Goal: Task Accomplishment & Management: Manage account settings

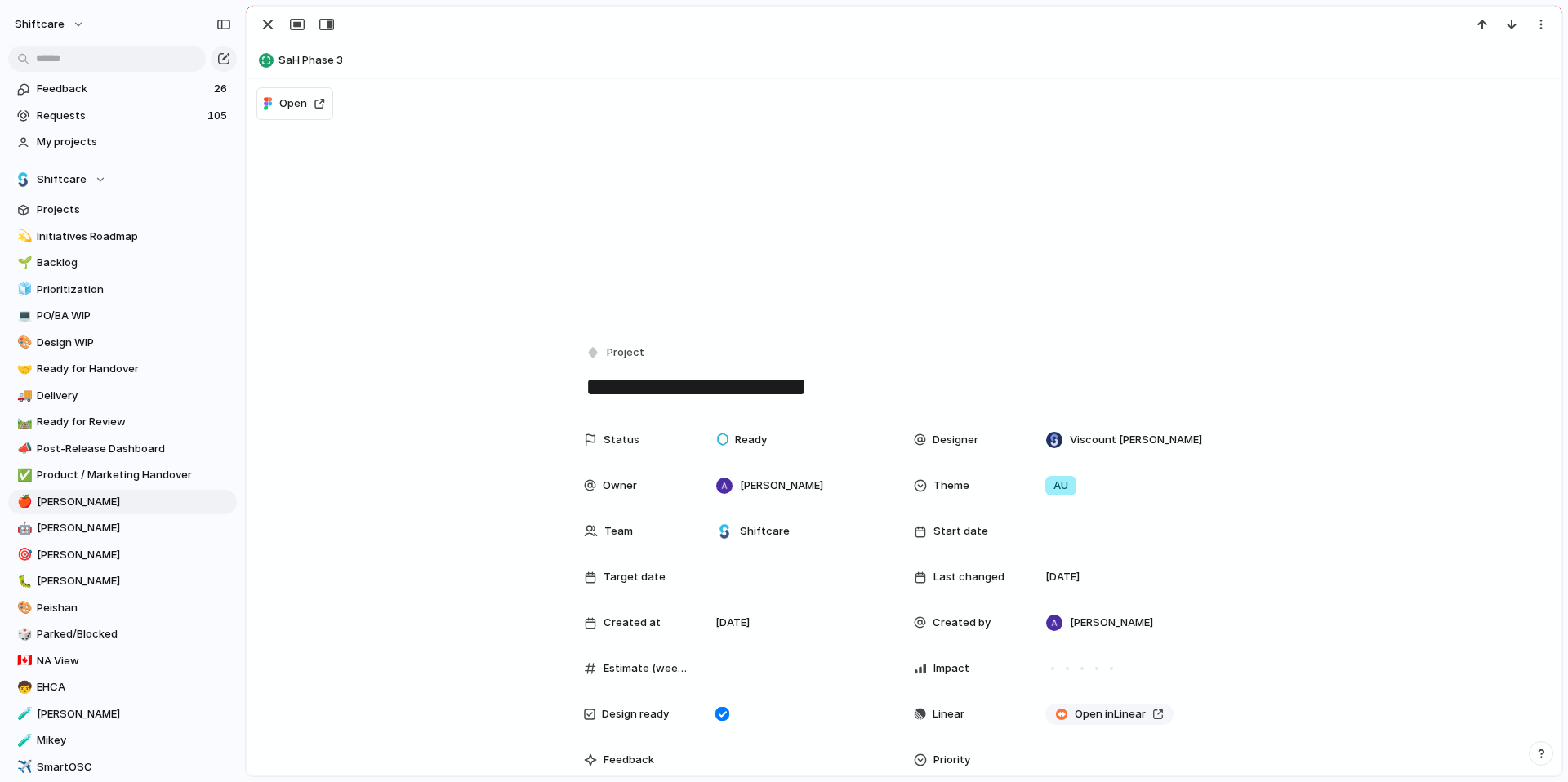
scroll to position [1396, 0]
click at [72, 501] on span "[PERSON_NAME]" at bounding box center [134, 501] width 195 height 16
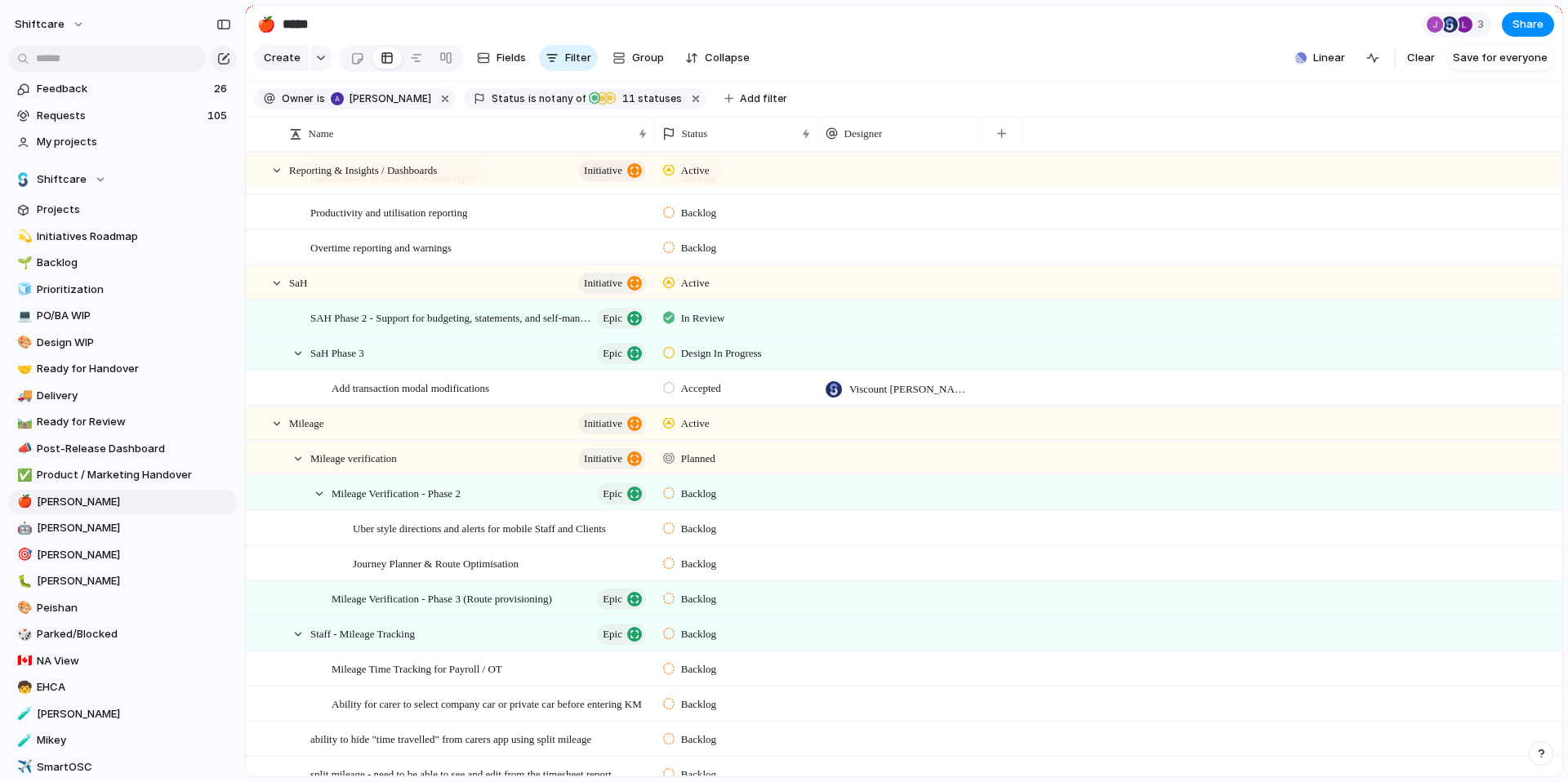
click at [709, 397] on span "Accepted" at bounding box center [701, 388] width 40 height 16
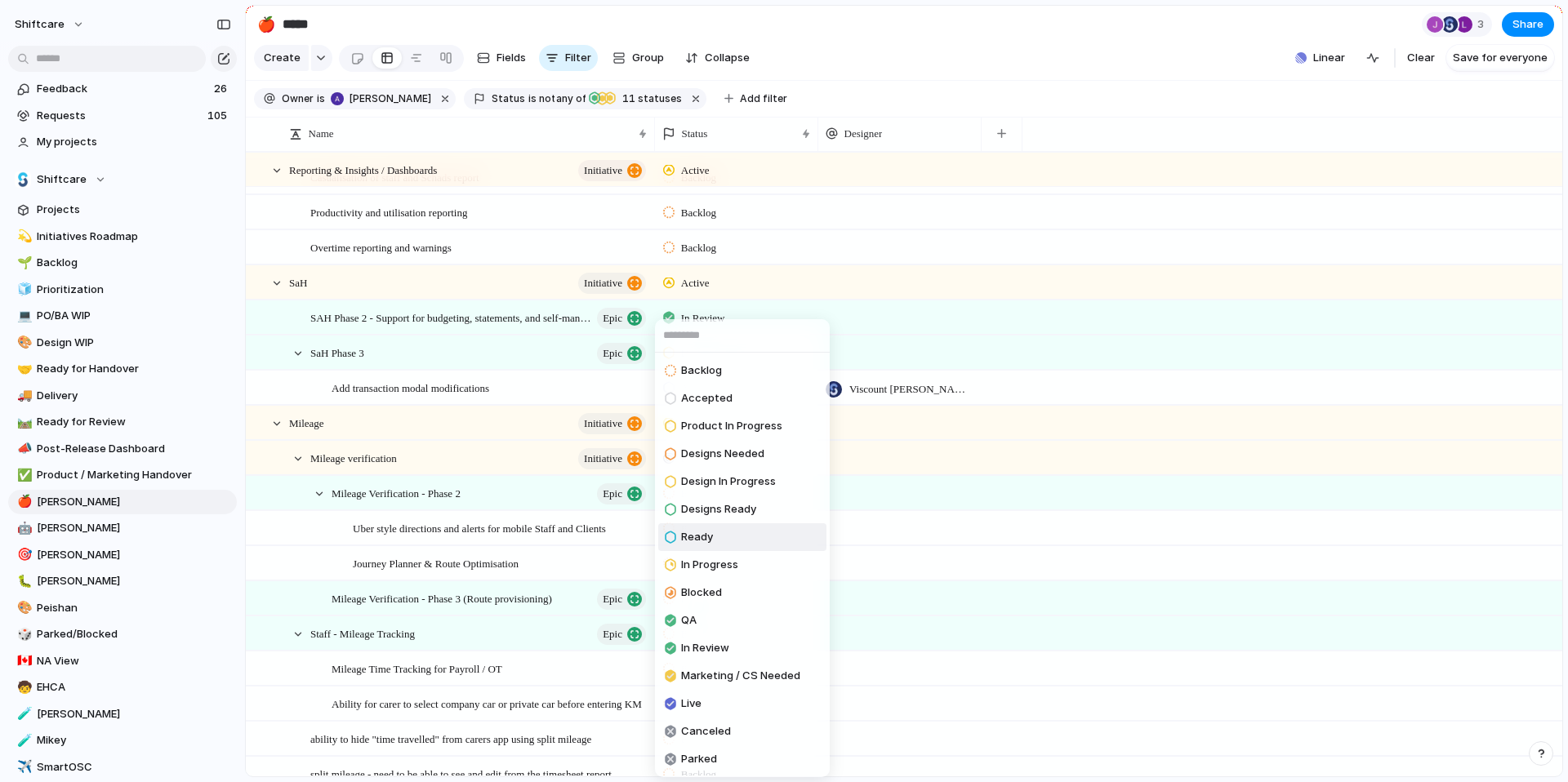
click at [697, 536] on span "Ready" at bounding box center [697, 537] width 32 height 16
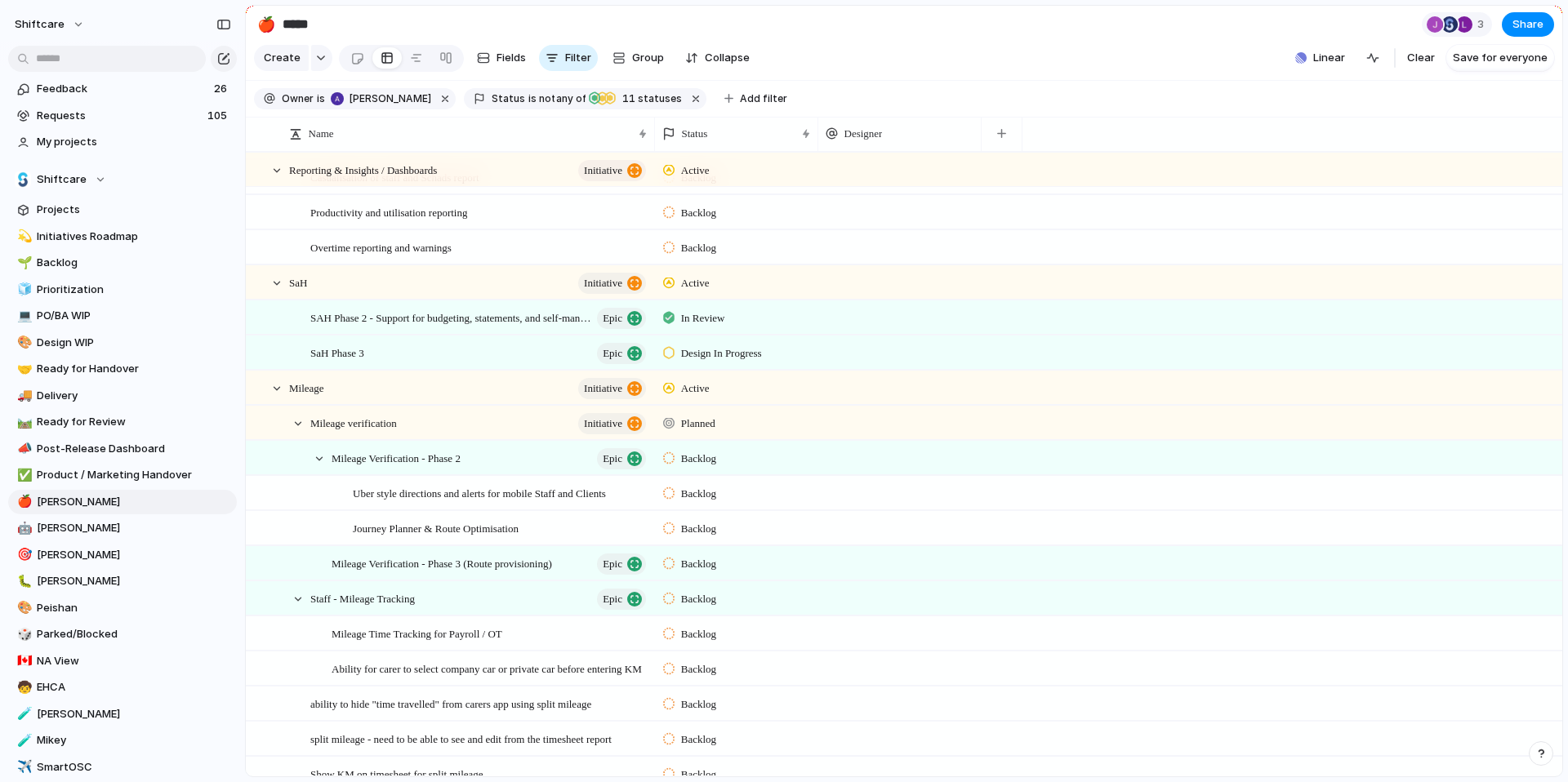
click at [718, 362] on span "Design In Progress" at bounding box center [722, 353] width 81 height 16
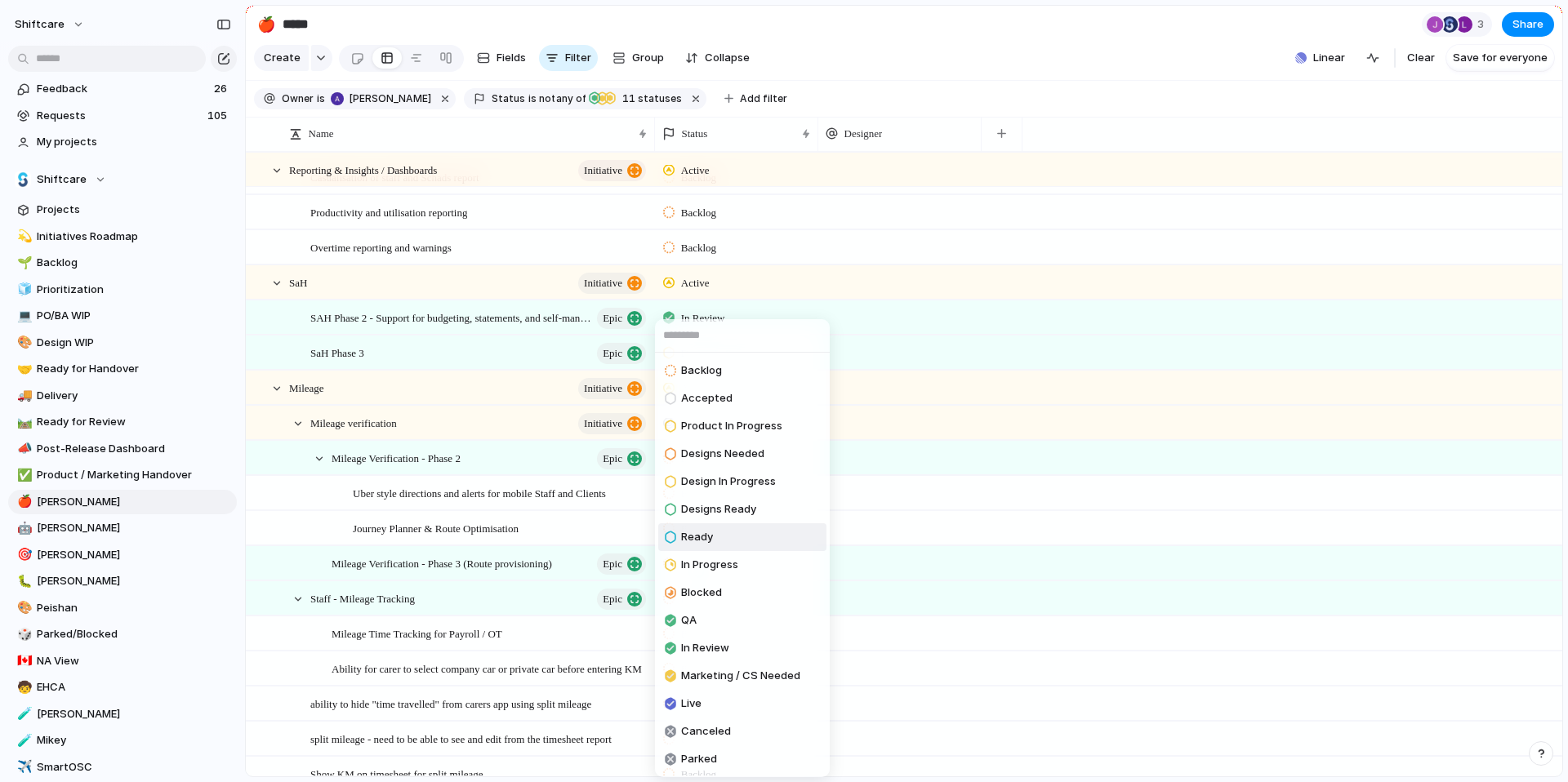
click at [699, 533] on span "Ready" at bounding box center [697, 537] width 32 height 16
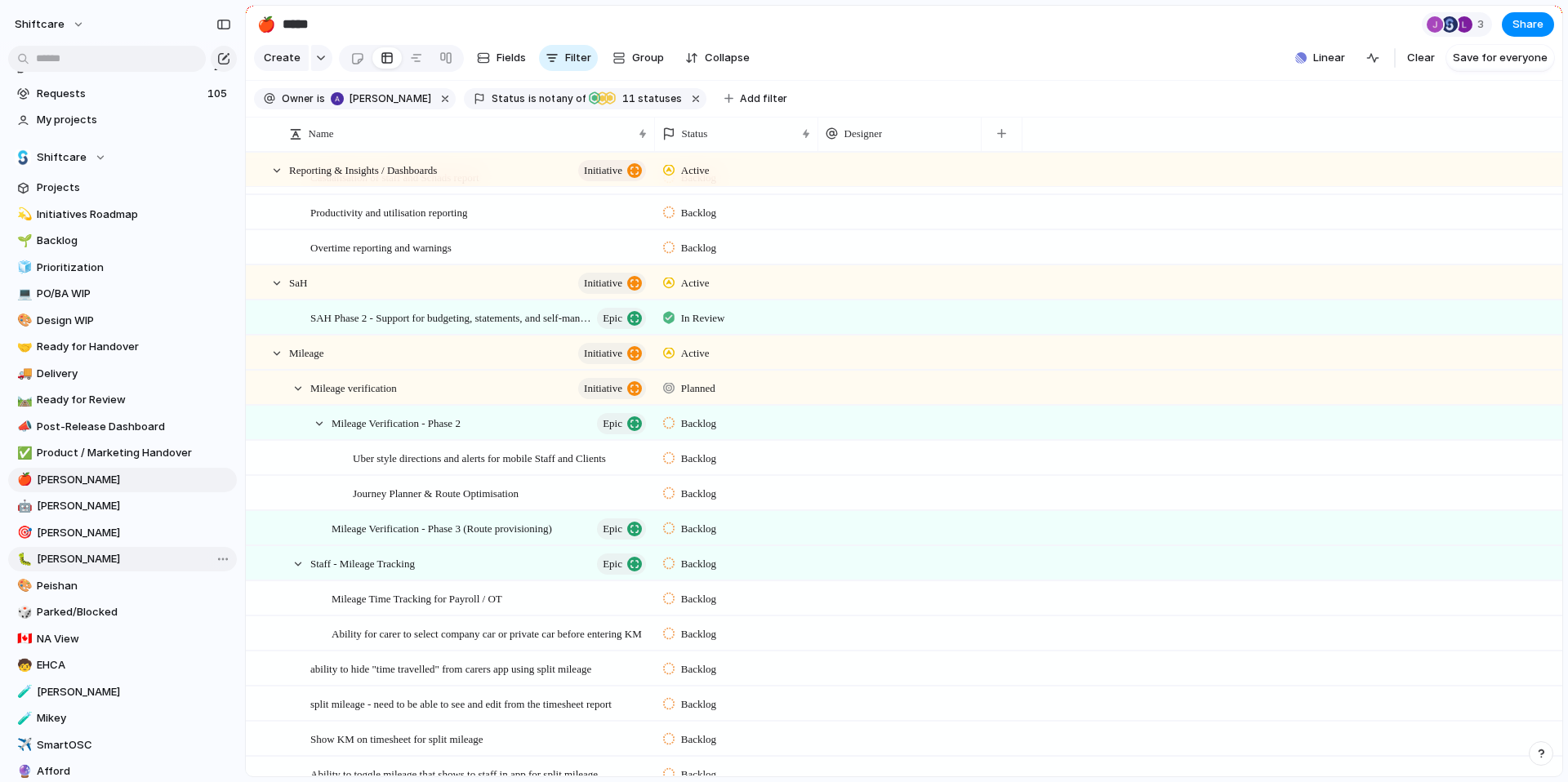
scroll to position [24, 0]
click at [64, 342] on span "Ready for Handover" at bounding box center [134, 345] width 195 height 16
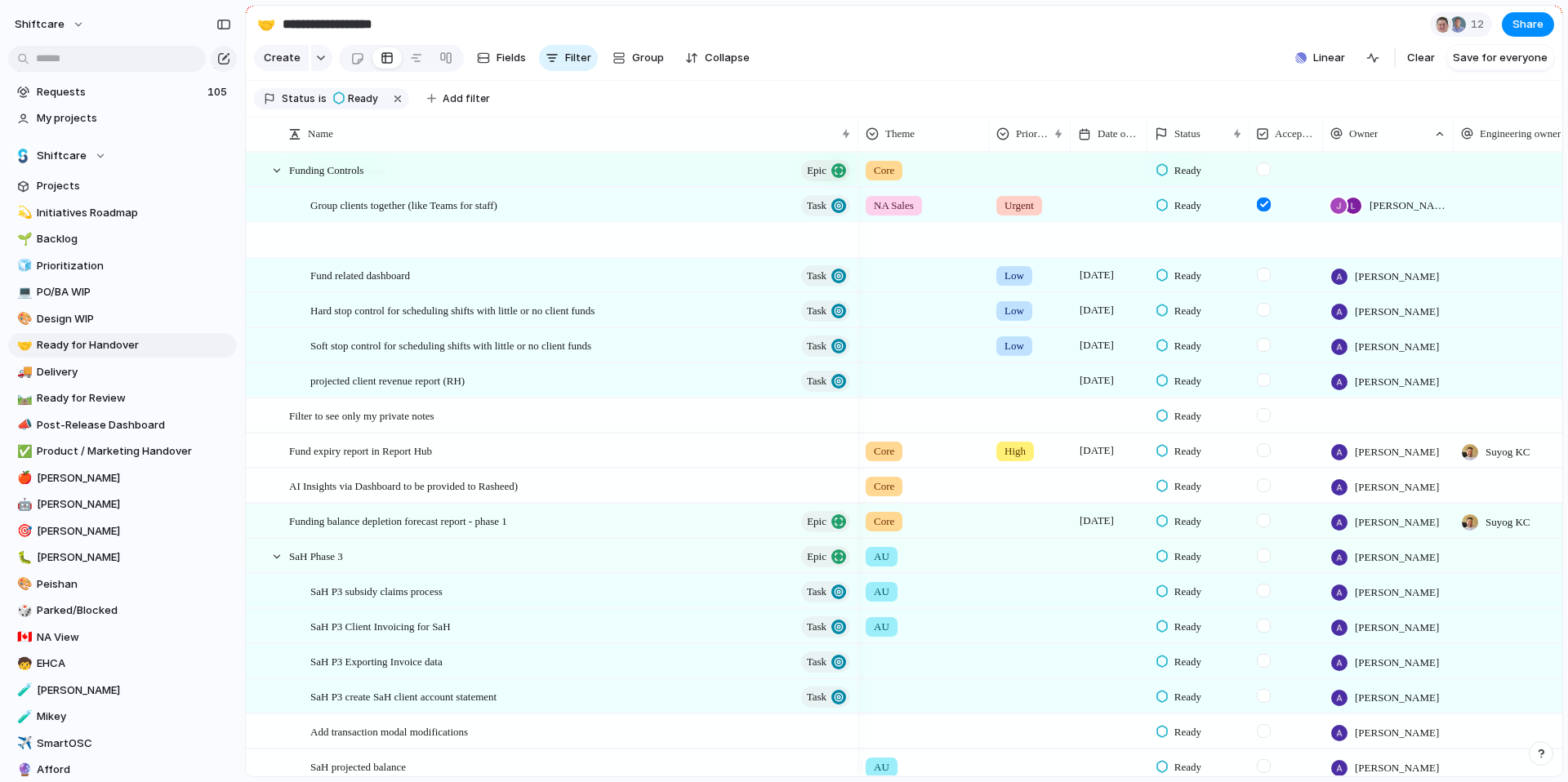
scroll to position [142, 0]
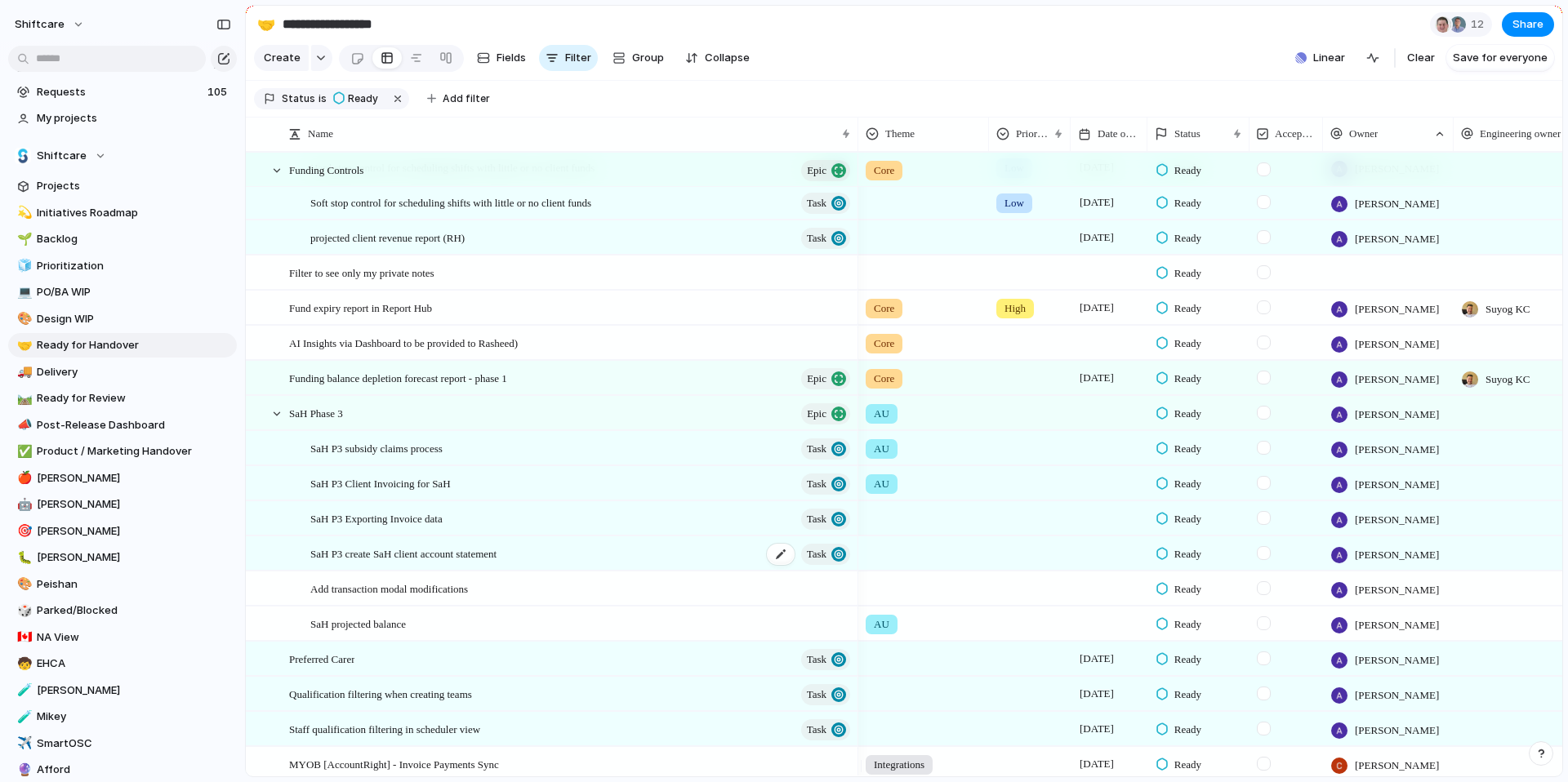
click at [457, 562] on span "SaH P3 create SaH client account statement" at bounding box center [403, 553] width 186 height 19
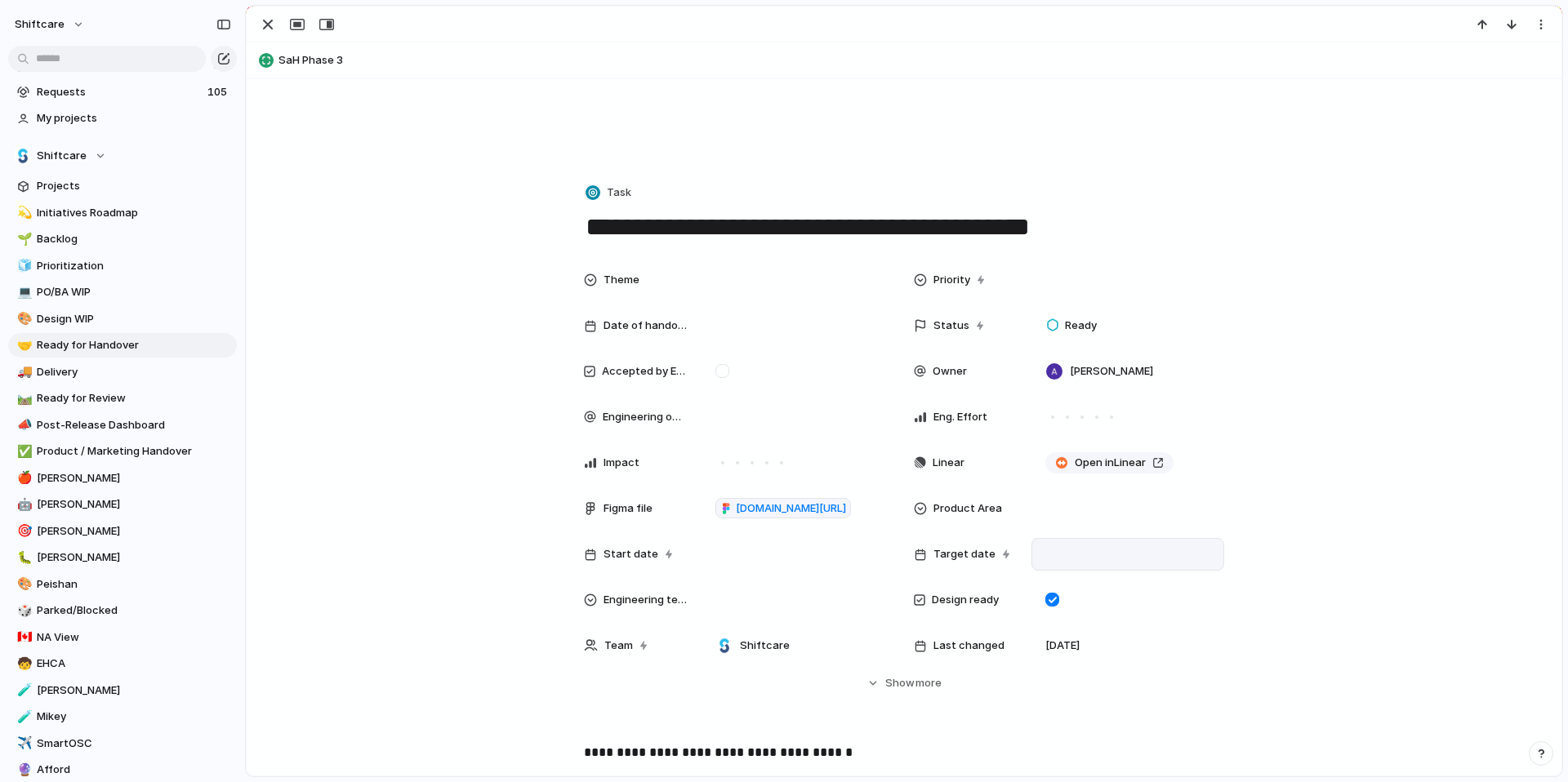
scroll to position [142, 0]
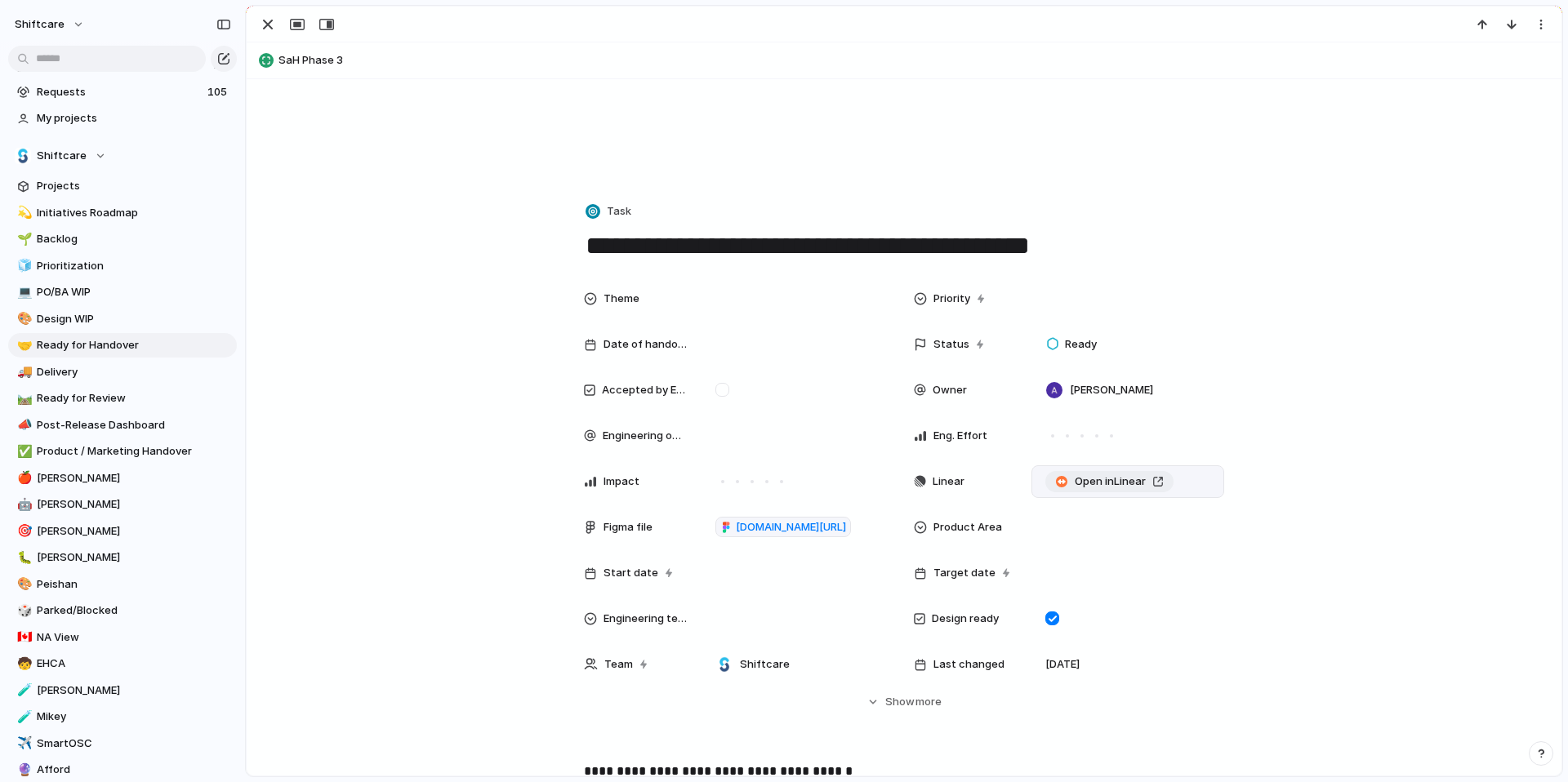
click at [1089, 482] on span "Open in Linear" at bounding box center [1110, 481] width 71 height 16
click at [739, 341] on div at bounding box center [797, 344] width 178 height 18
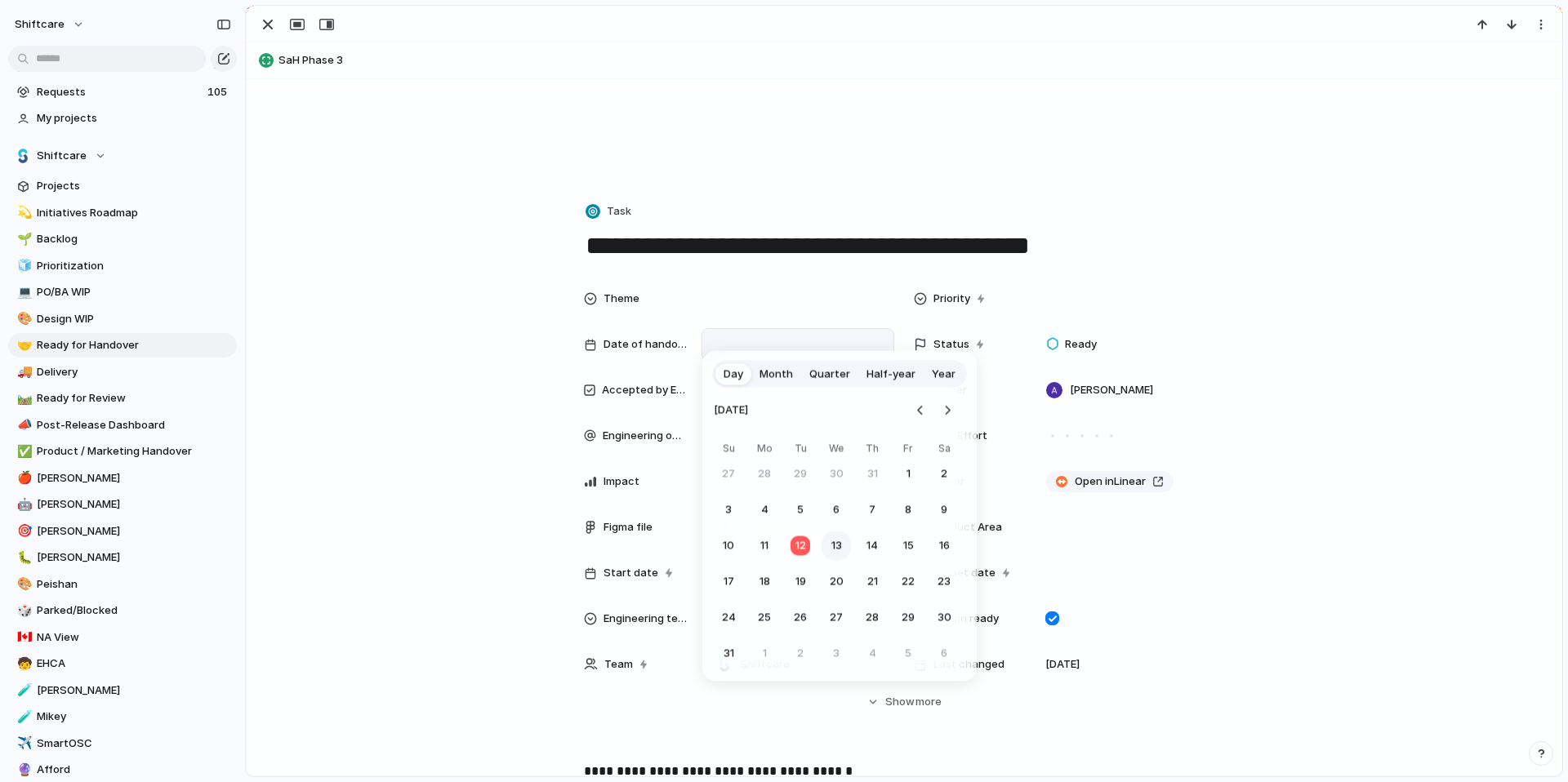
click at [838, 550] on button "13" at bounding box center [835, 546] width 30 height 29
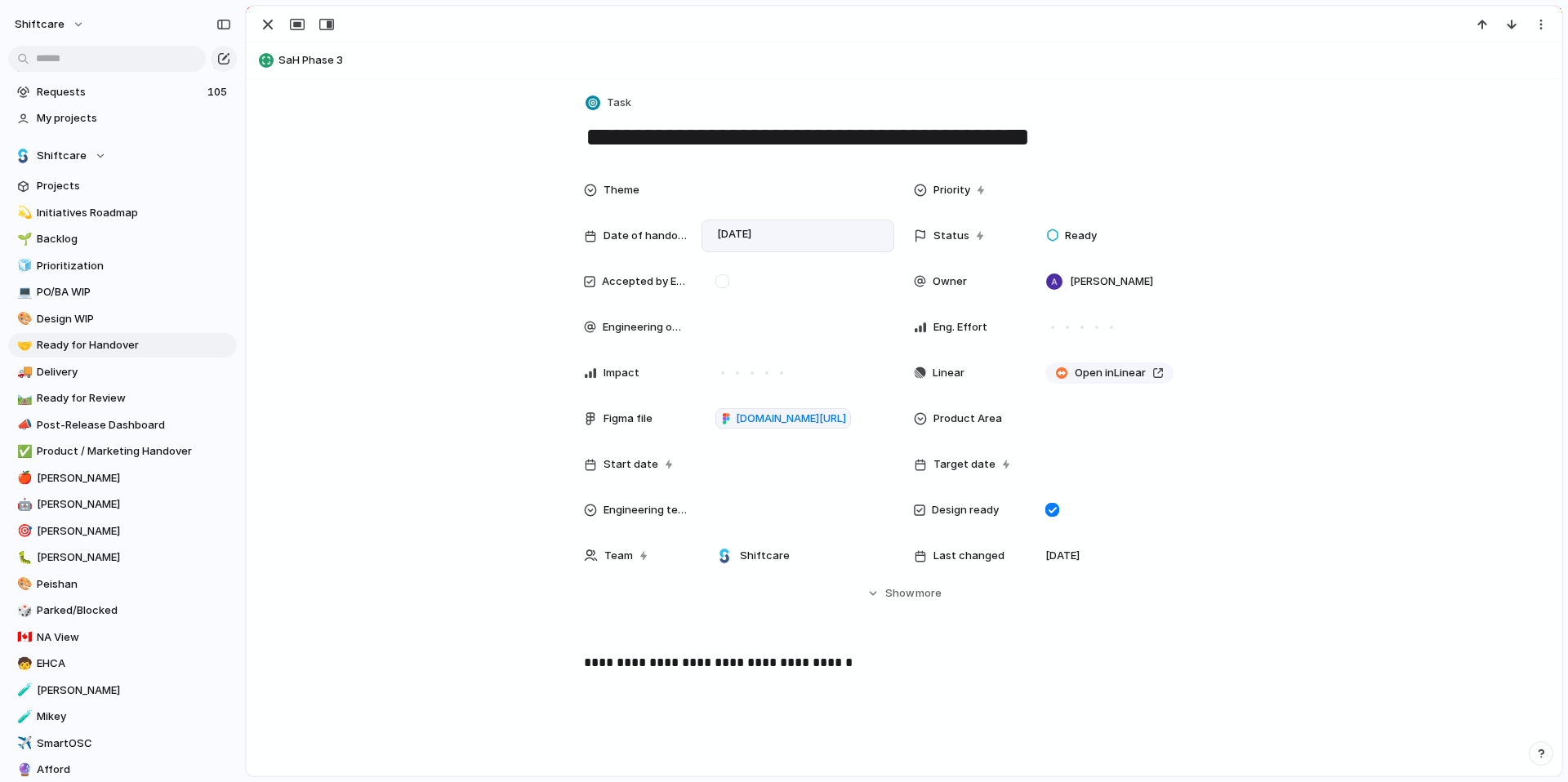
scroll to position [252, 0]
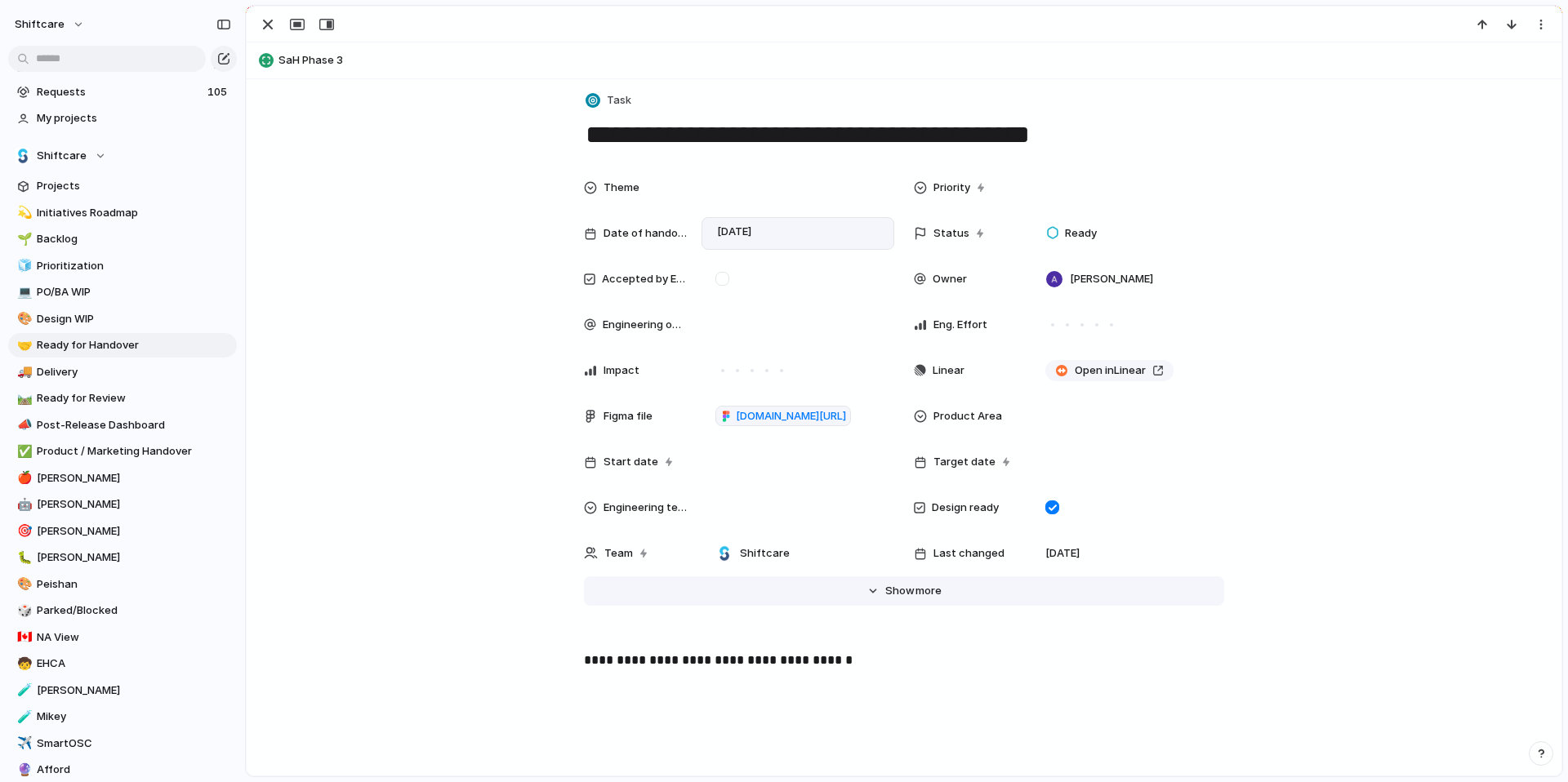
click at [916, 592] on span "more" at bounding box center [928, 591] width 26 height 16
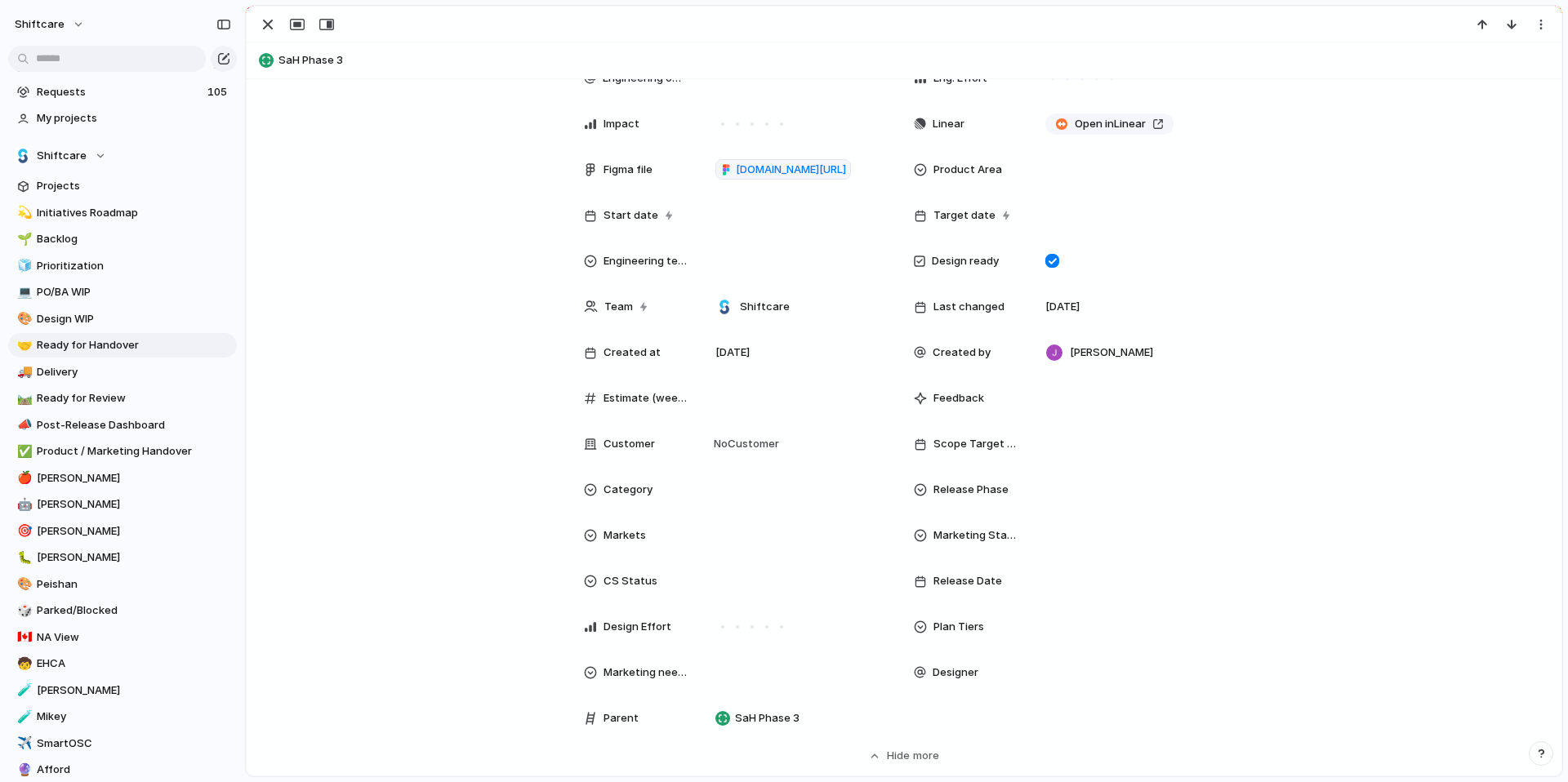
scroll to position [502, 0]
click at [77, 342] on span "Ready for Handover" at bounding box center [134, 345] width 195 height 16
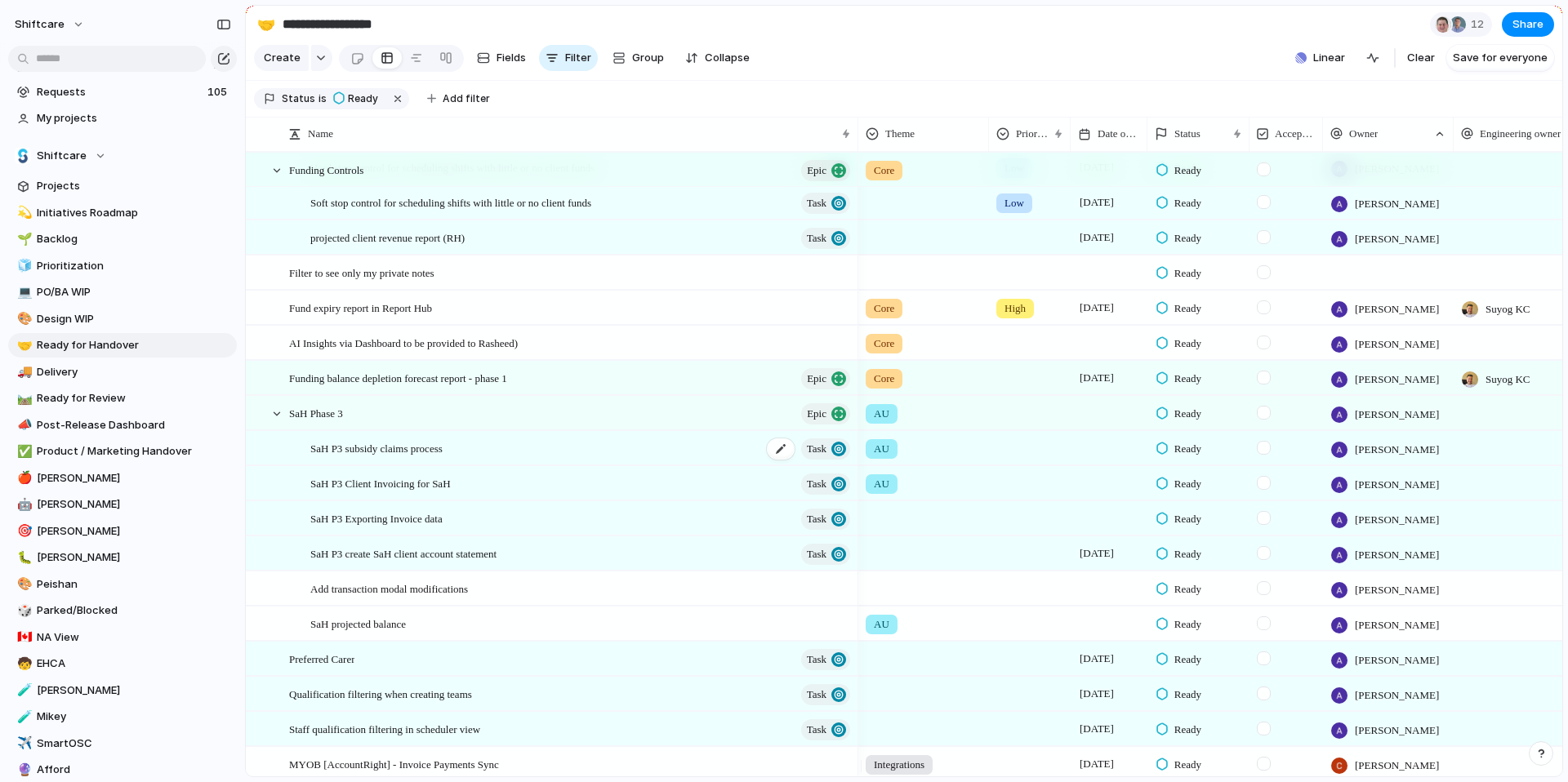
click at [422, 457] on span "SaH P3 subsidy claims process" at bounding box center [376, 447] width 132 height 19
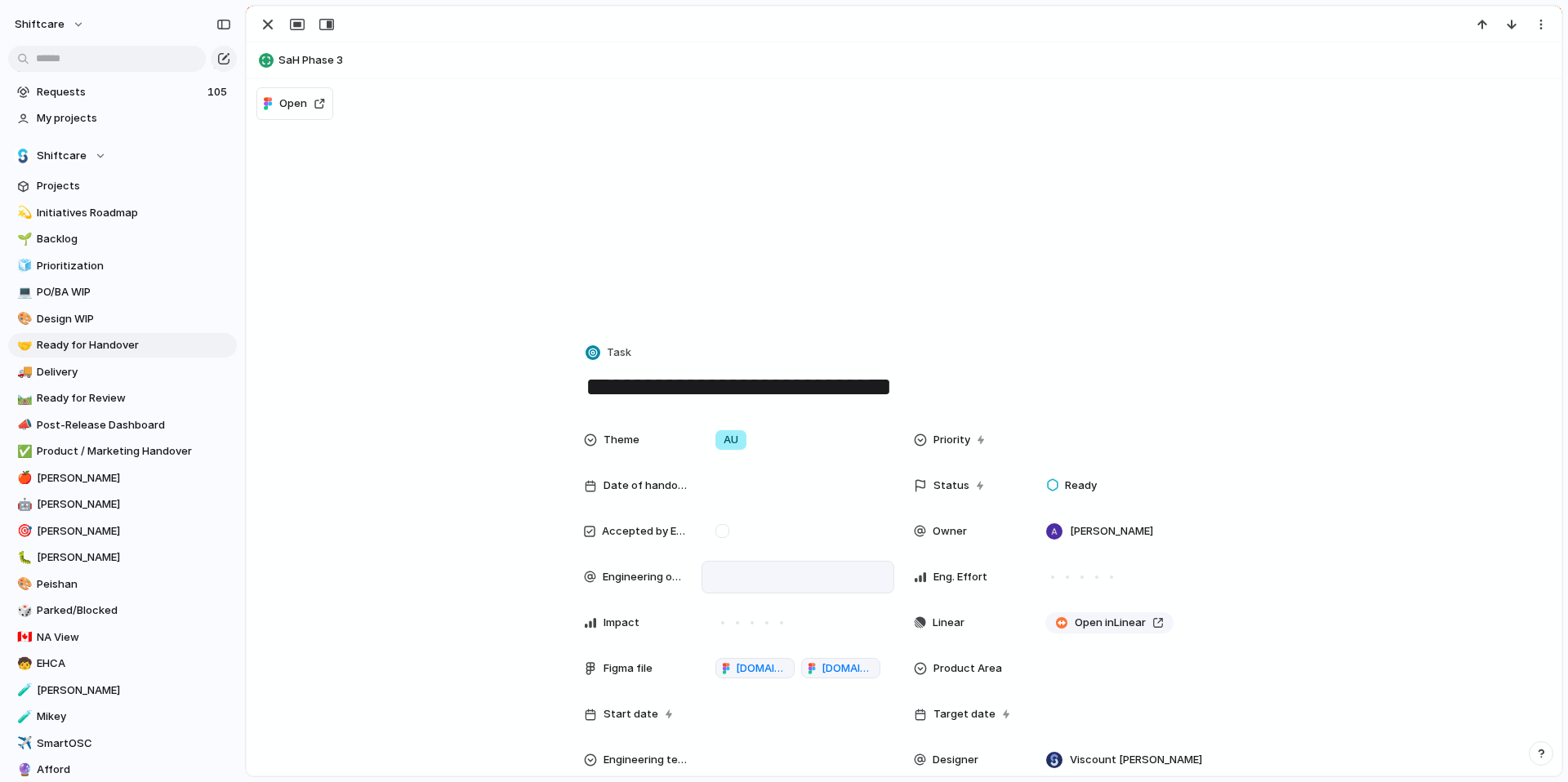
scroll to position [124, 0]
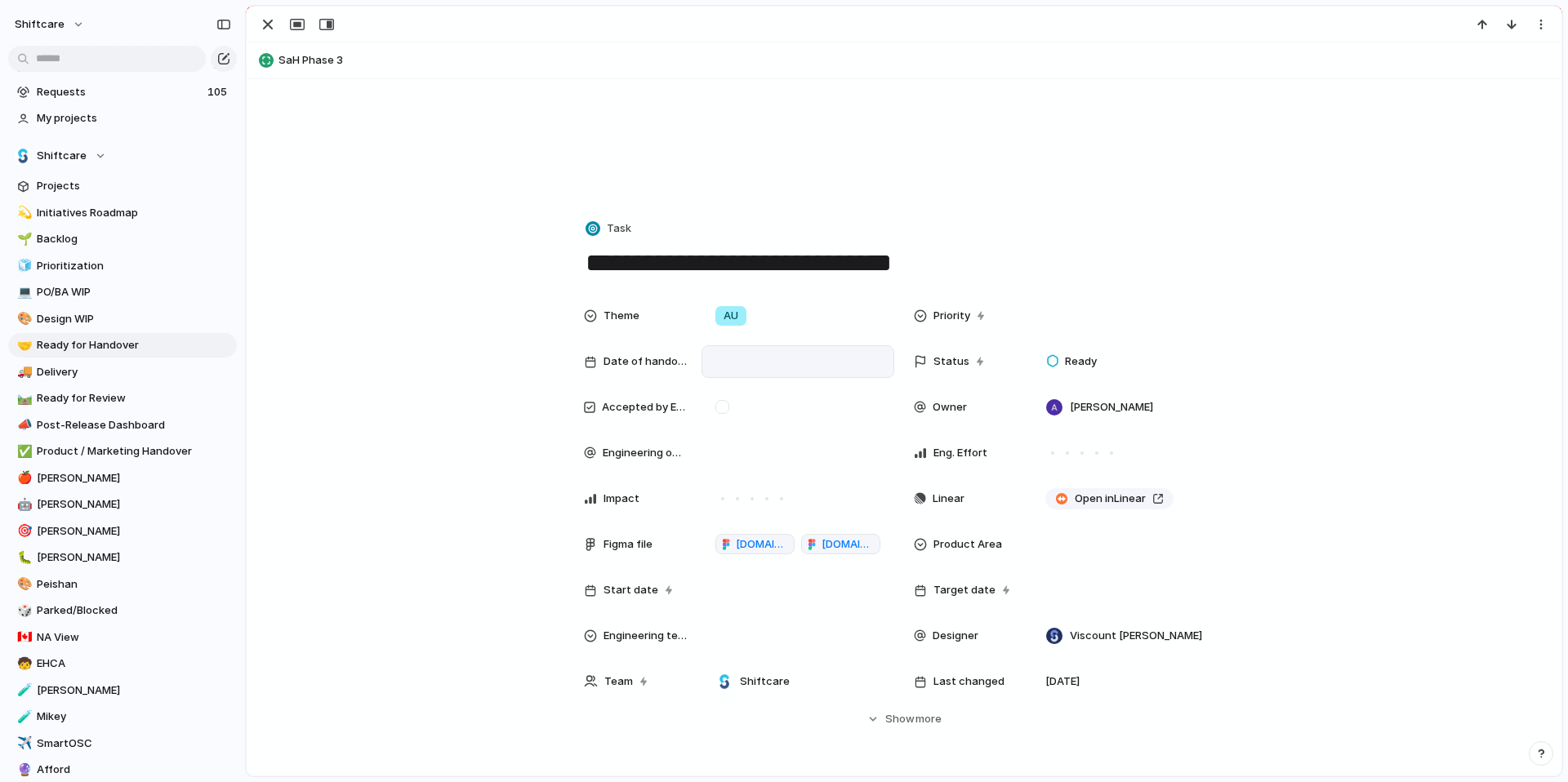
click at [728, 367] on div at bounding box center [797, 361] width 178 height 18
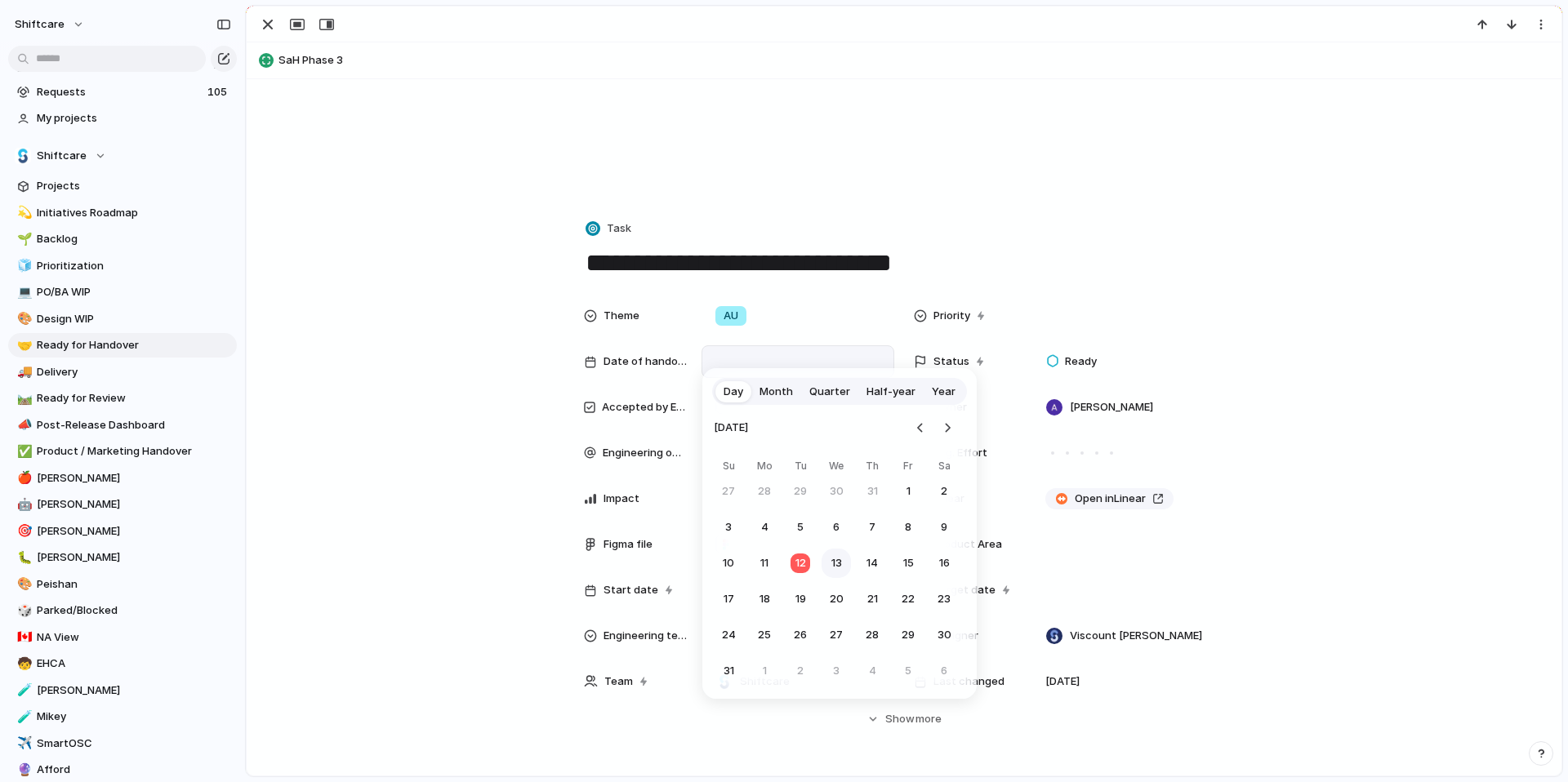
click at [837, 568] on button "13" at bounding box center [835, 563] width 30 height 29
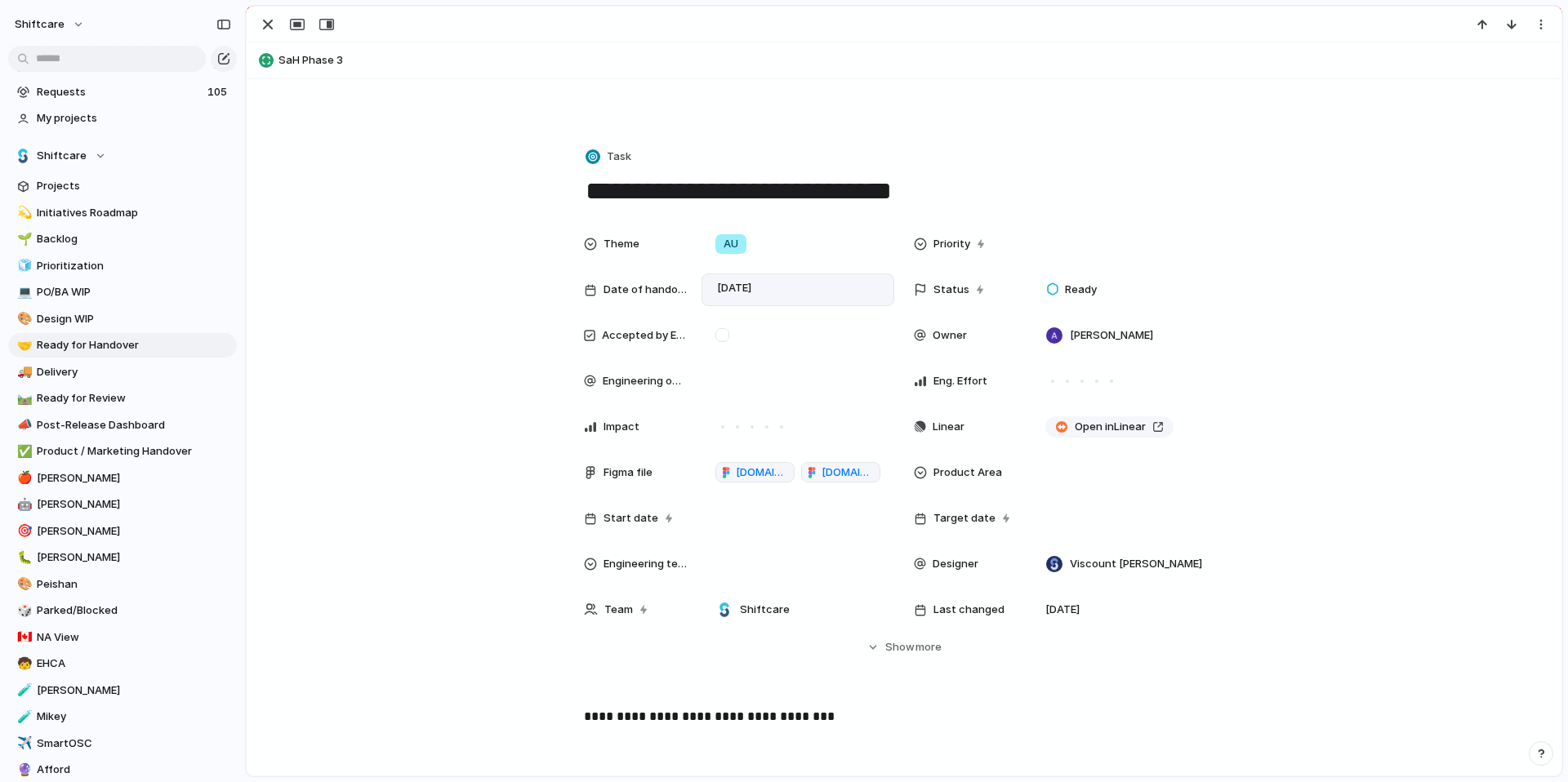
scroll to position [193, 0]
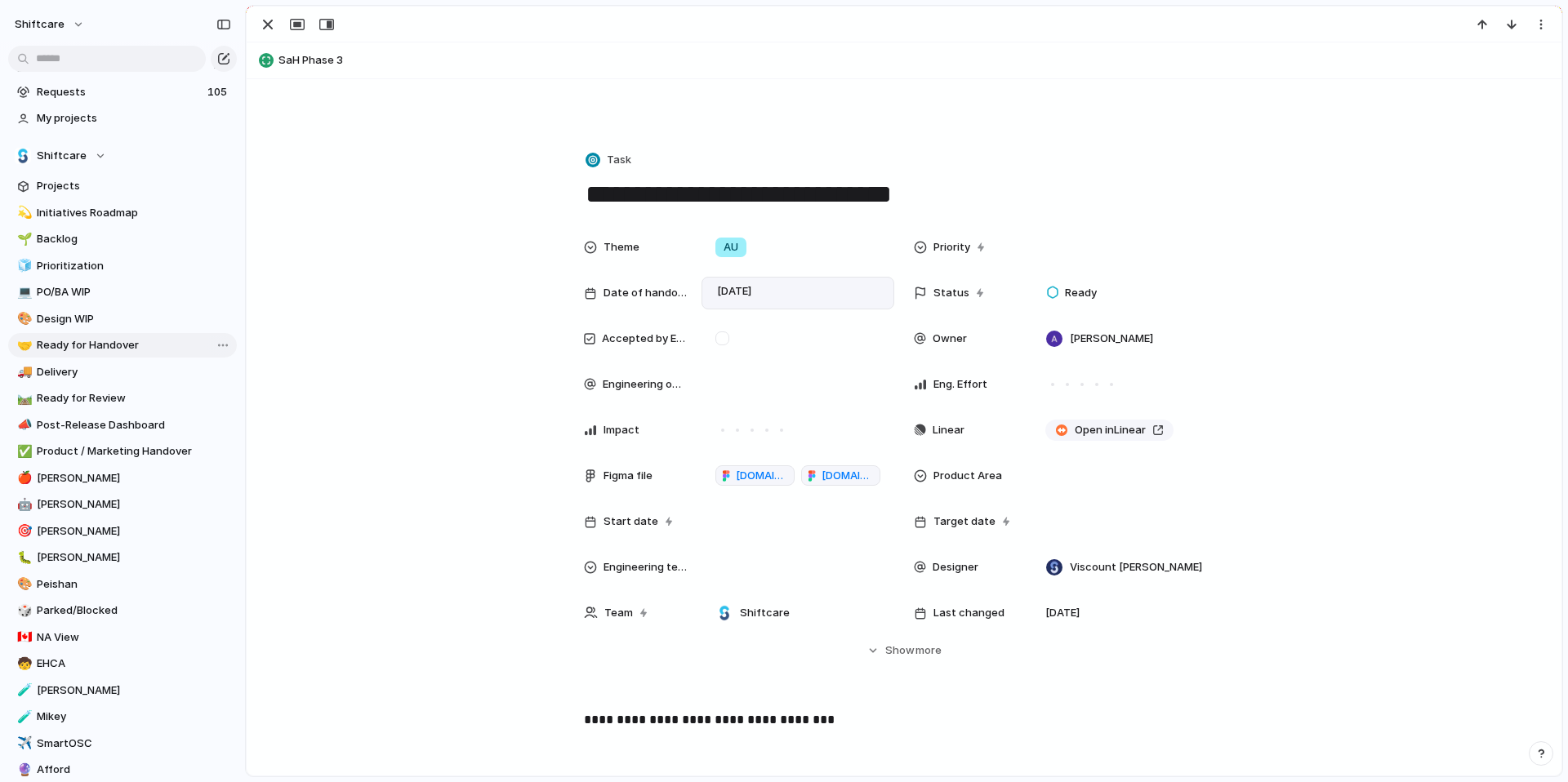
click at [62, 343] on span "Ready for Handover" at bounding box center [134, 345] width 195 height 16
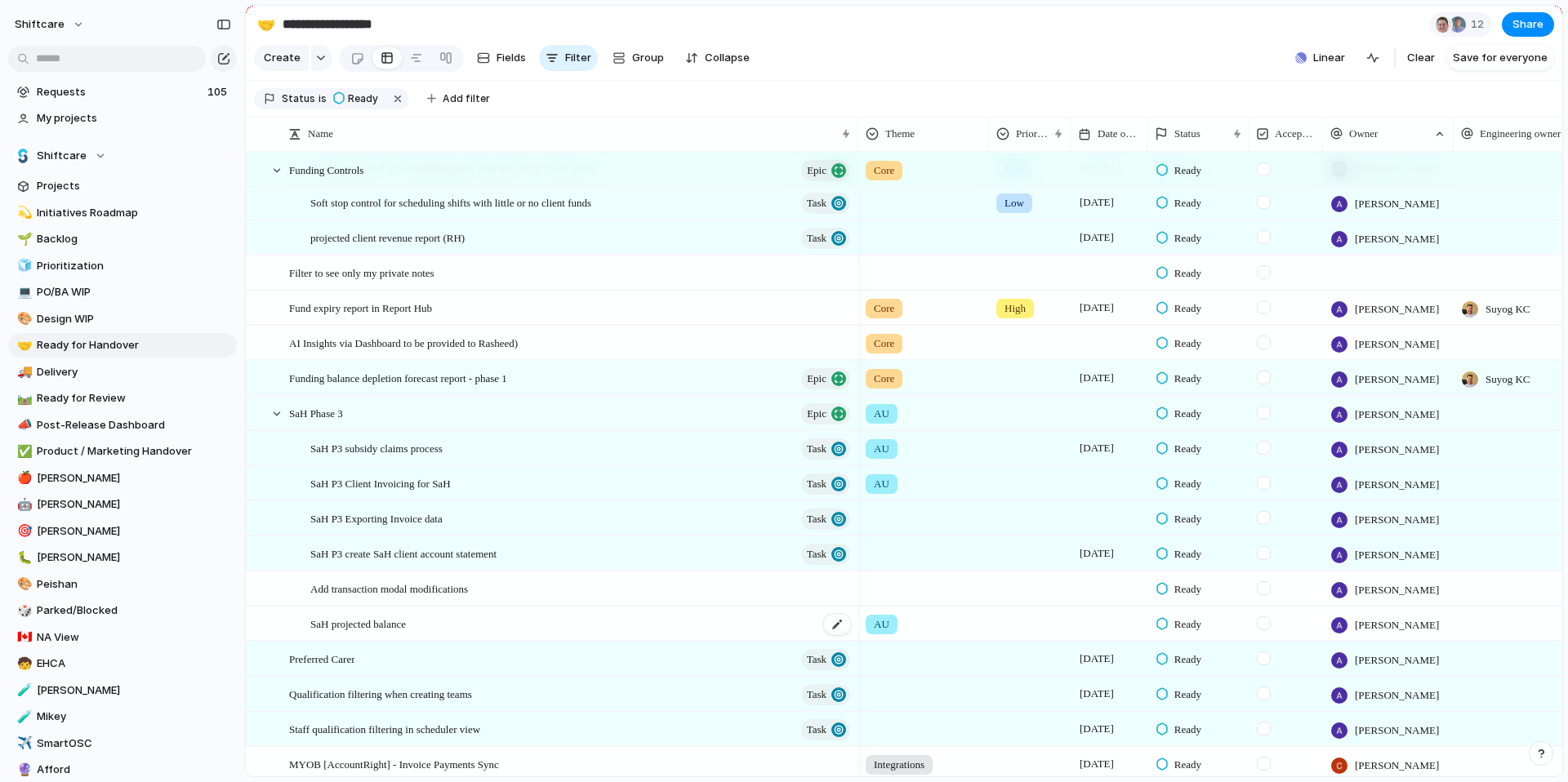
scroll to position [229, 0]
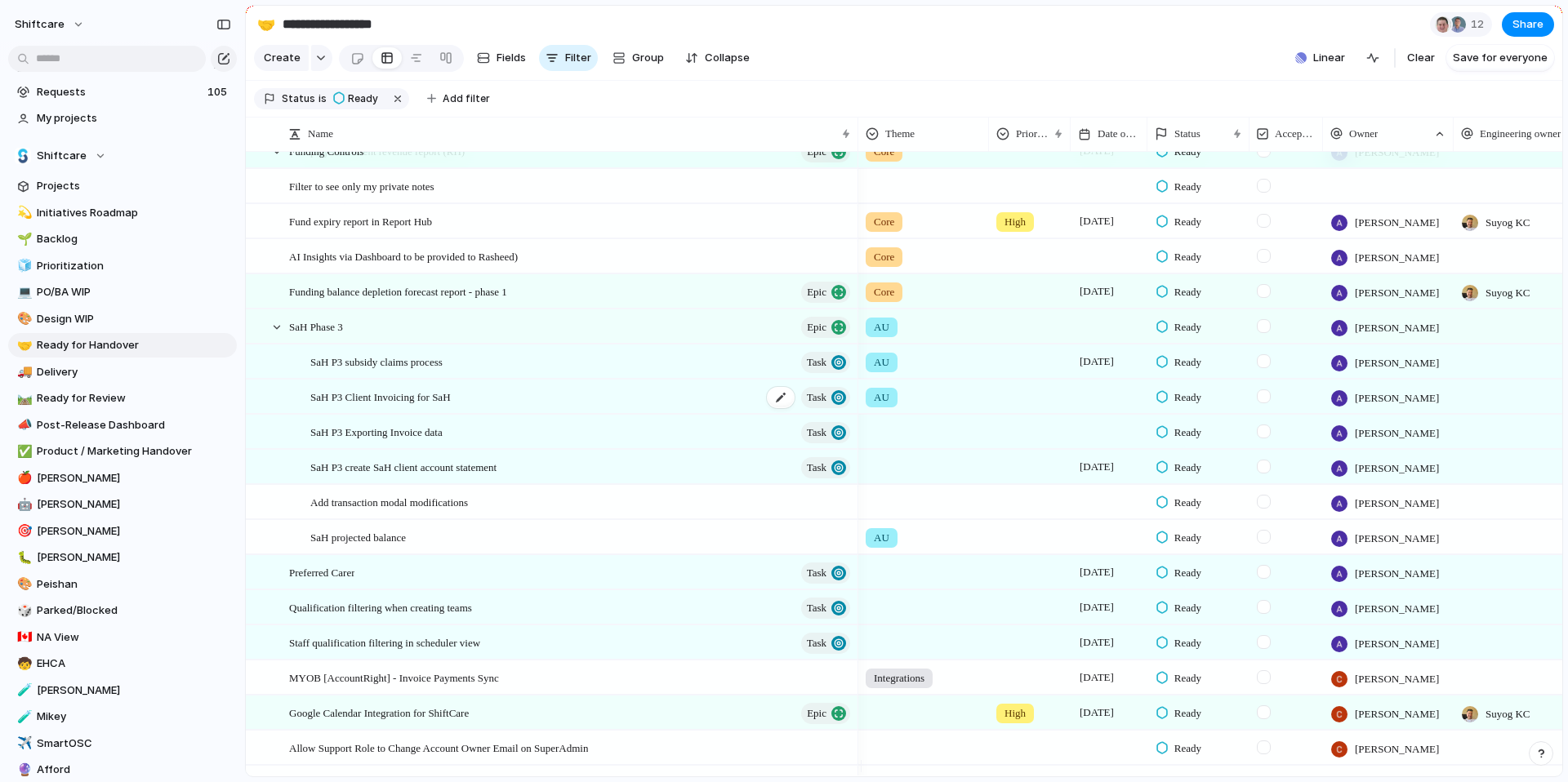
click at [451, 405] on span "SaH P3 Client Invoicing for SaH" at bounding box center [380, 396] width 141 height 19
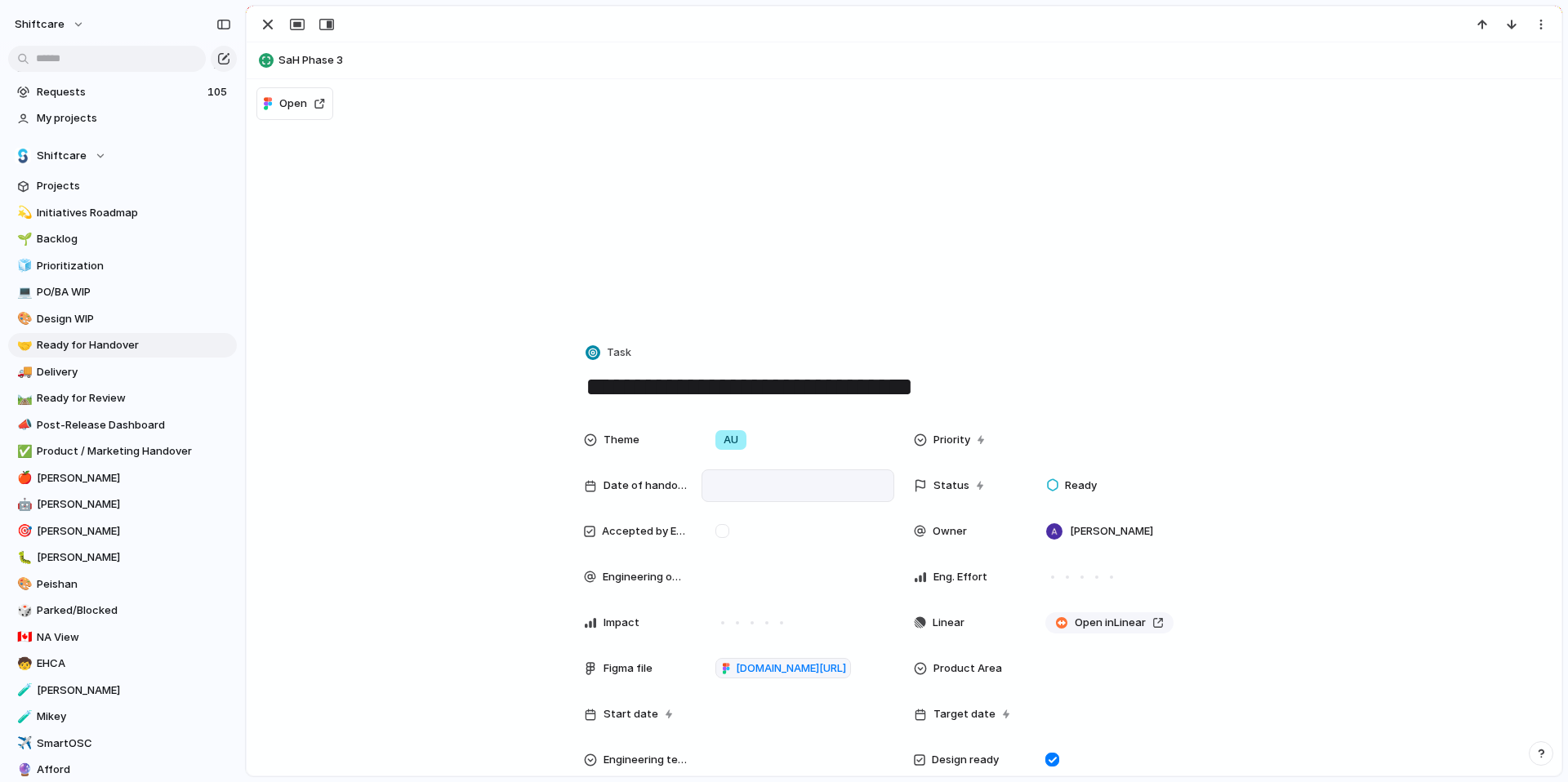
click at [718, 487] on div at bounding box center [797, 485] width 178 height 18
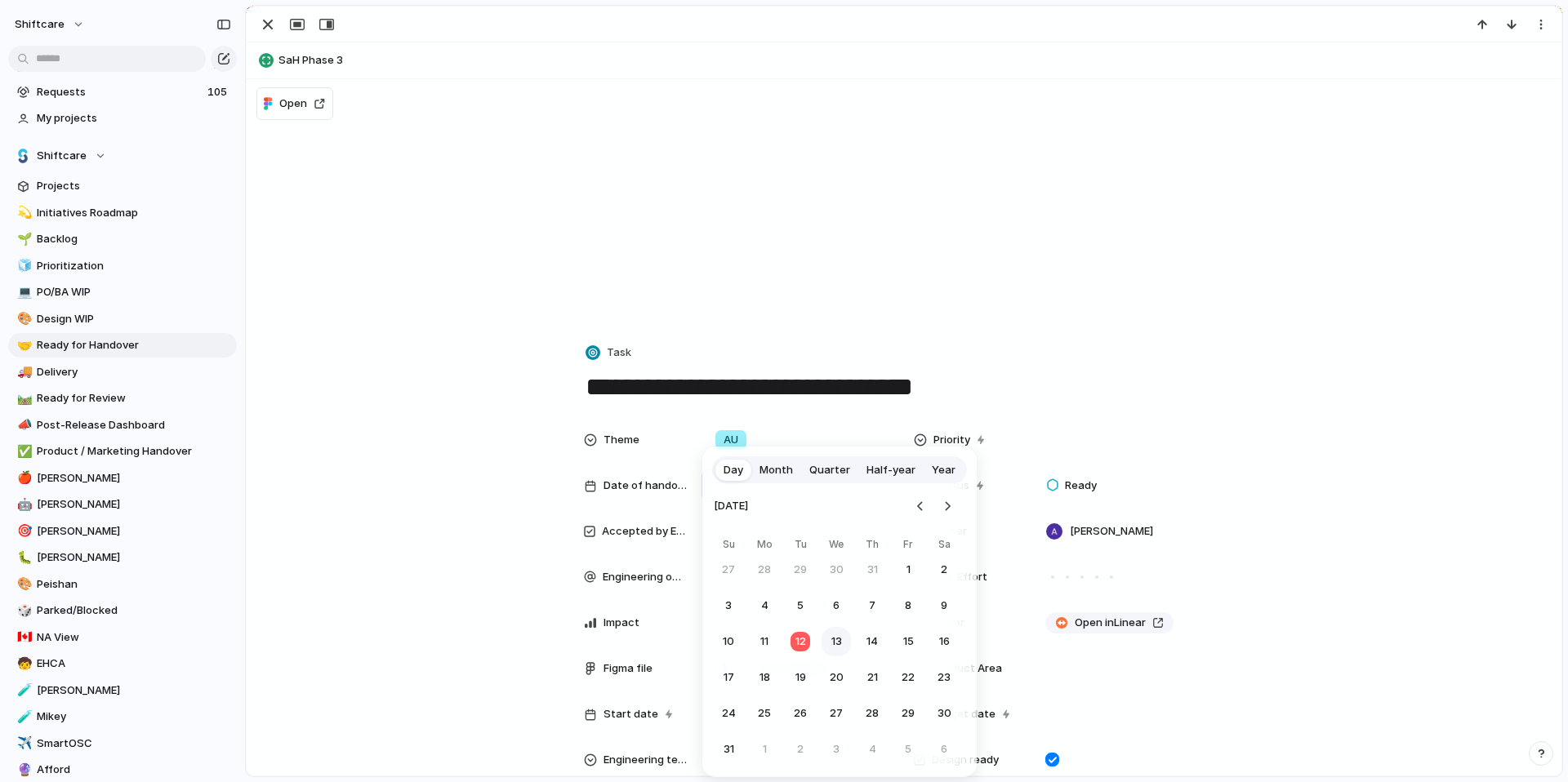
click at [836, 644] on button "13" at bounding box center [835, 641] width 30 height 29
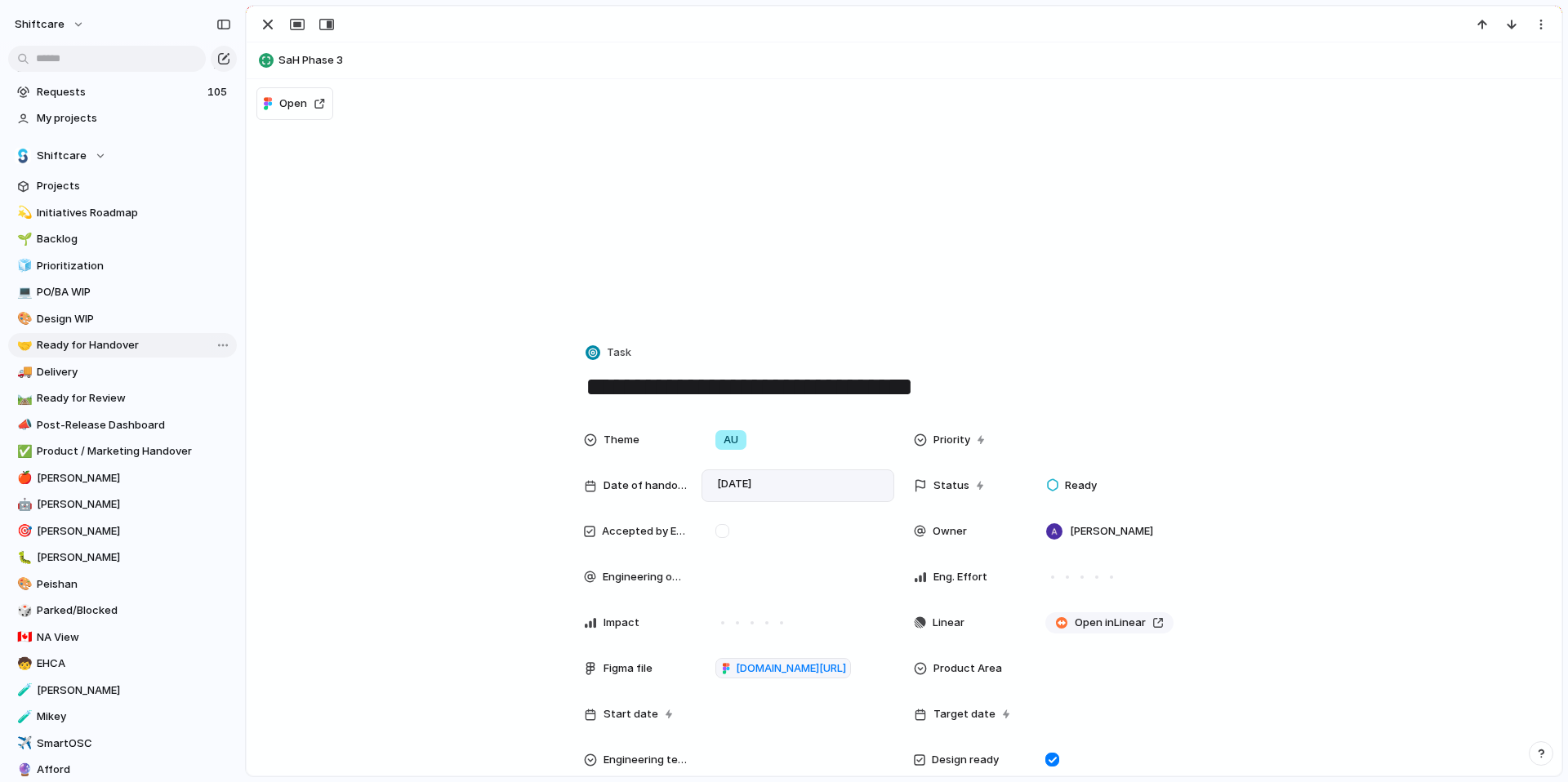
click at [97, 344] on span "Ready for Handover" at bounding box center [134, 345] width 195 height 16
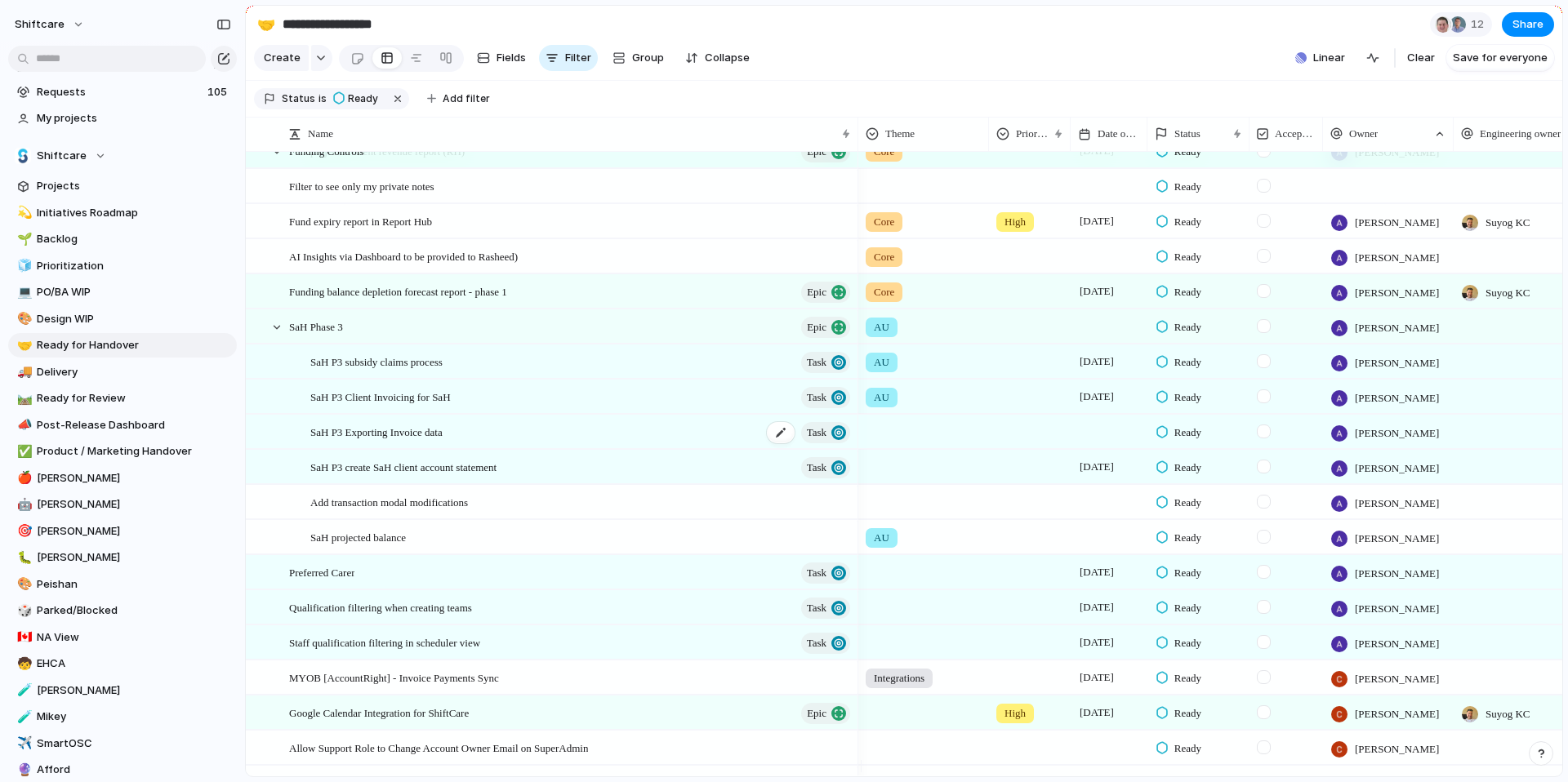
click at [427, 441] on span "SaH P3 Exporting Invoice data" at bounding box center [376, 431] width 132 height 19
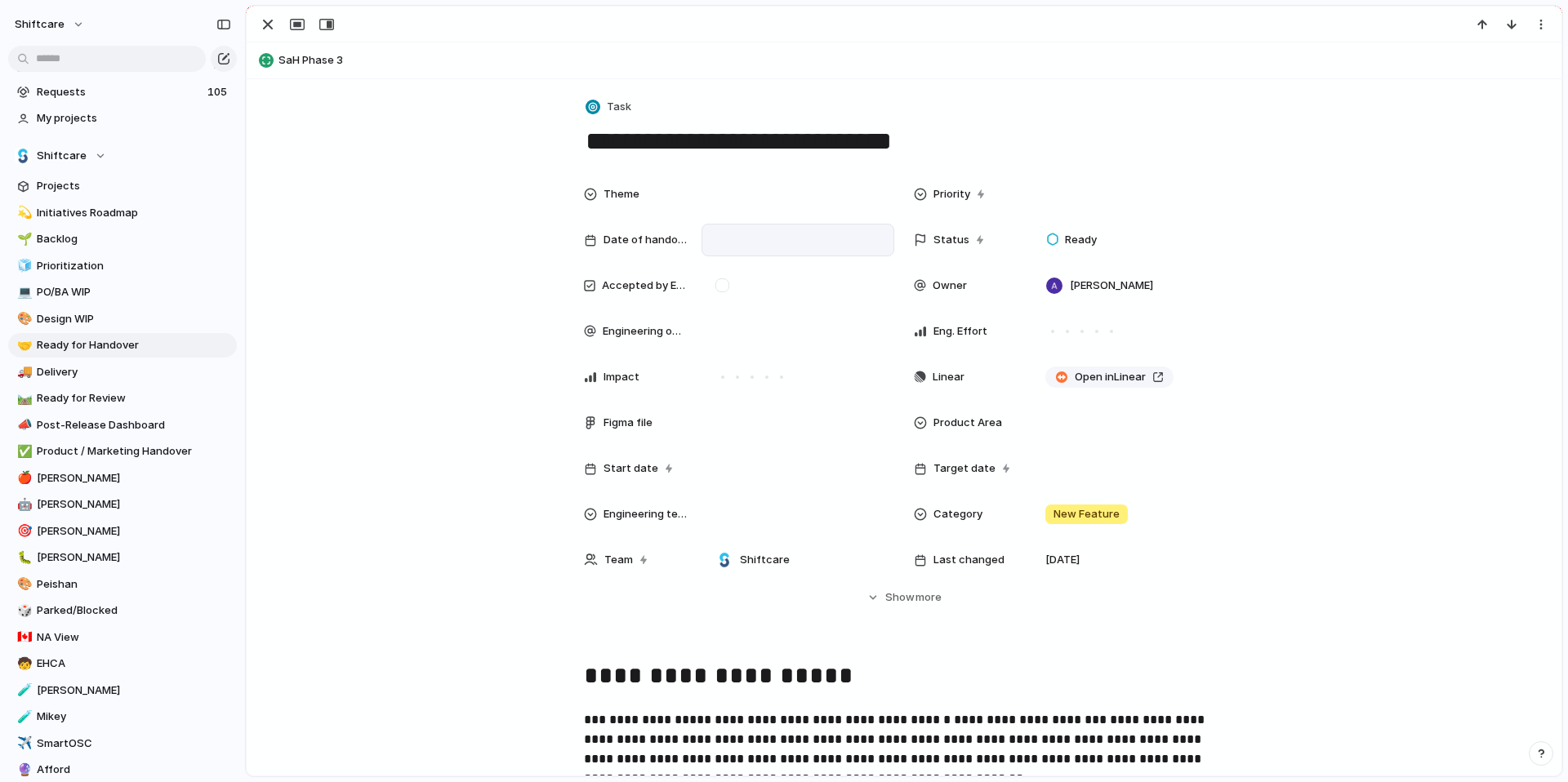
click at [729, 233] on div at bounding box center [797, 239] width 178 height 18
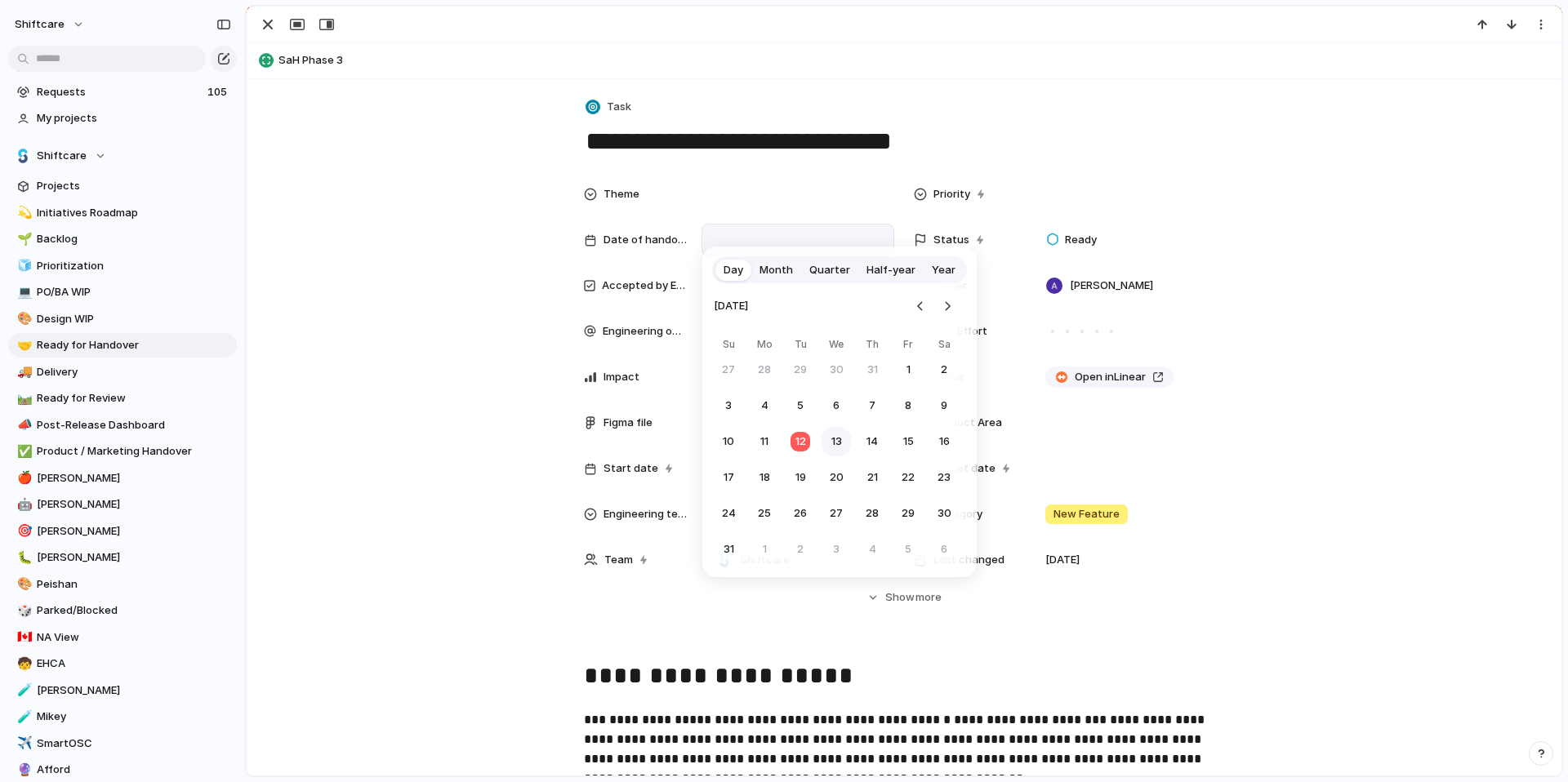
click at [836, 438] on button "13" at bounding box center [835, 442] width 30 height 29
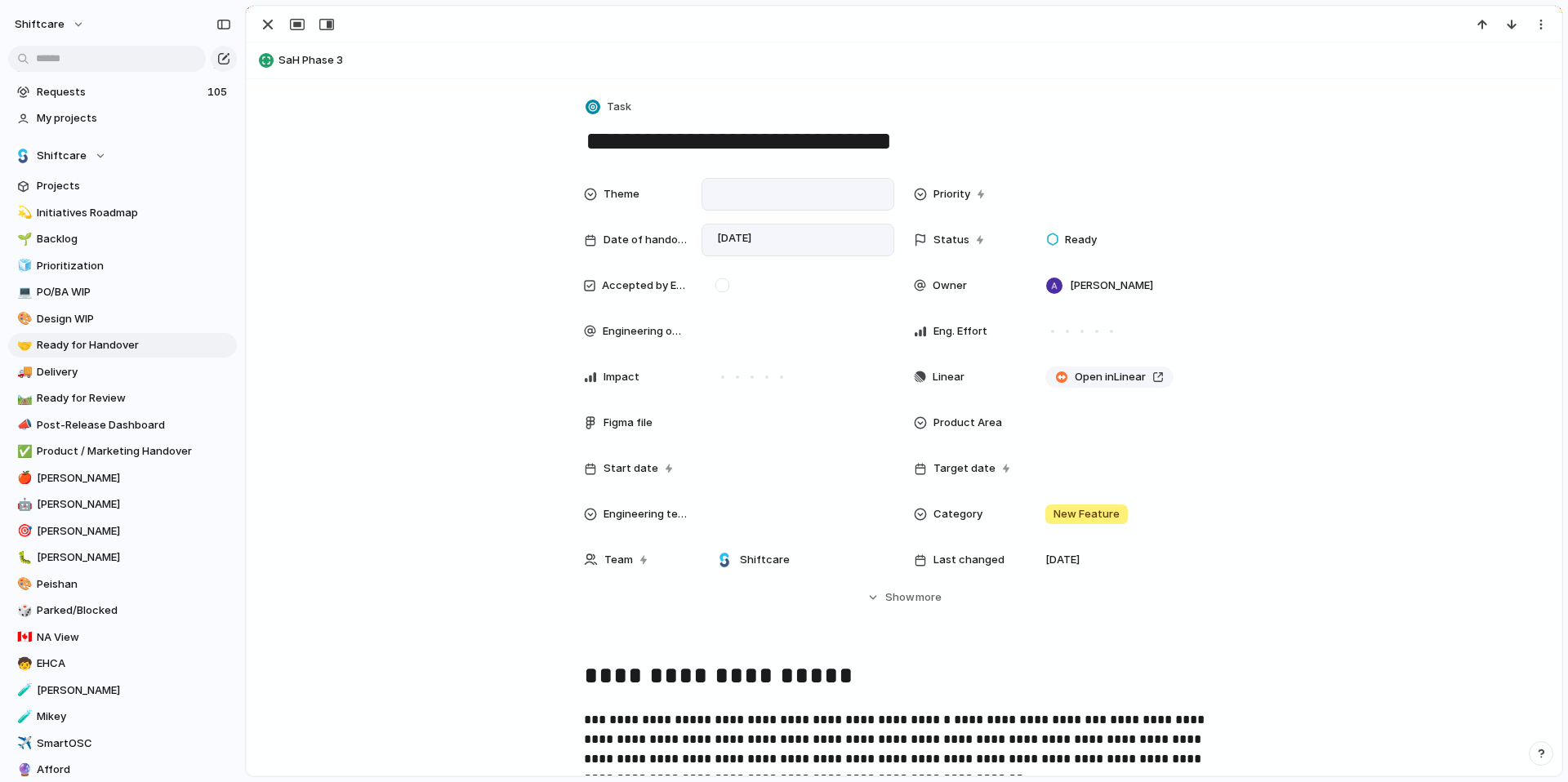
click at [709, 194] on div at bounding box center [797, 194] width 178 height 18
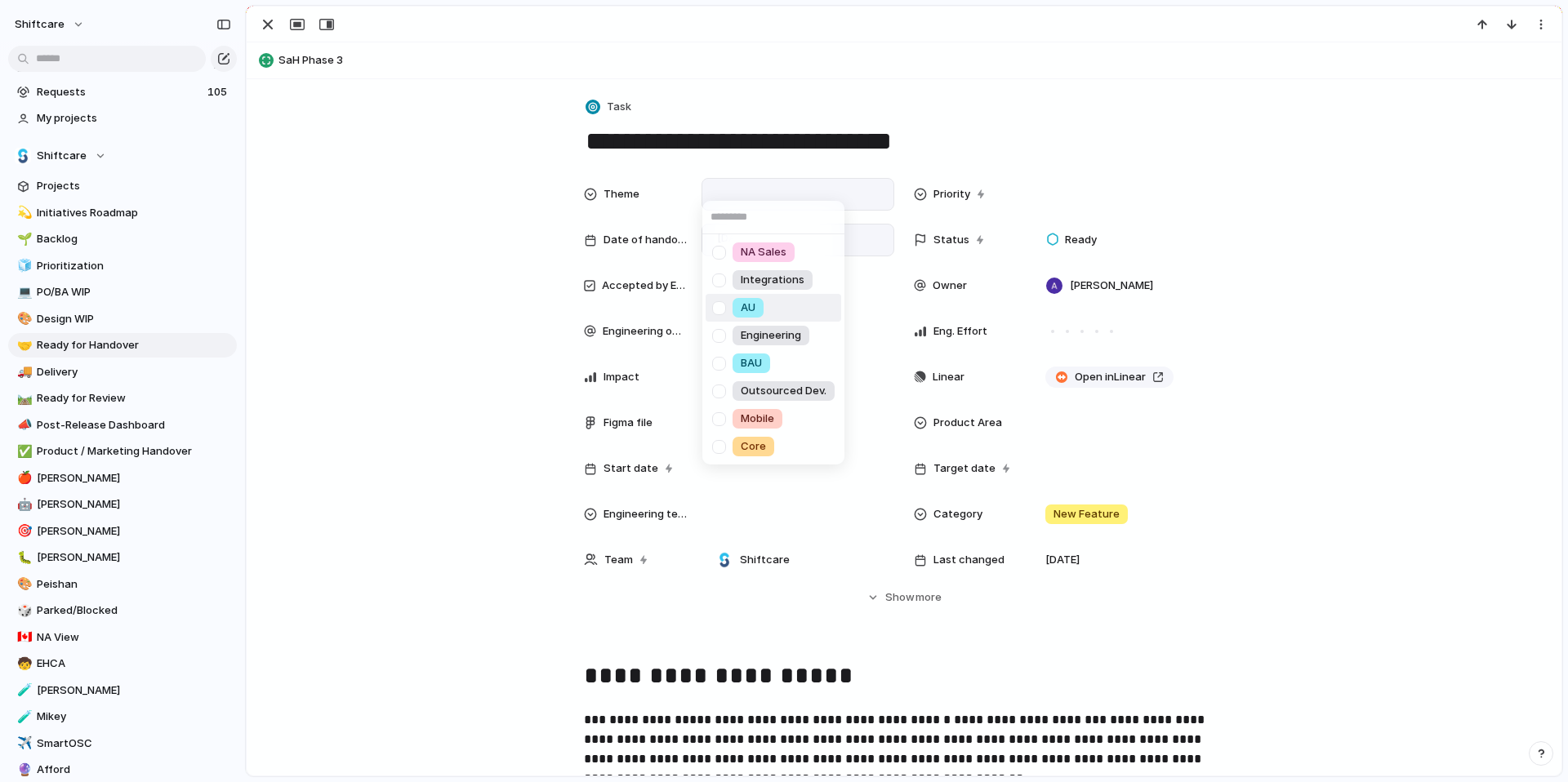
click at [722, 312] on div at bounding box center [719, 308] width 29 height 29
click at [443, 533] on div "NA Sales Integrations AU Engineering BAU Outsourced Dev. Mobile Core" at bounding box center [784, 391] width 1568 height 782
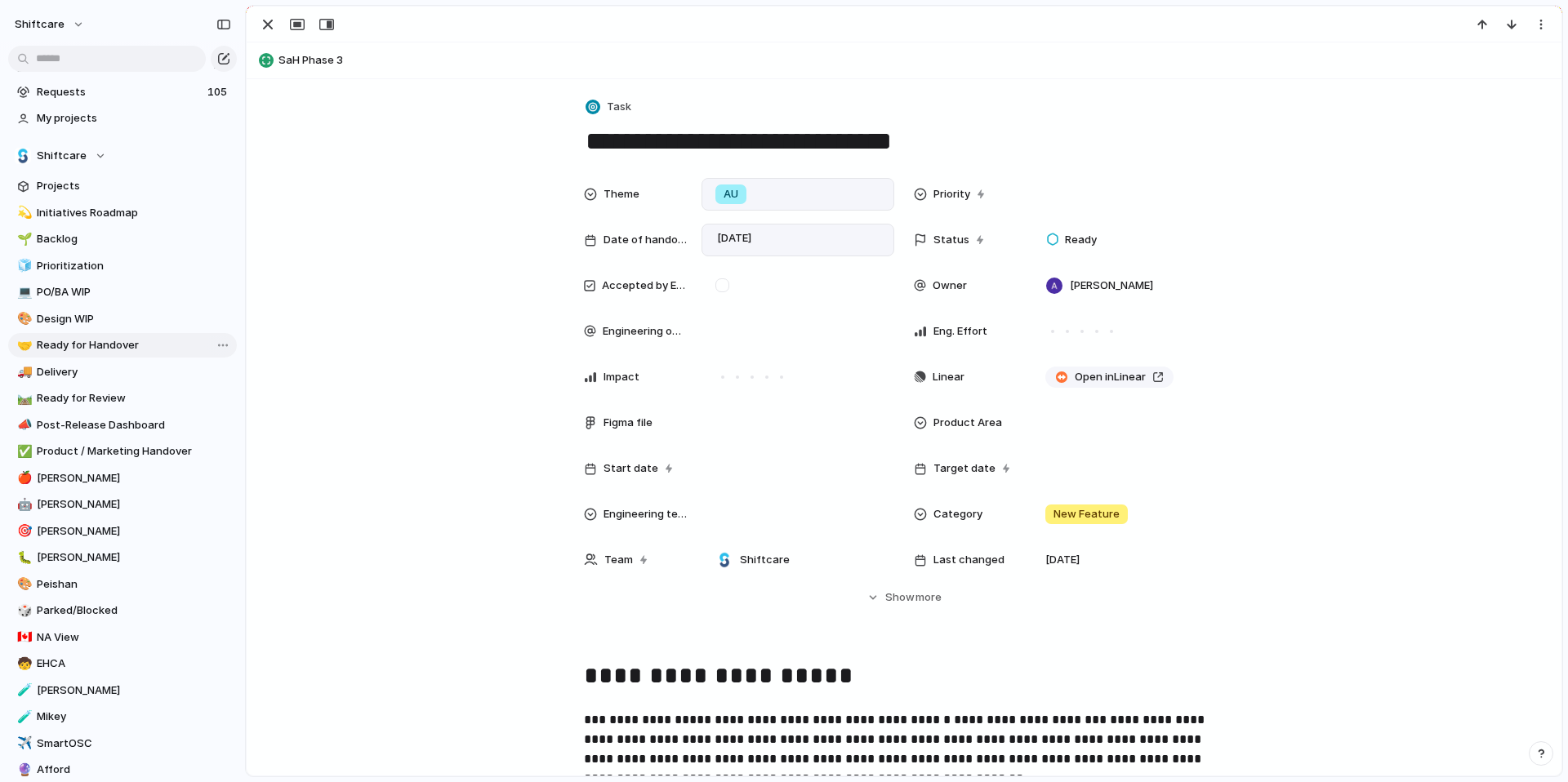
click at [91, 347] on span "Ready for Handover" at bounding box center [134, 345] width 195 height 16
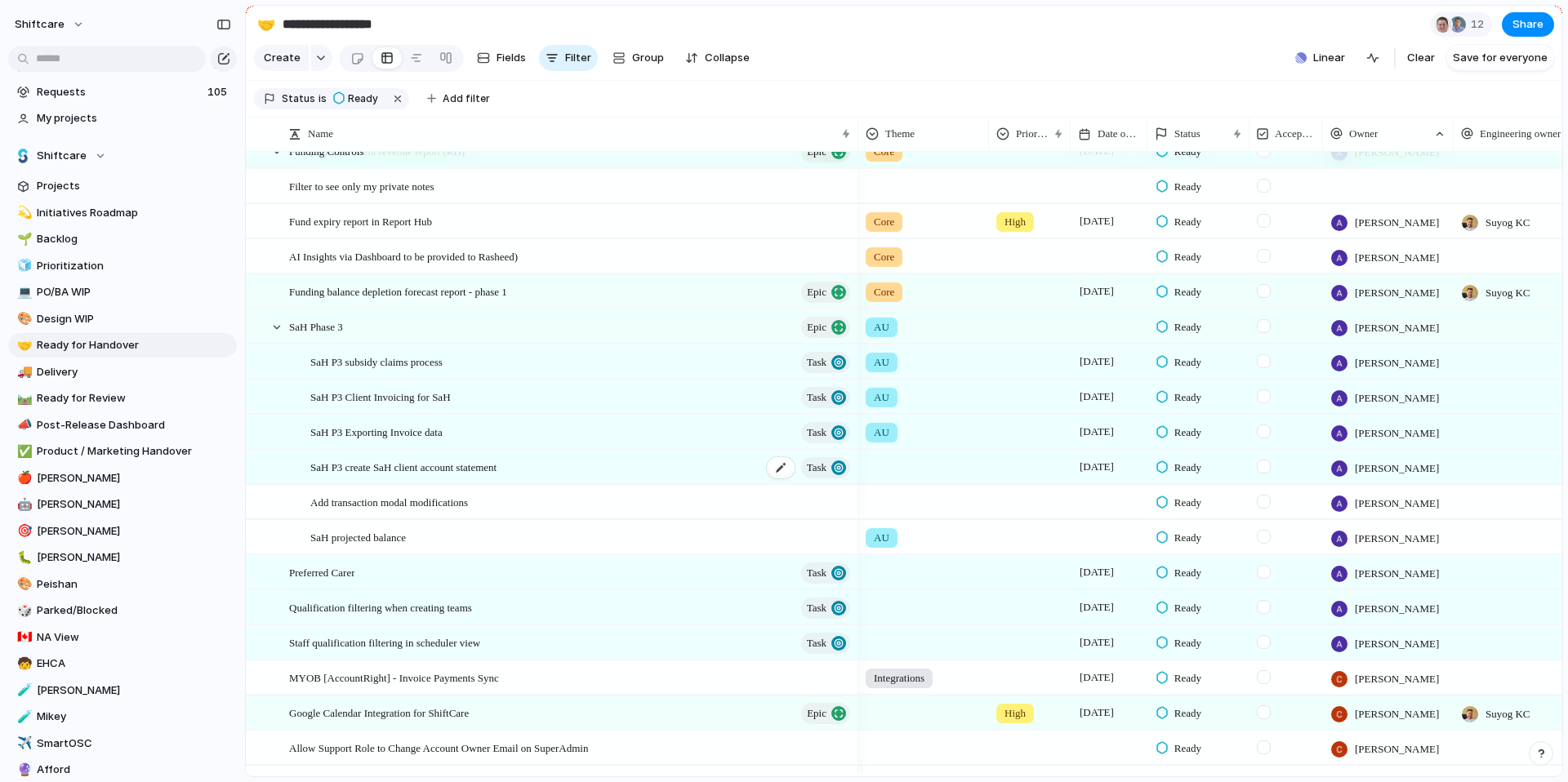
click at [443, 476] on span "SaH P3 create SaH client account statement" at bounding box center [403, 466] width 186 height 19
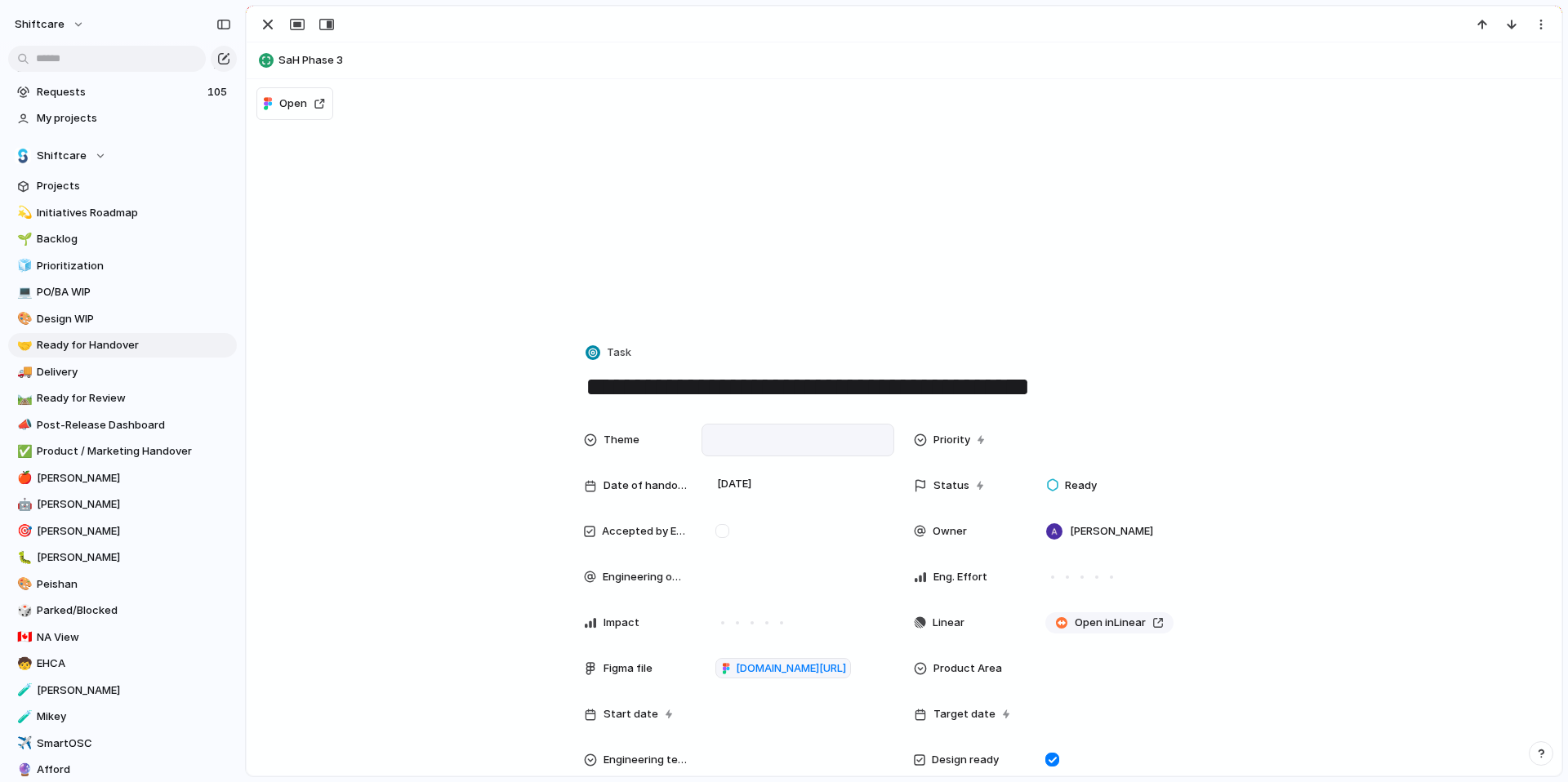
click at [734, 440] on div at bounding box center [797, 439] width 178 height 18
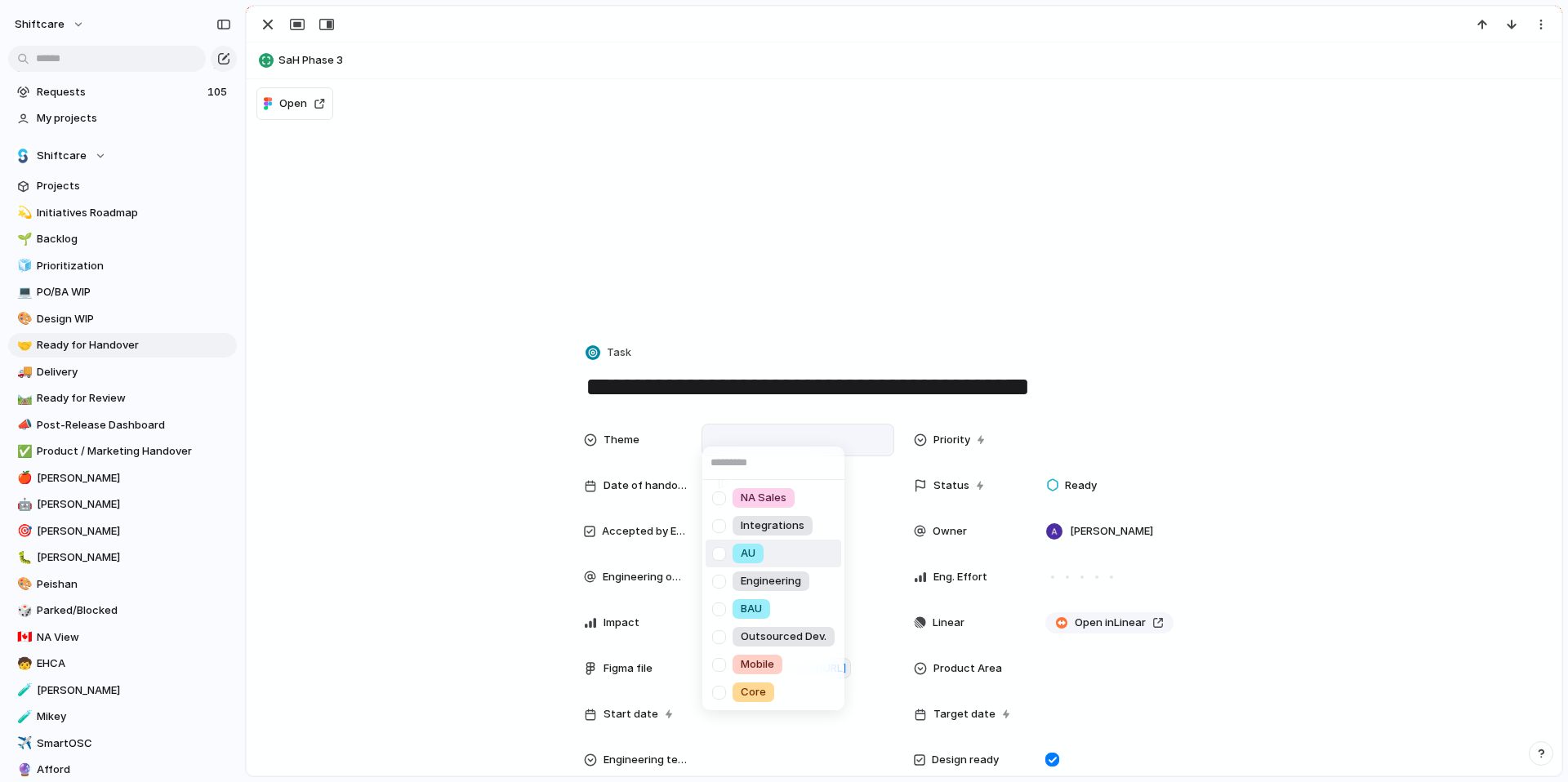
click at [742, 553] on span "AU" at bounding box center [747, 553] width 14 height 16
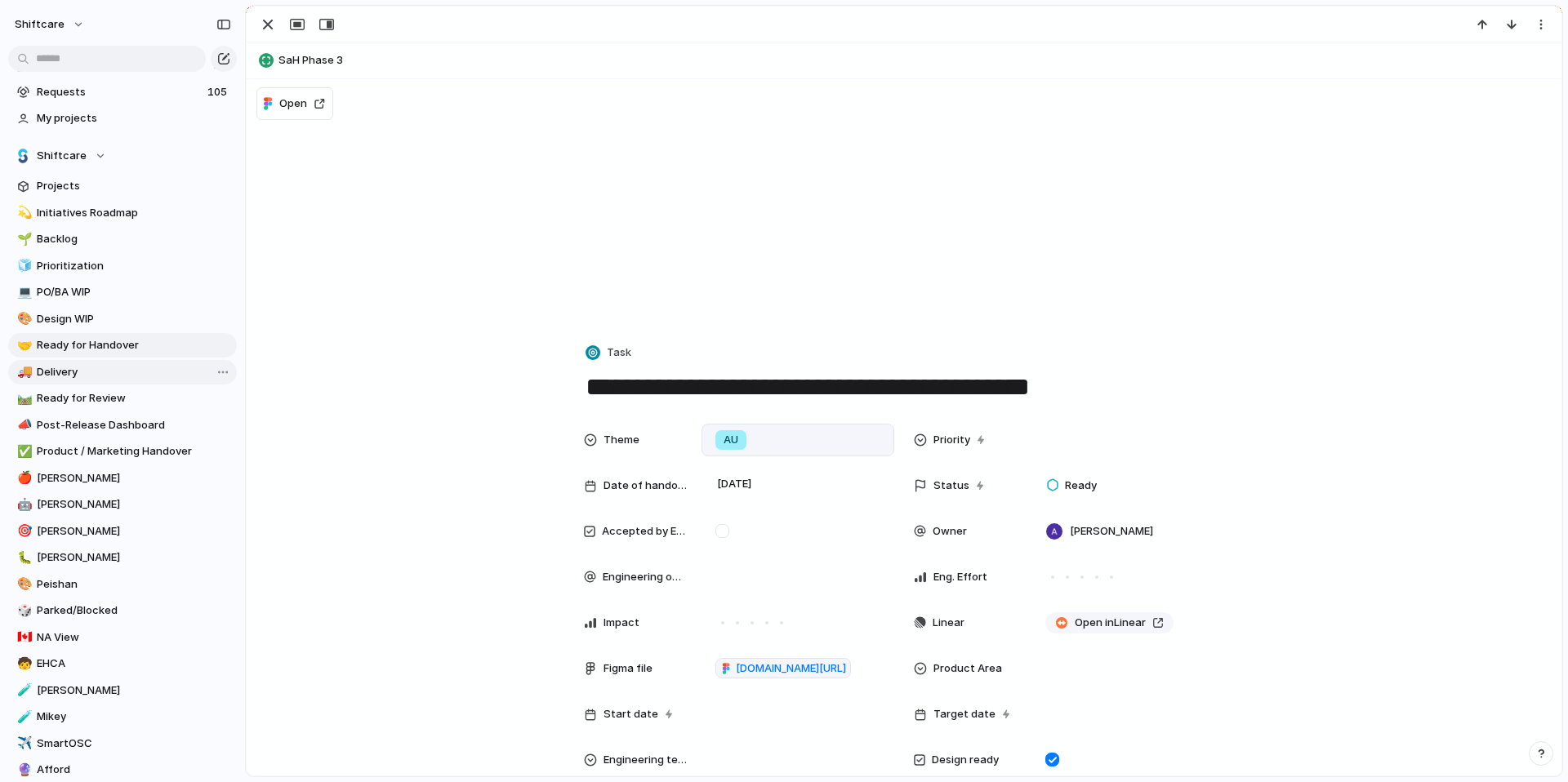
click at [81, 374] on span "Delivery" at bounding box center [134, 372] width 195 height 16
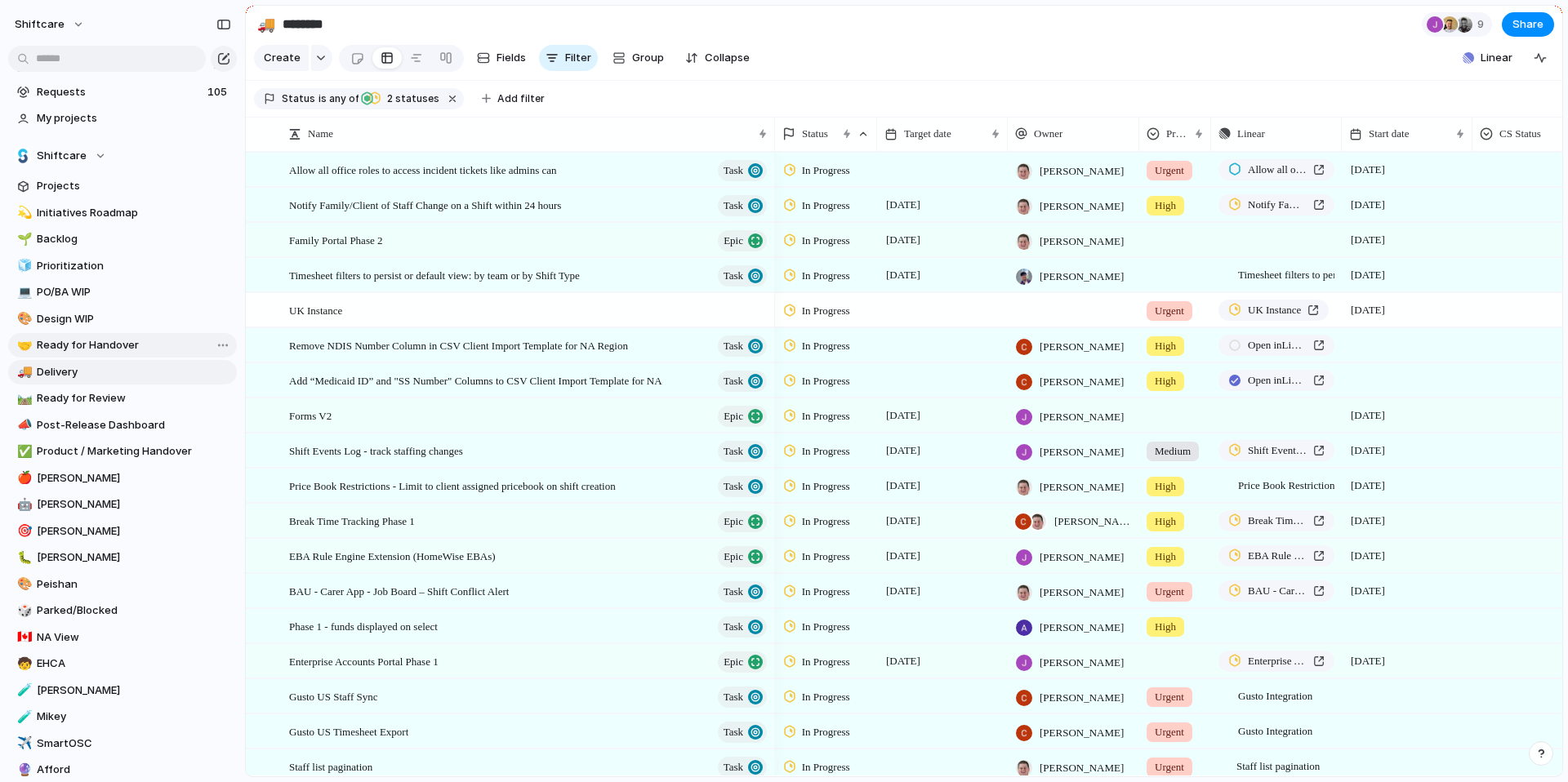
click at [87, 350] on span "Ready for Handover" at bounding box center [134, 345] width 195 height 16
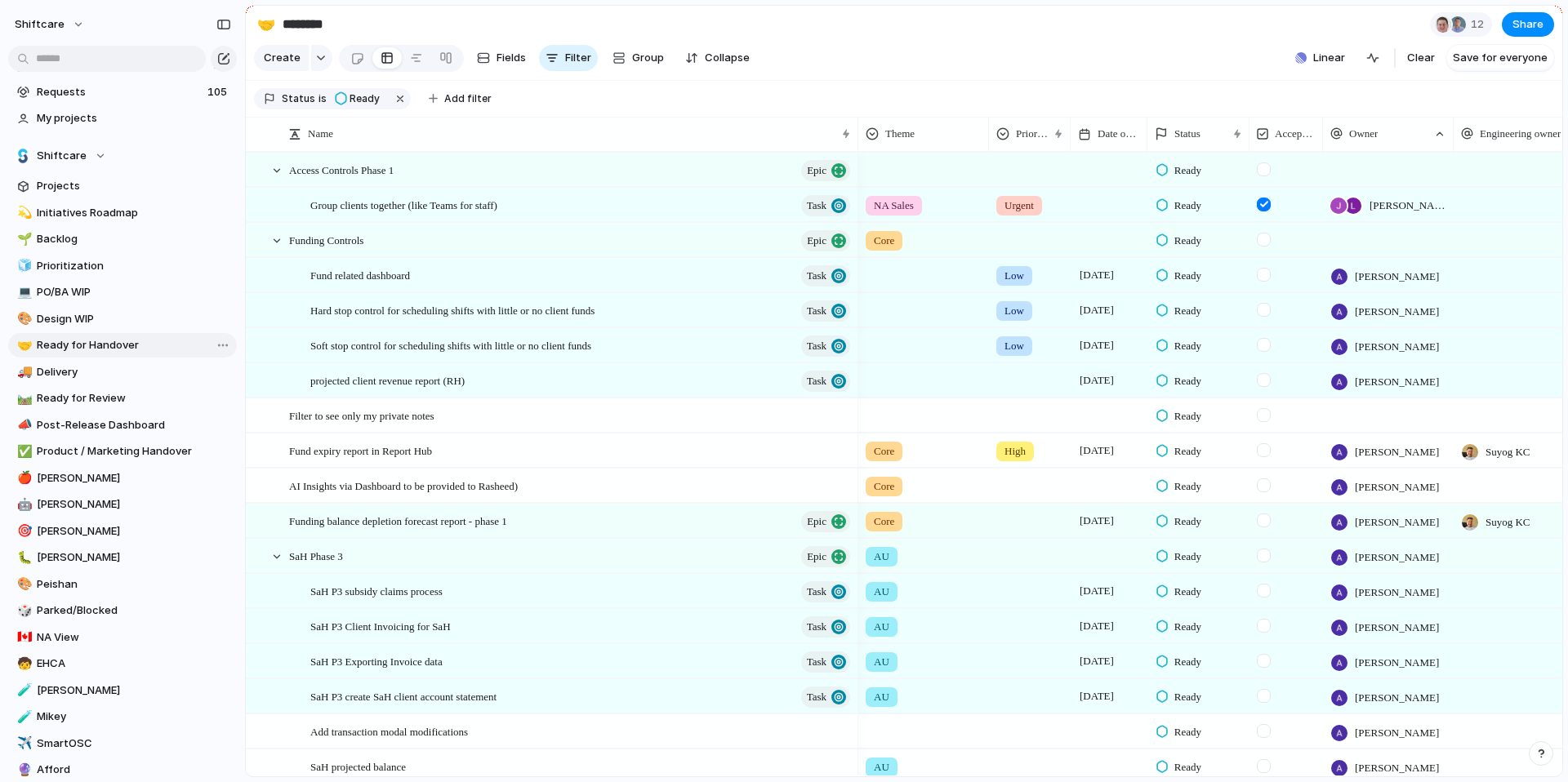
type input "**********"
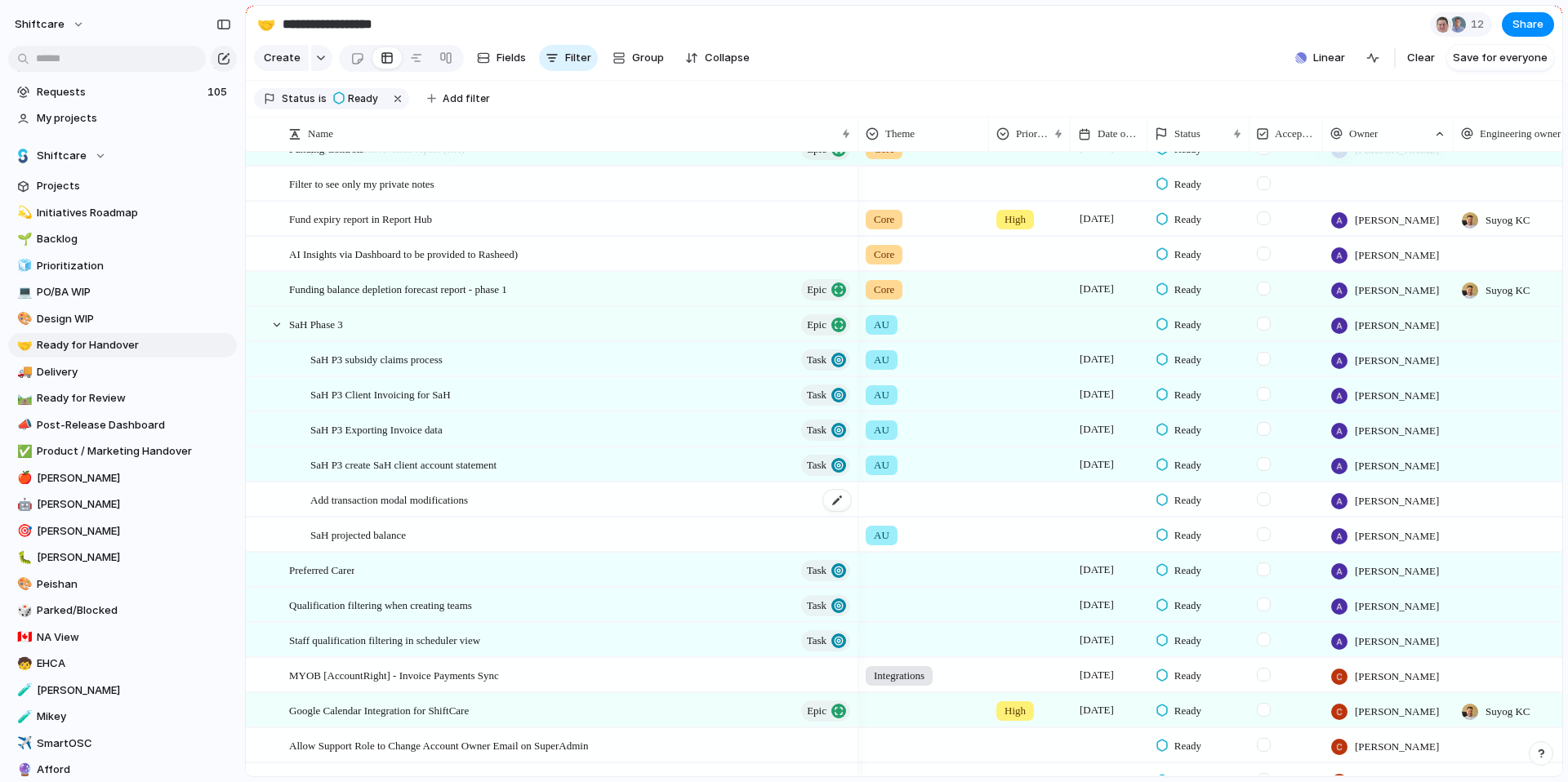
click at [386, 508] on span "Add transaction modal modifications" at bounding box center [389, 499] width 158 height 19
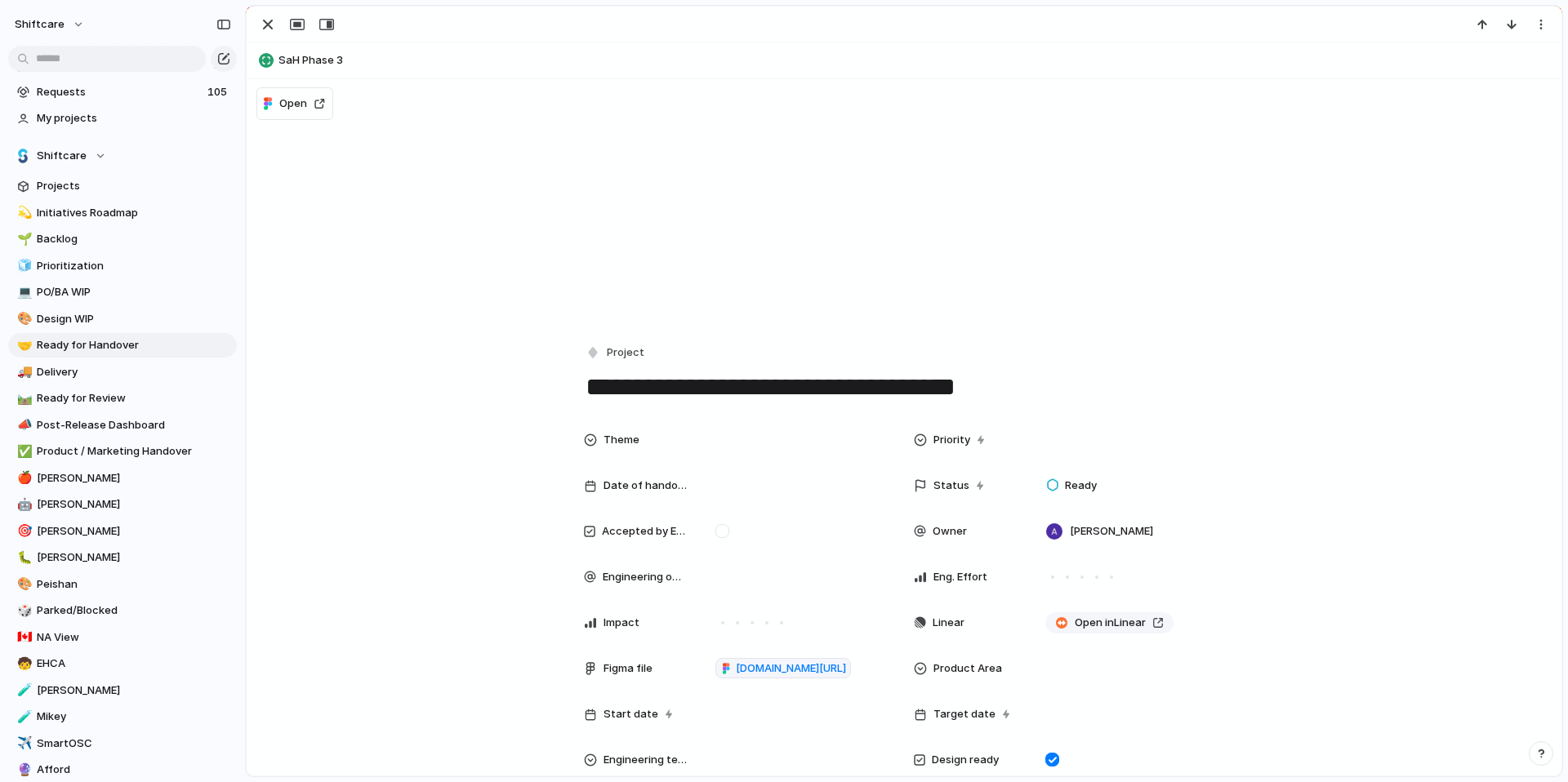
click at [679, 488] on span "Date of handover" at bounding box center [646, 485] width 85 height 16
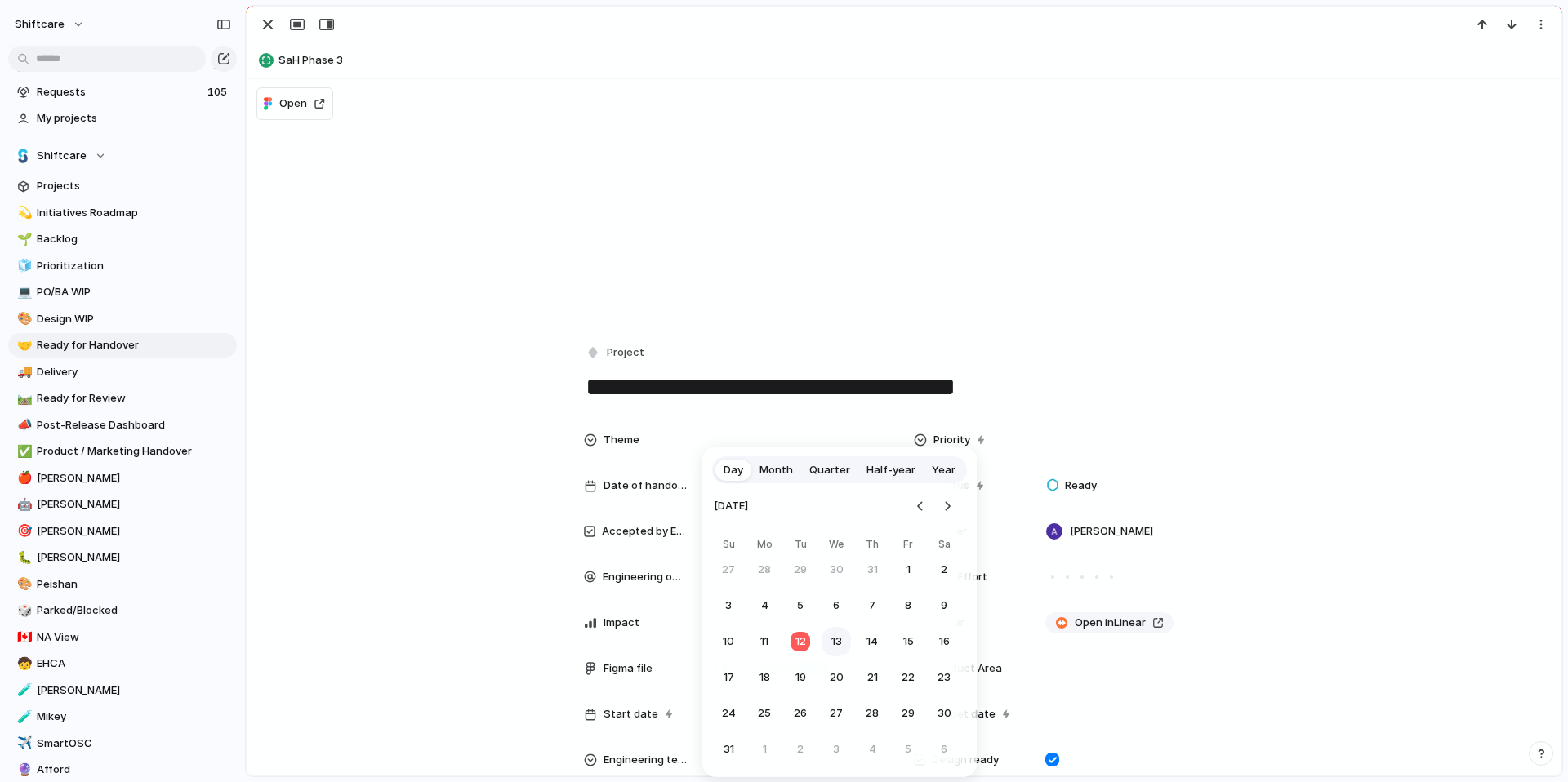
click at [836, 633] on button "13" at bounding box center [835, 641] width 30 height 29
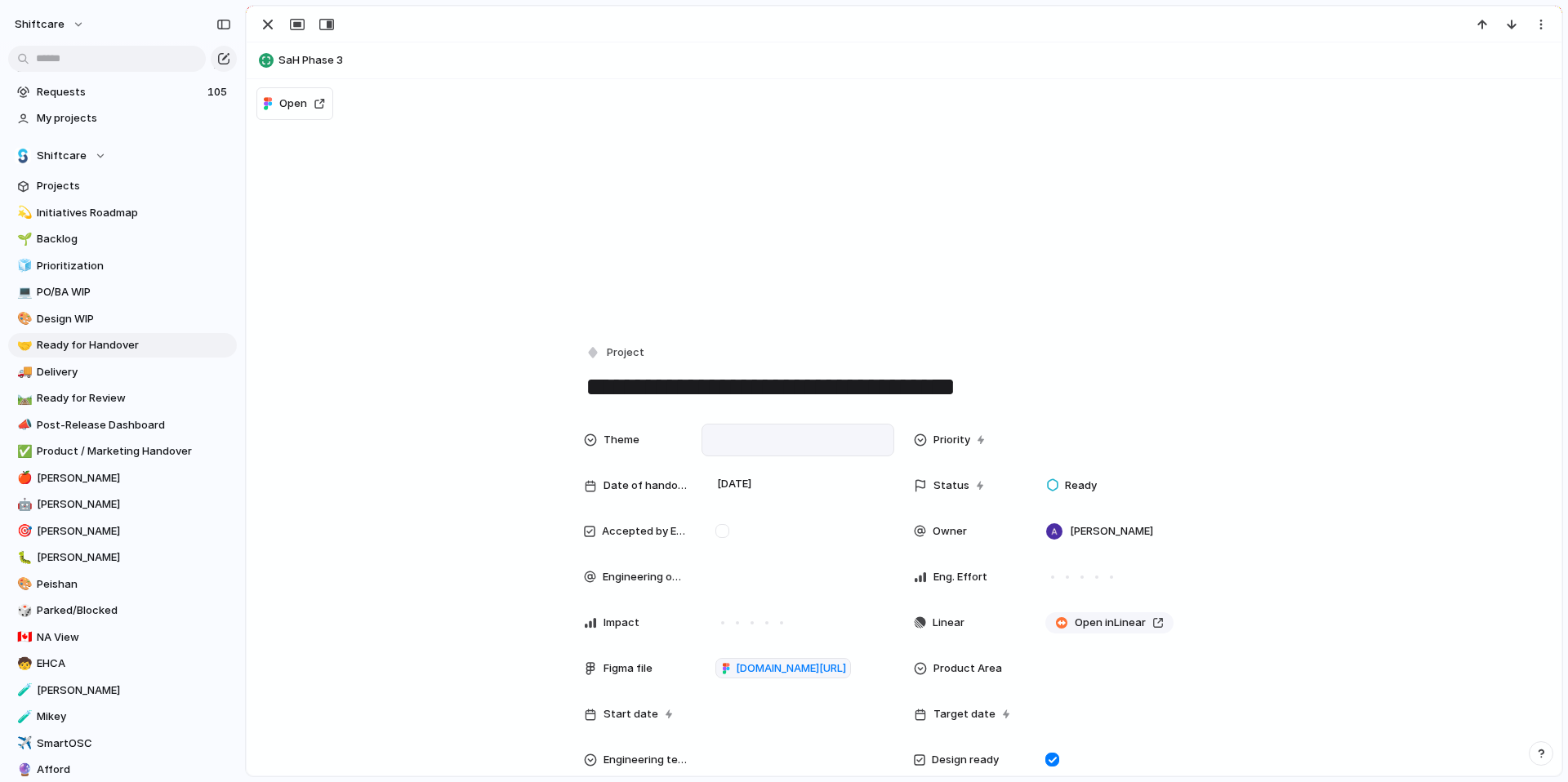
click at [745, 429] on div at bounding box center [797, 440] width 193 height 33
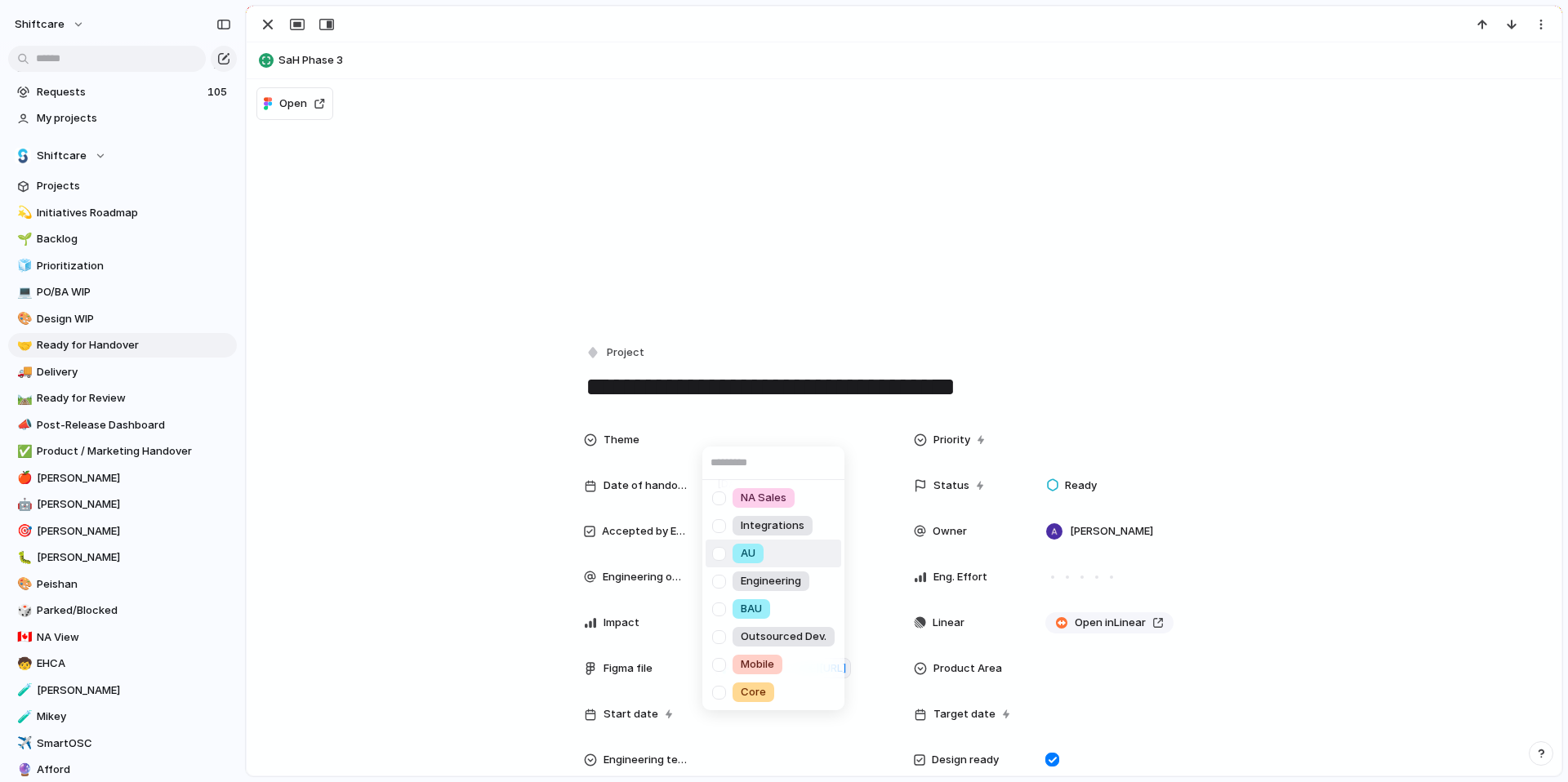
click at [757, 549] on div "AU" at bounding box center [748, 553] width 31 height 19
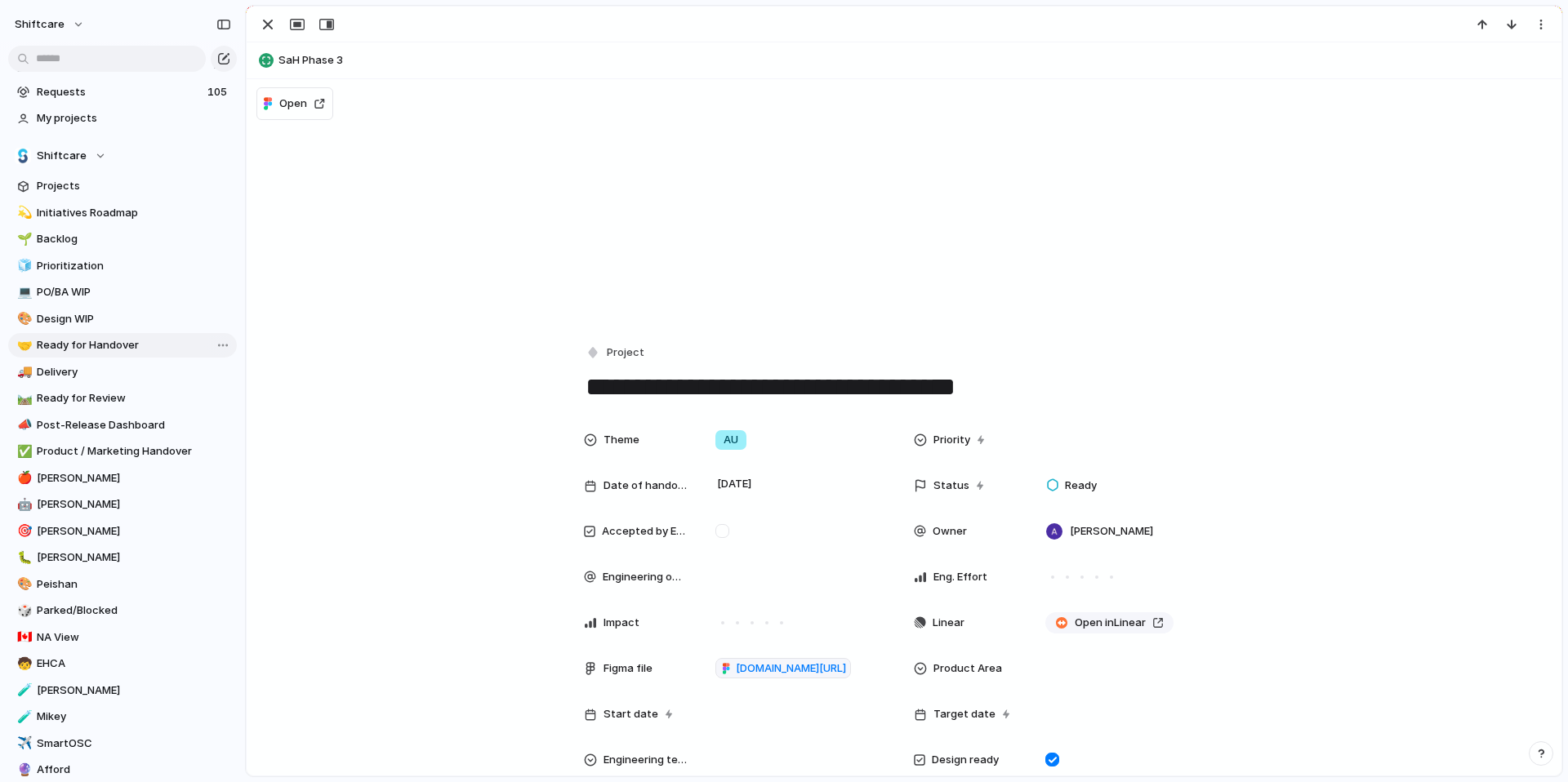
click at [83, 341] on span "Ready for Handover" at bounding box center [134, 345] width 195 height 16
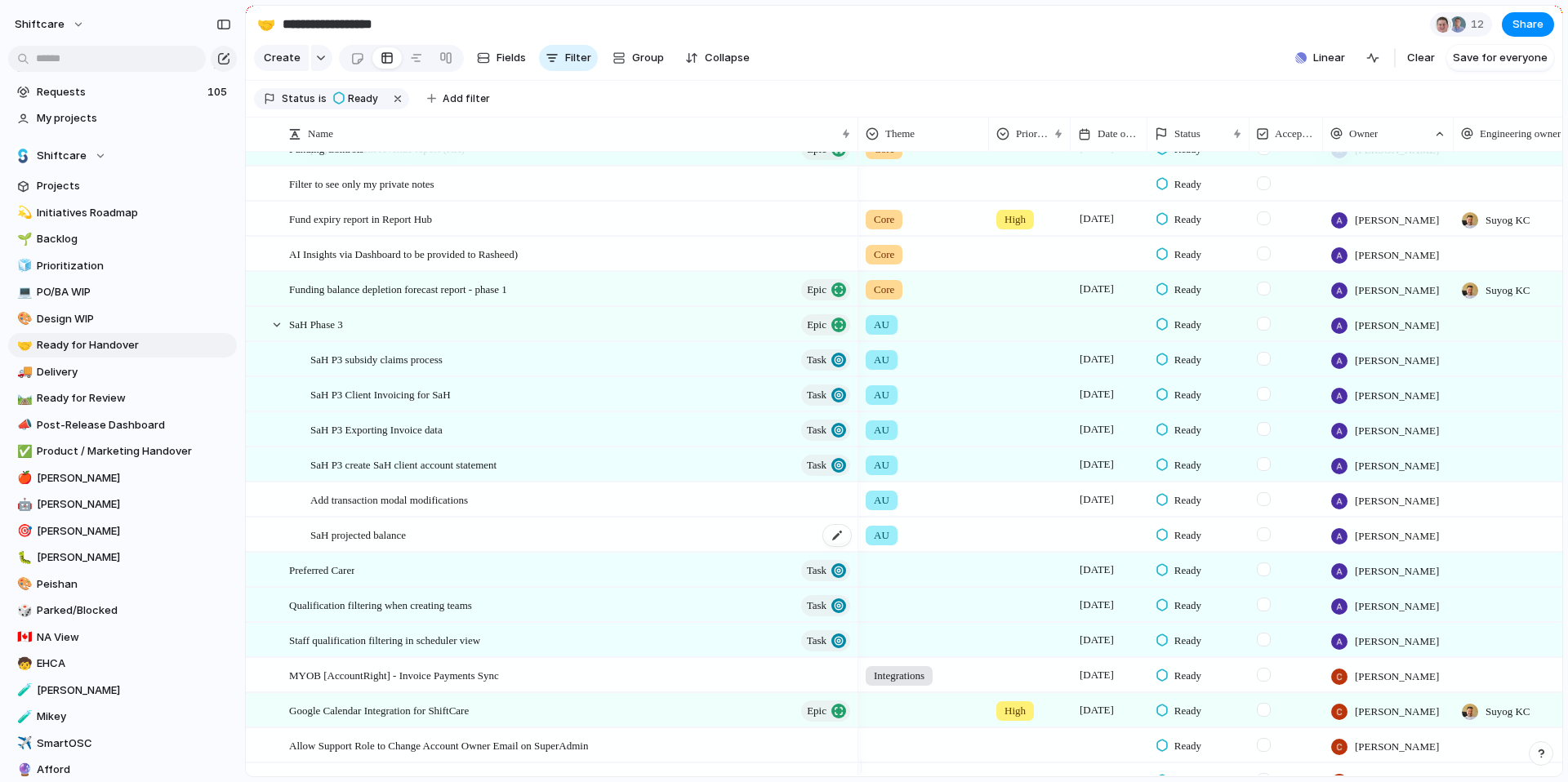
click at [362, 544] on span "SaH projected balance" at bounding box center [357, 534] width 95 height 19
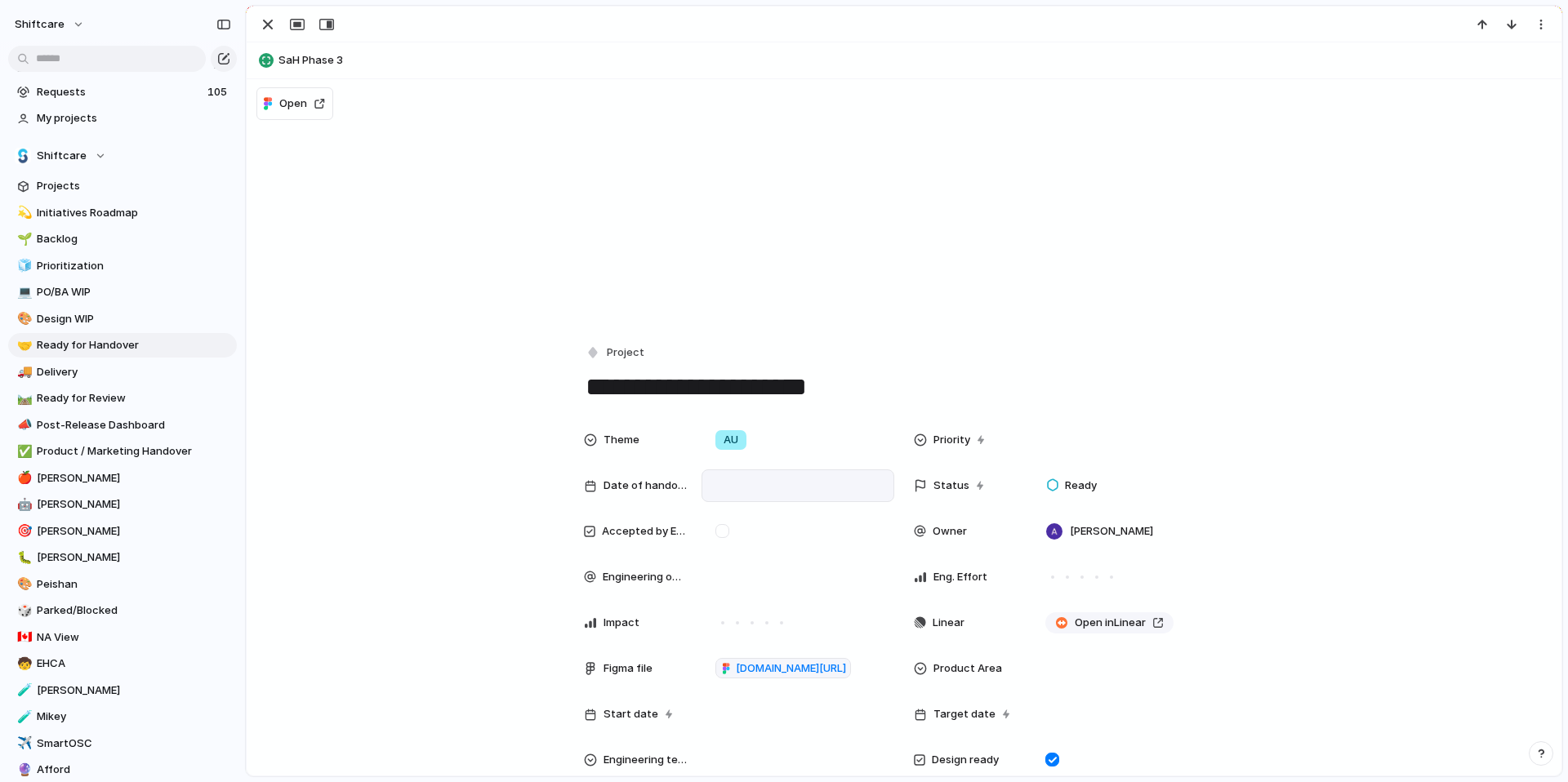
click at [723, 488] on div at bounding box center [797, 485] width 178 height 18
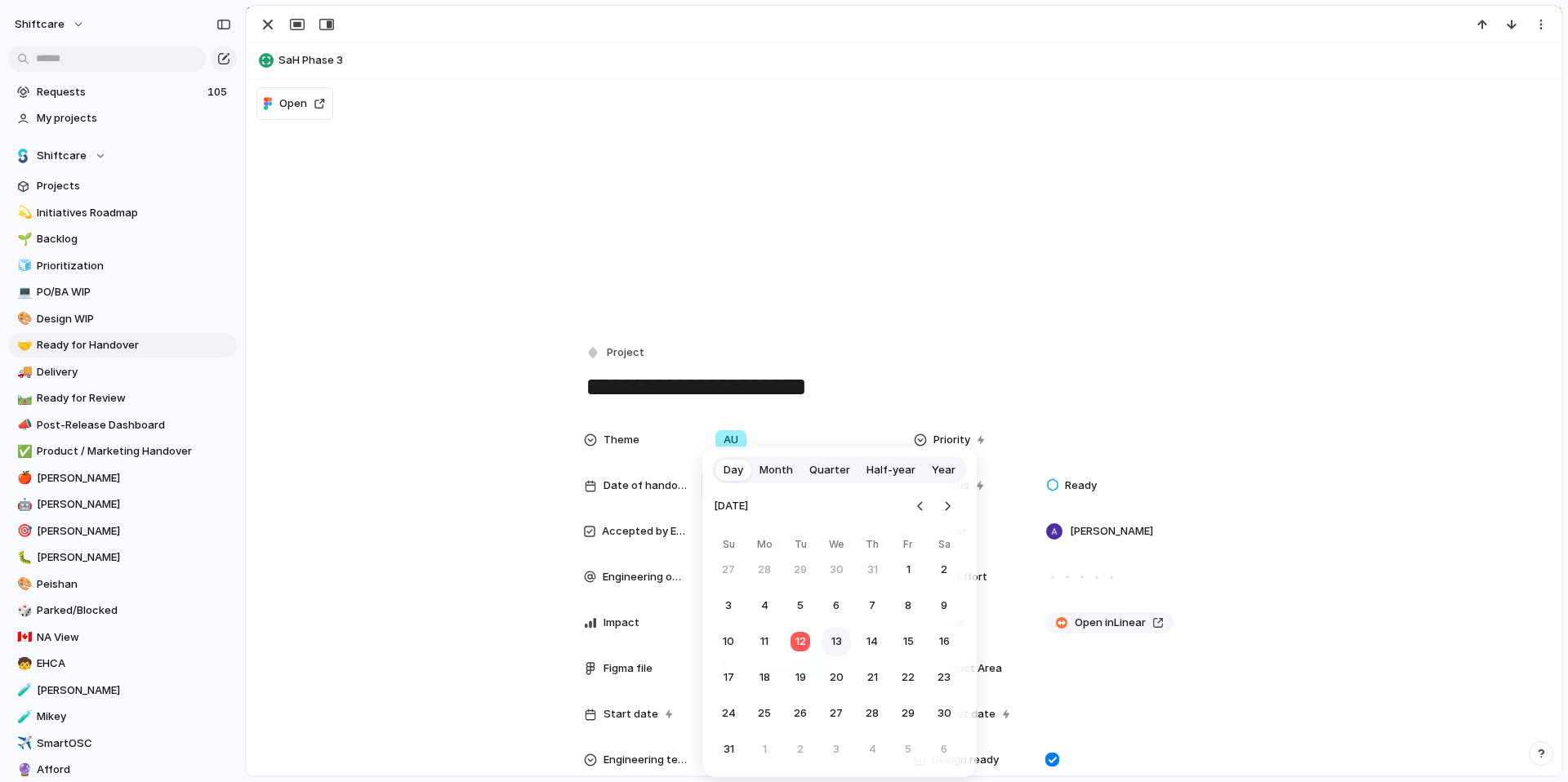
click at [835, 640] on button "13" at bounding box center [835, 641] width 30 height 29
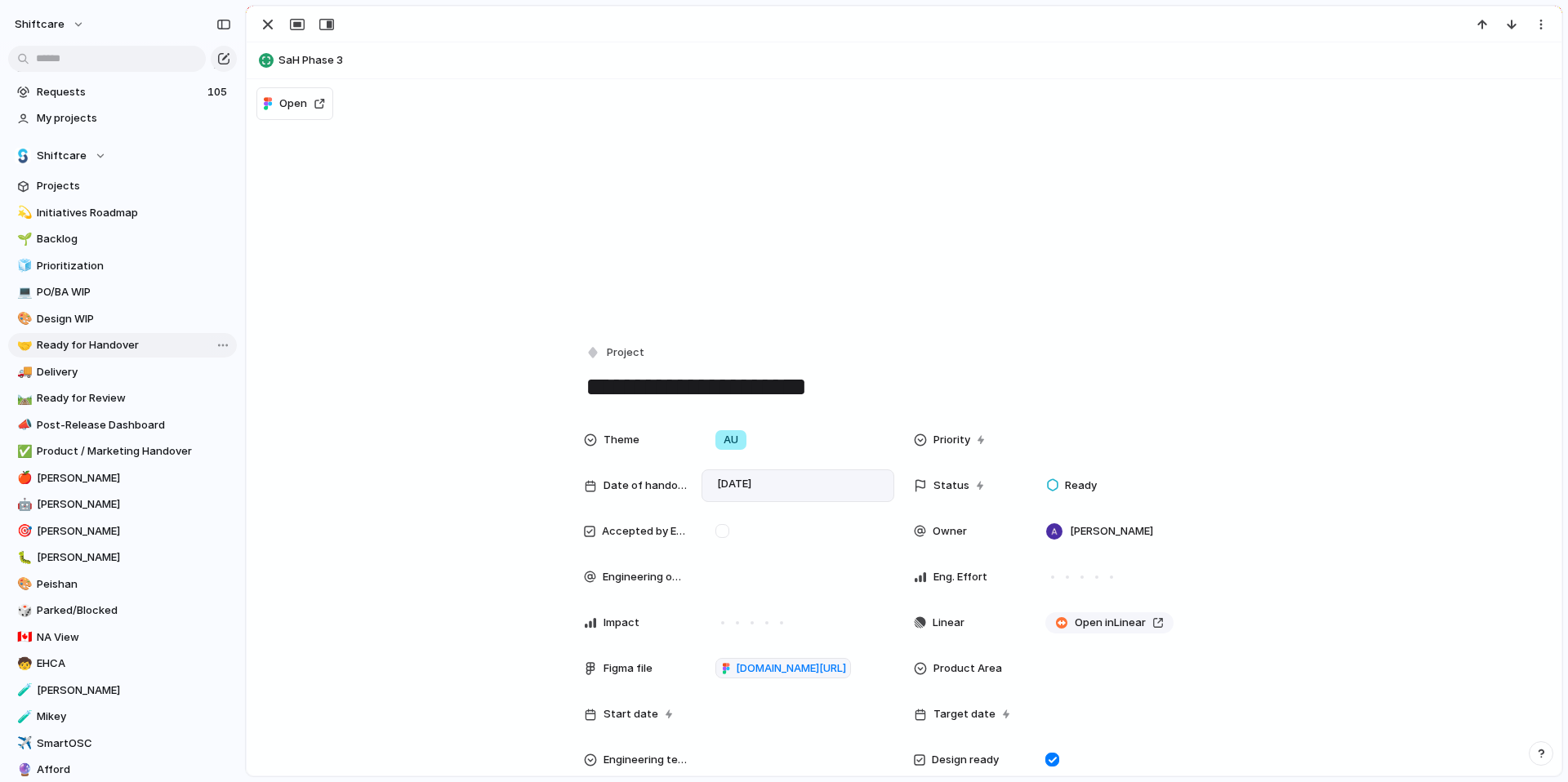
click at [75, 345] on span "Ready for Handover" at bounding box center [134, 345] width 195 height 16
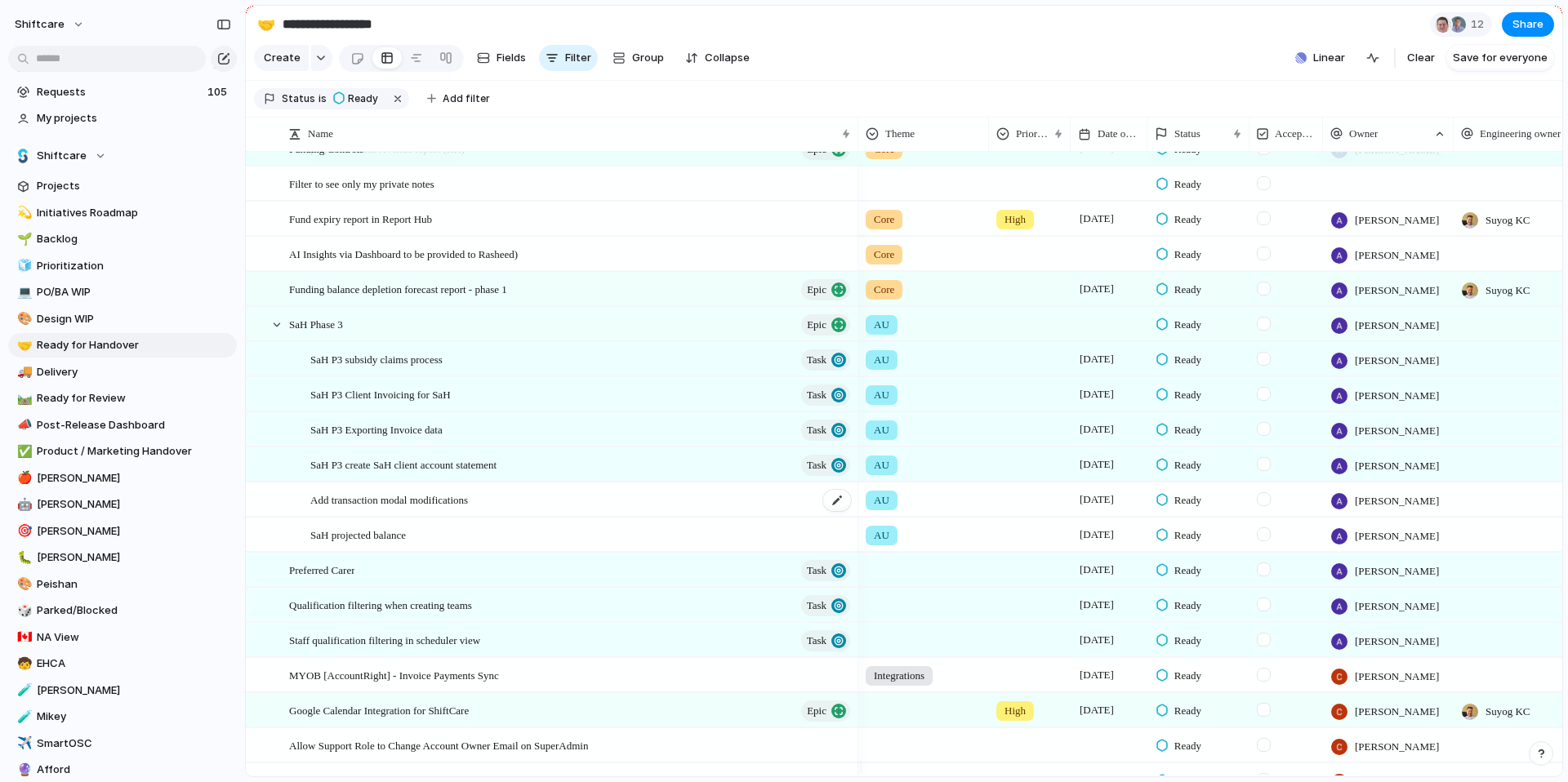
click at [443, 508] on span "Add transaction modal modifications" at bounding box center [389, 499] width 158 height 19
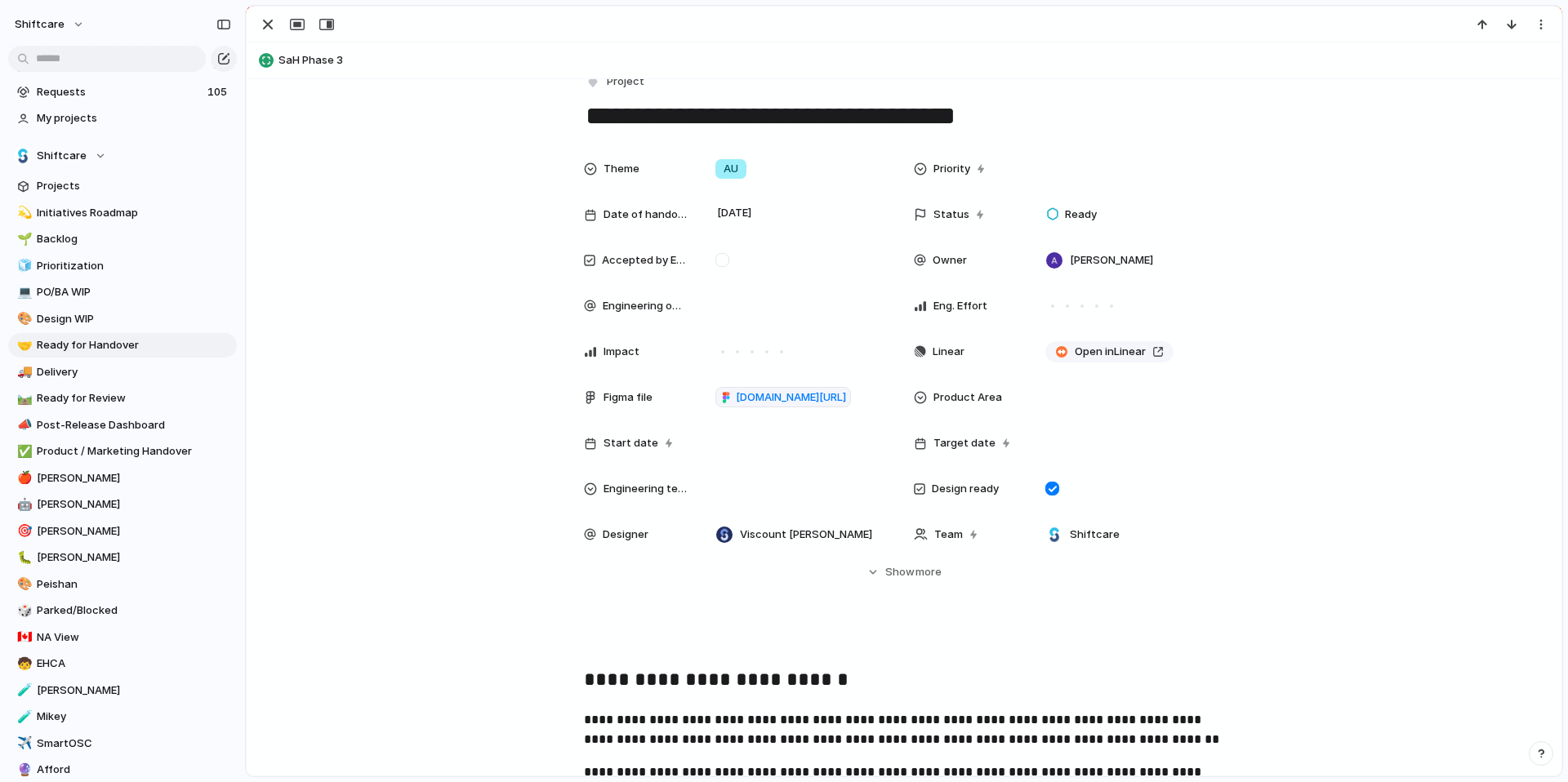
scroll to position [289, 0]
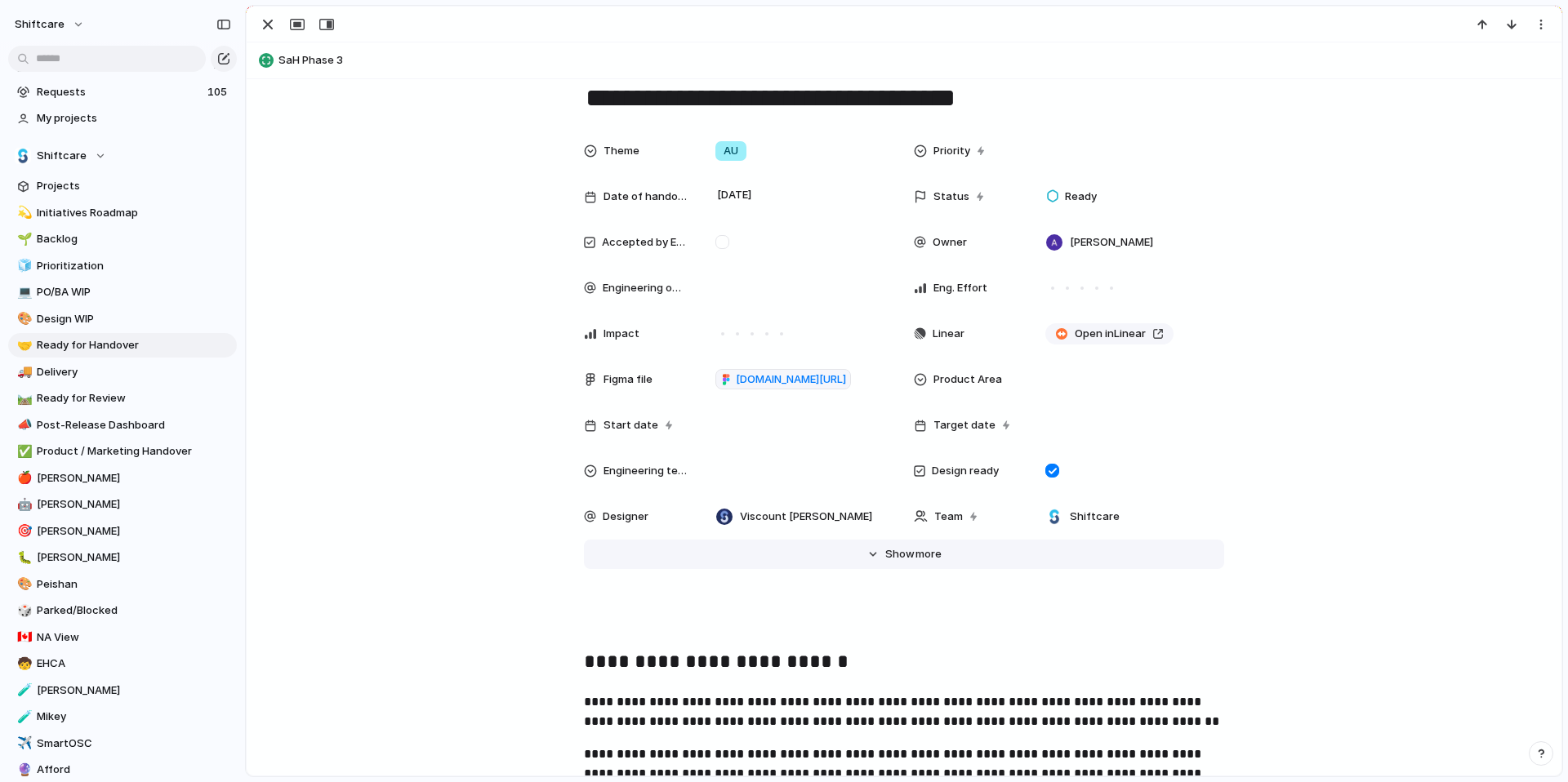
click at [888, 550] on span "Show" at bounding box center [899, 554] width 30 height 16
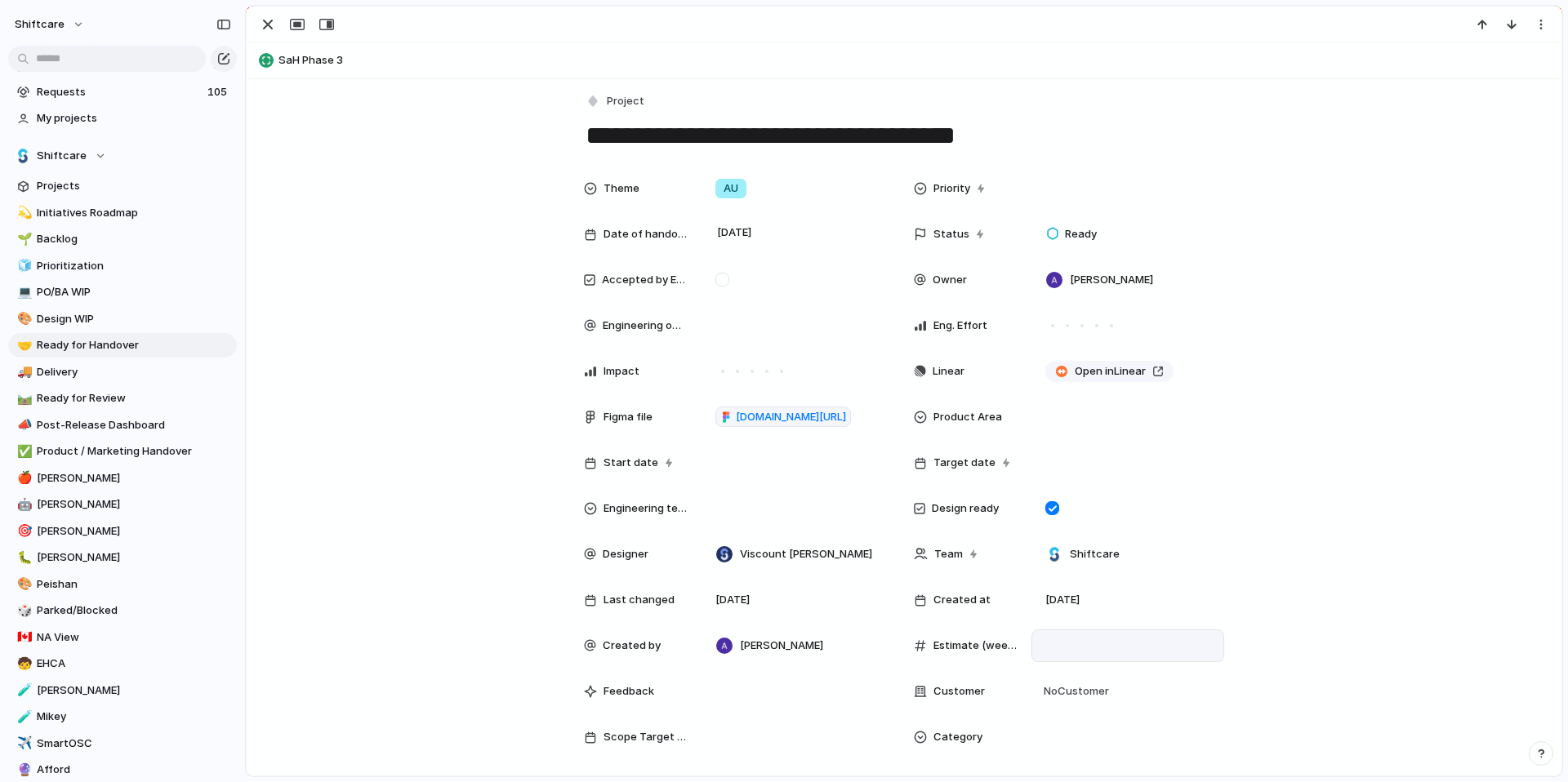
scroll to position [0, 0]
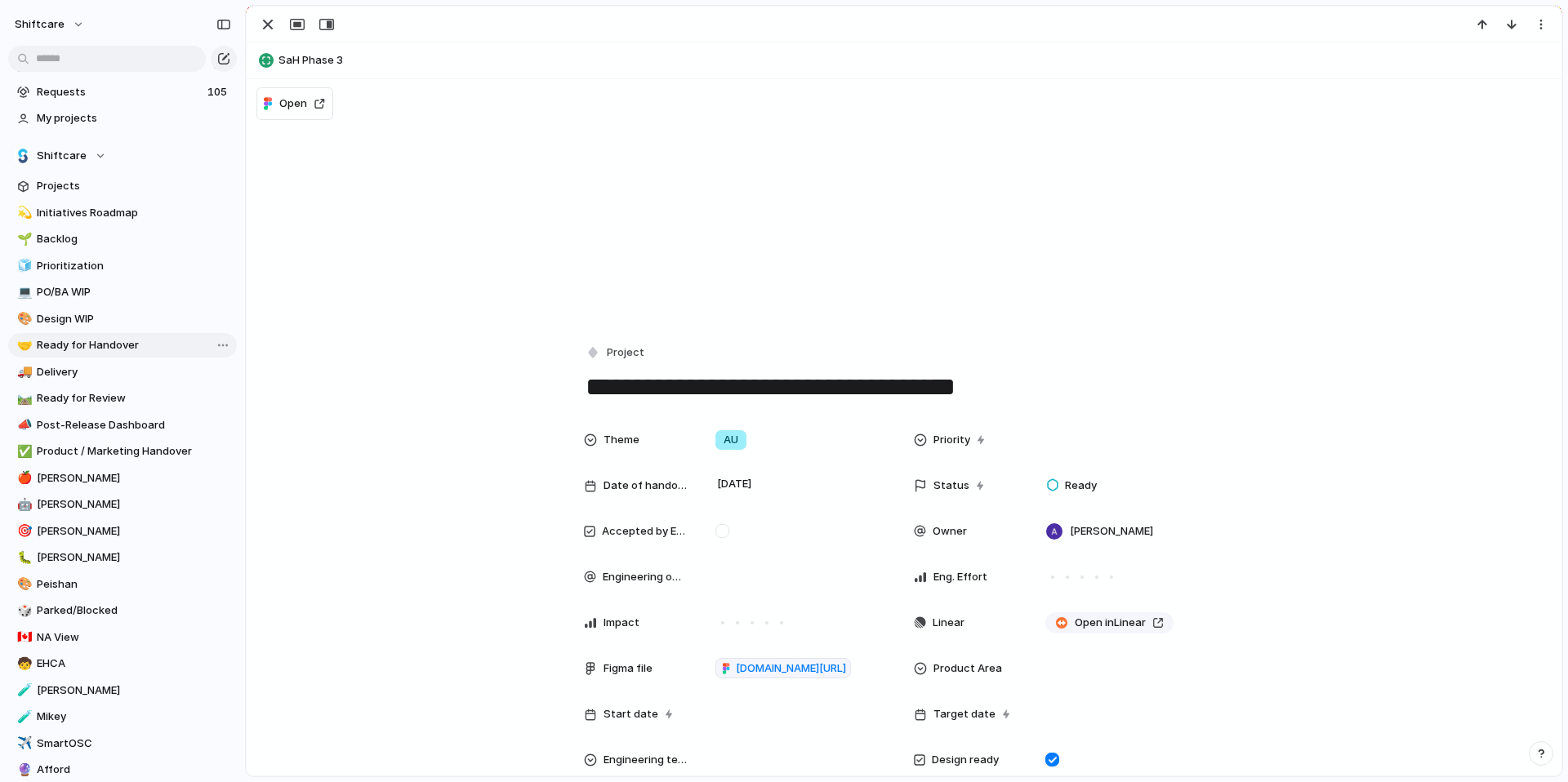
click at [79, 349] on span "Ready for Handover" at bounding box center [134, 345] width 195 height 16
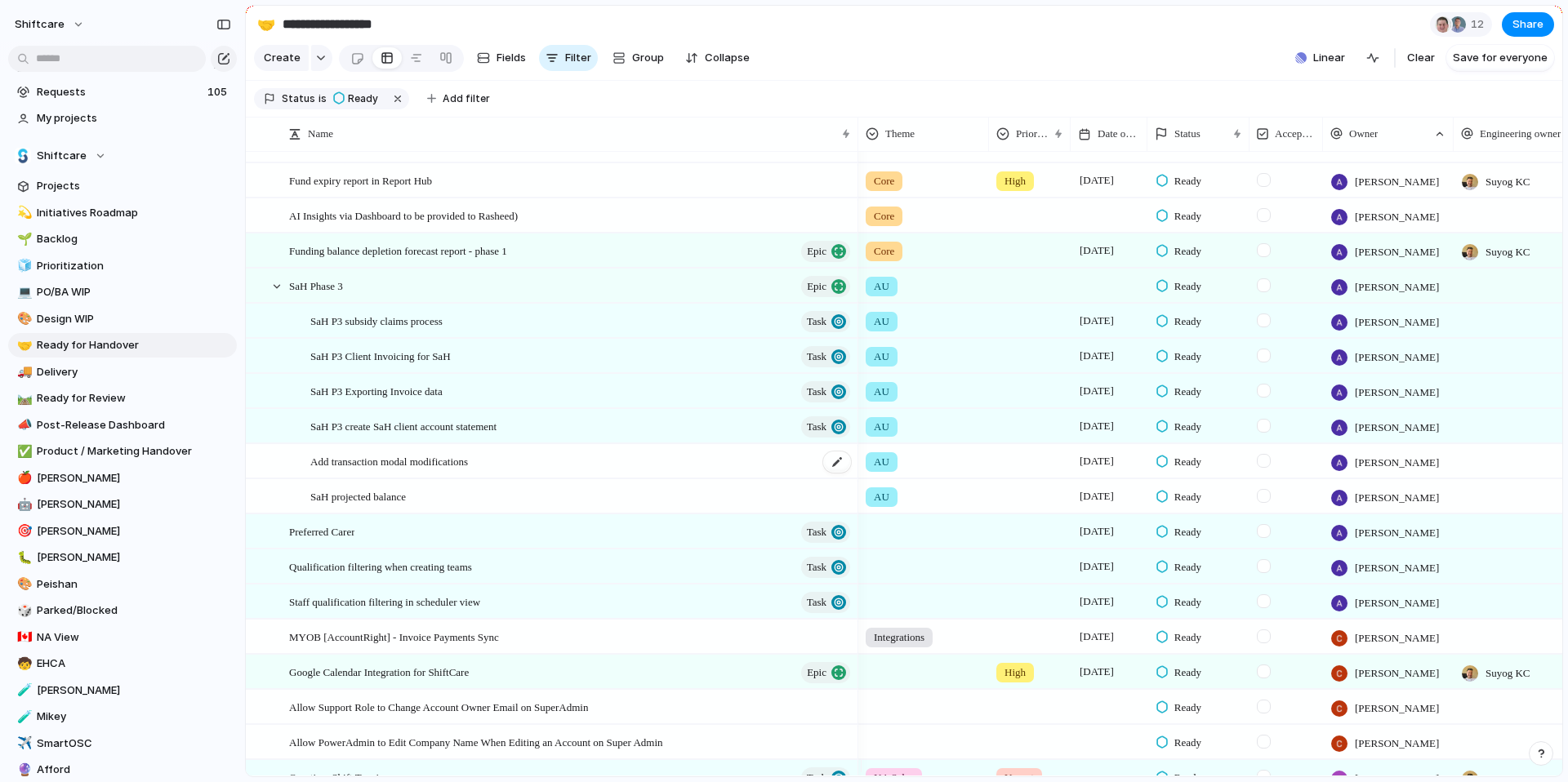
scroll to position [238, 0]
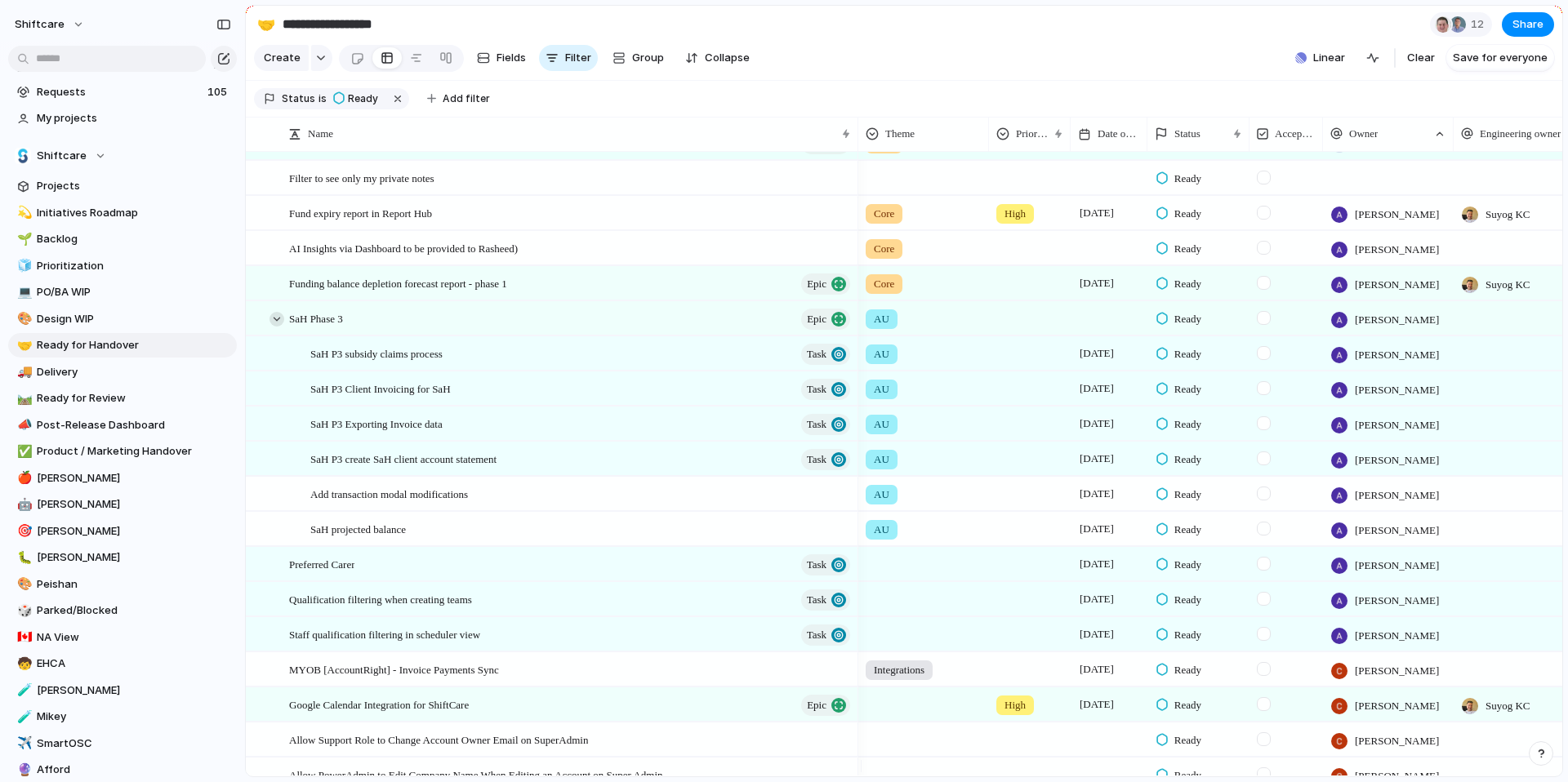
click at [276, 326] on div at bounding box center [277, 319] width 14 height 14
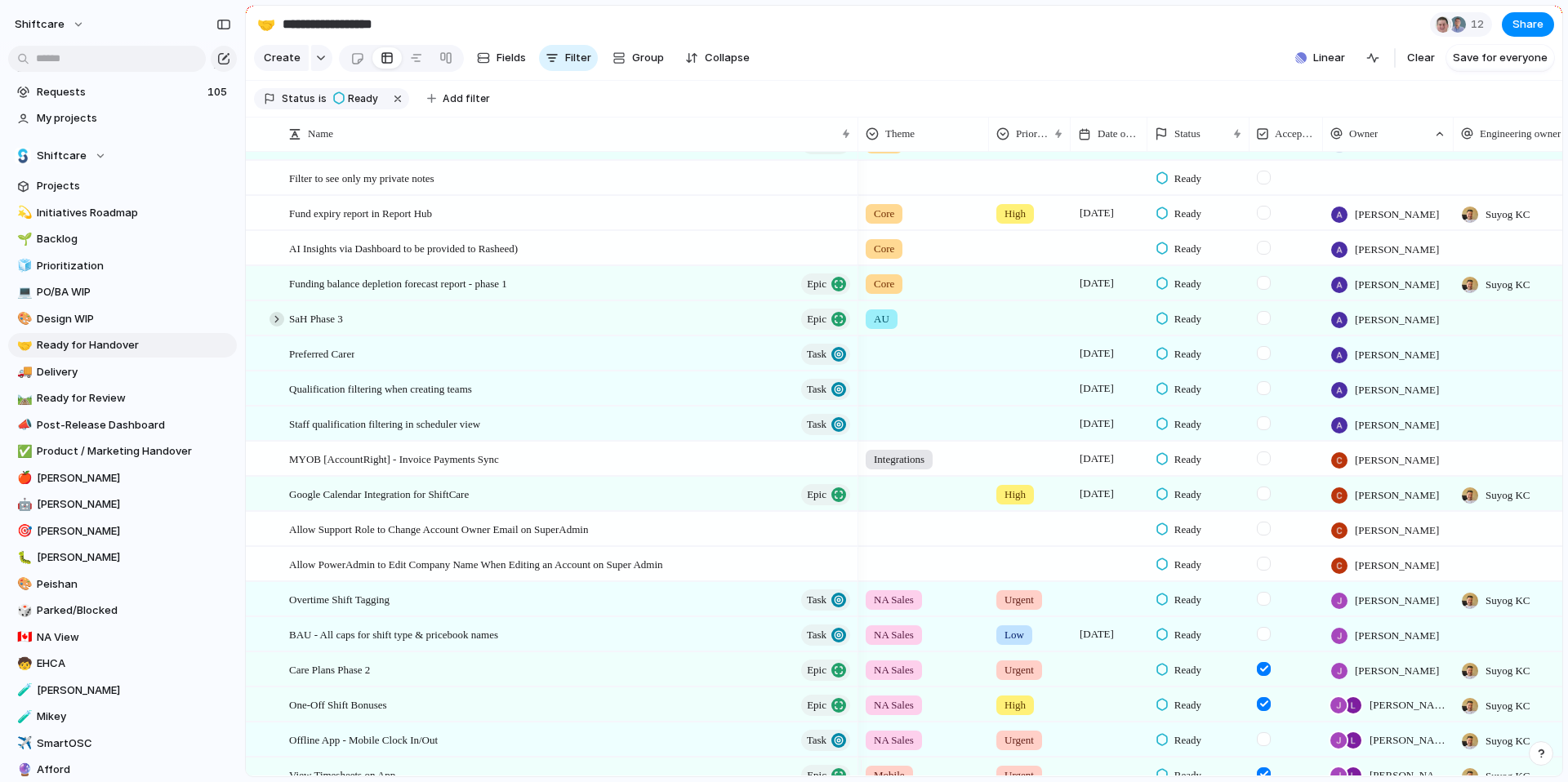
click at [276, 326] on div at bounding box center [277, 319] width 14 height 14
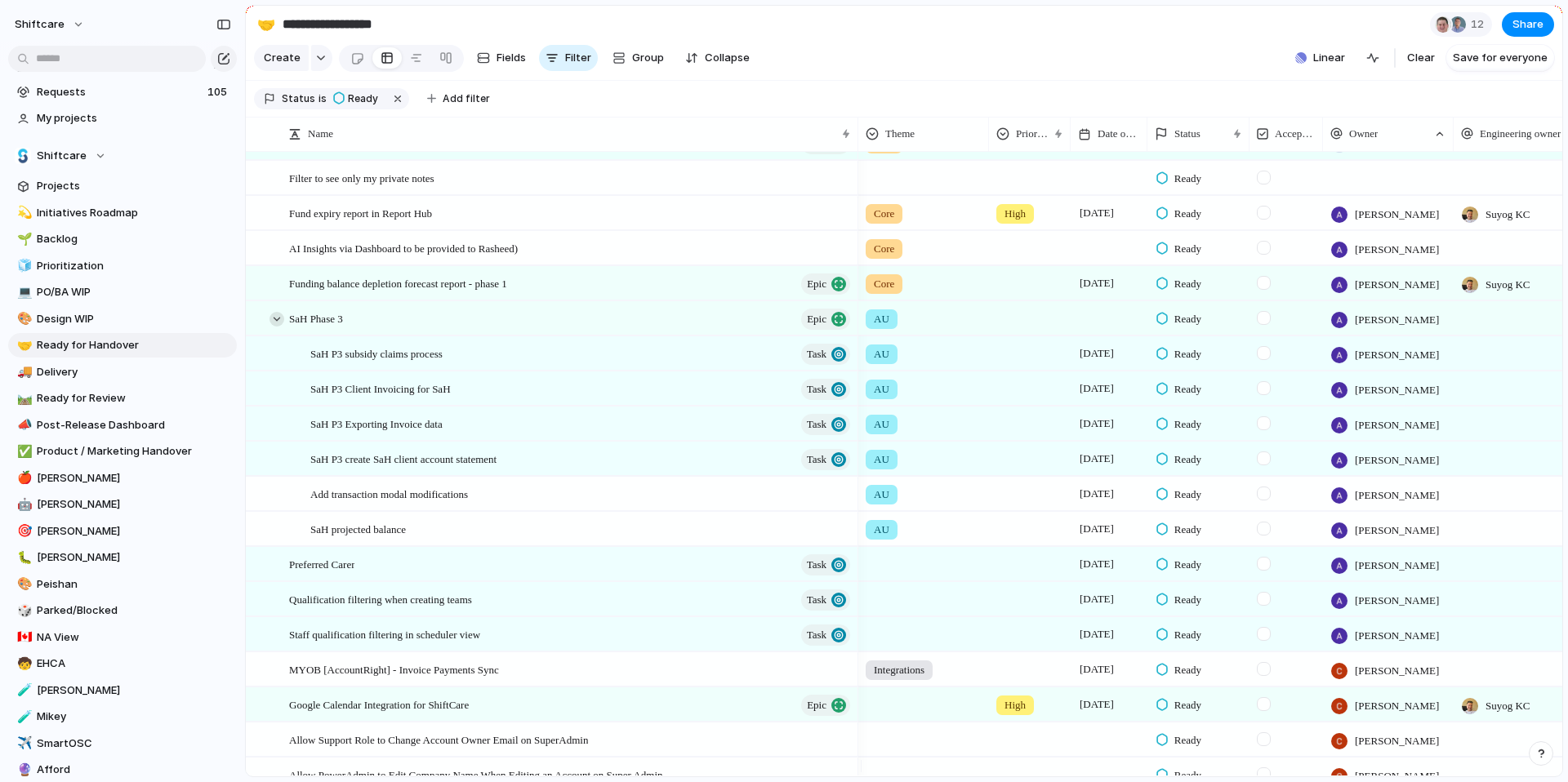
click at [276, 326] on div at bounding box center [277, 319] width 14 height 14
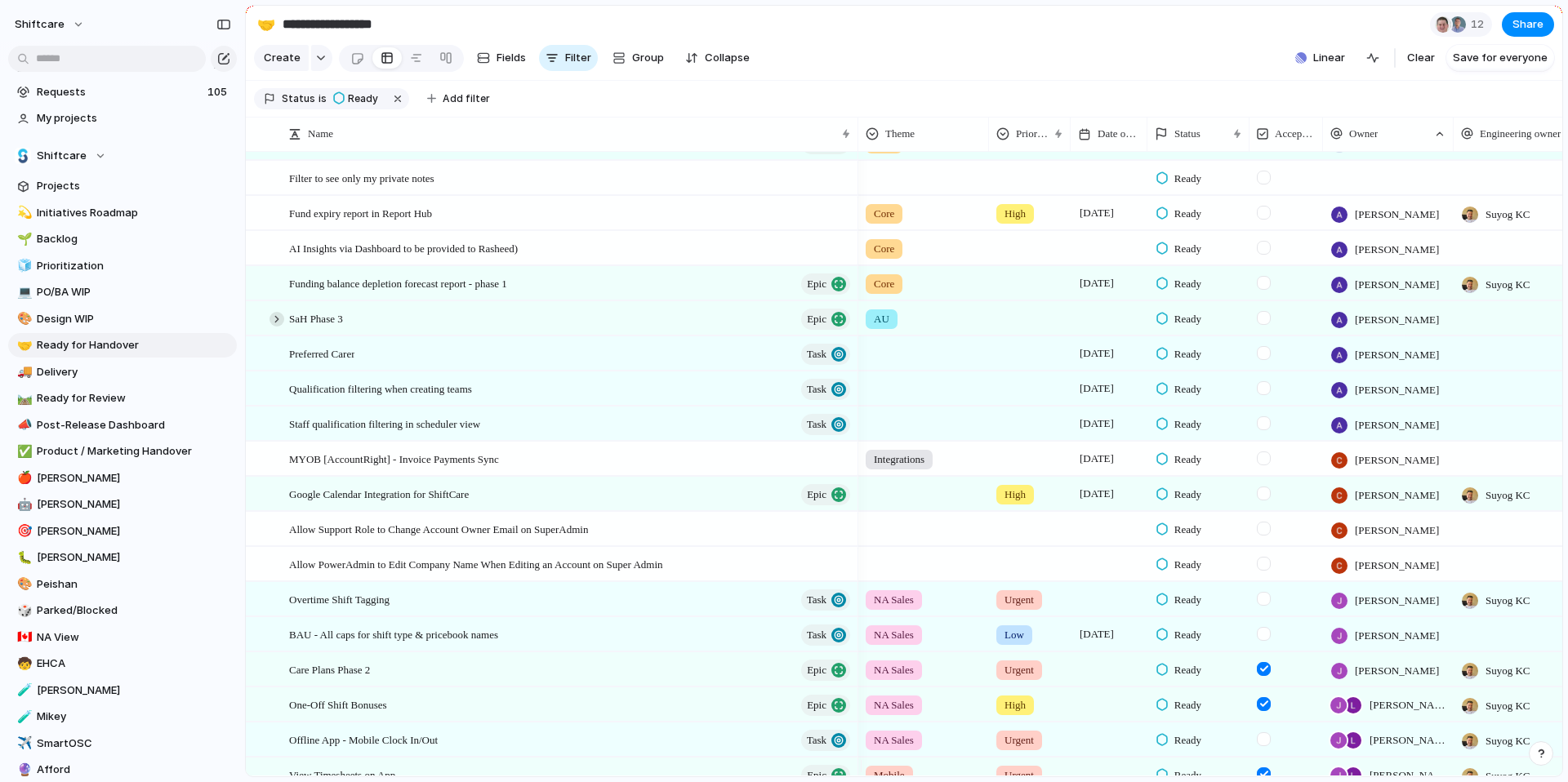
click at [270, 326] on div at bounding box center [277, 319] width 14 height 14
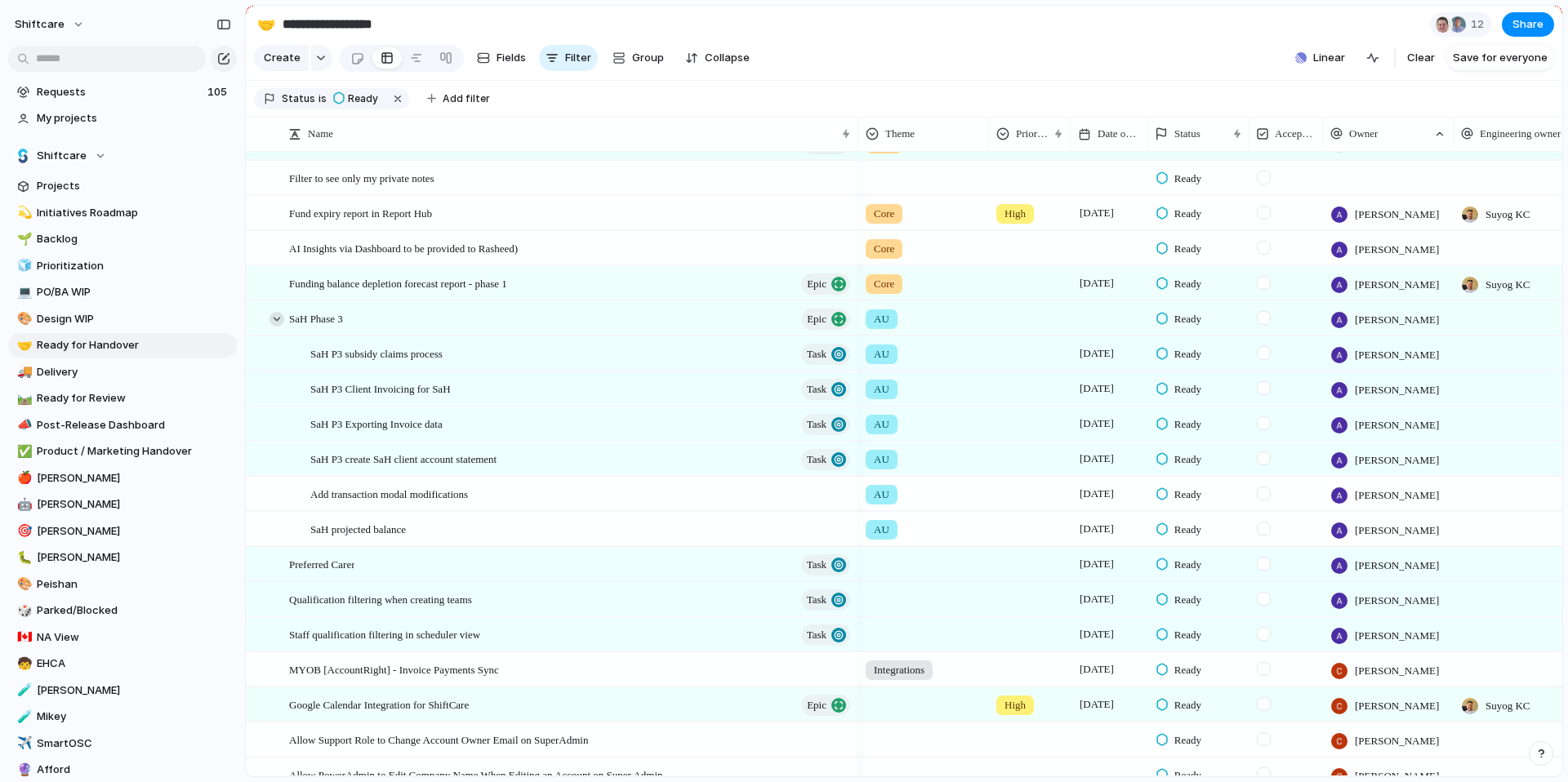
click at [282, 326] on div at bounding box center [277, 319] width 14 height 14
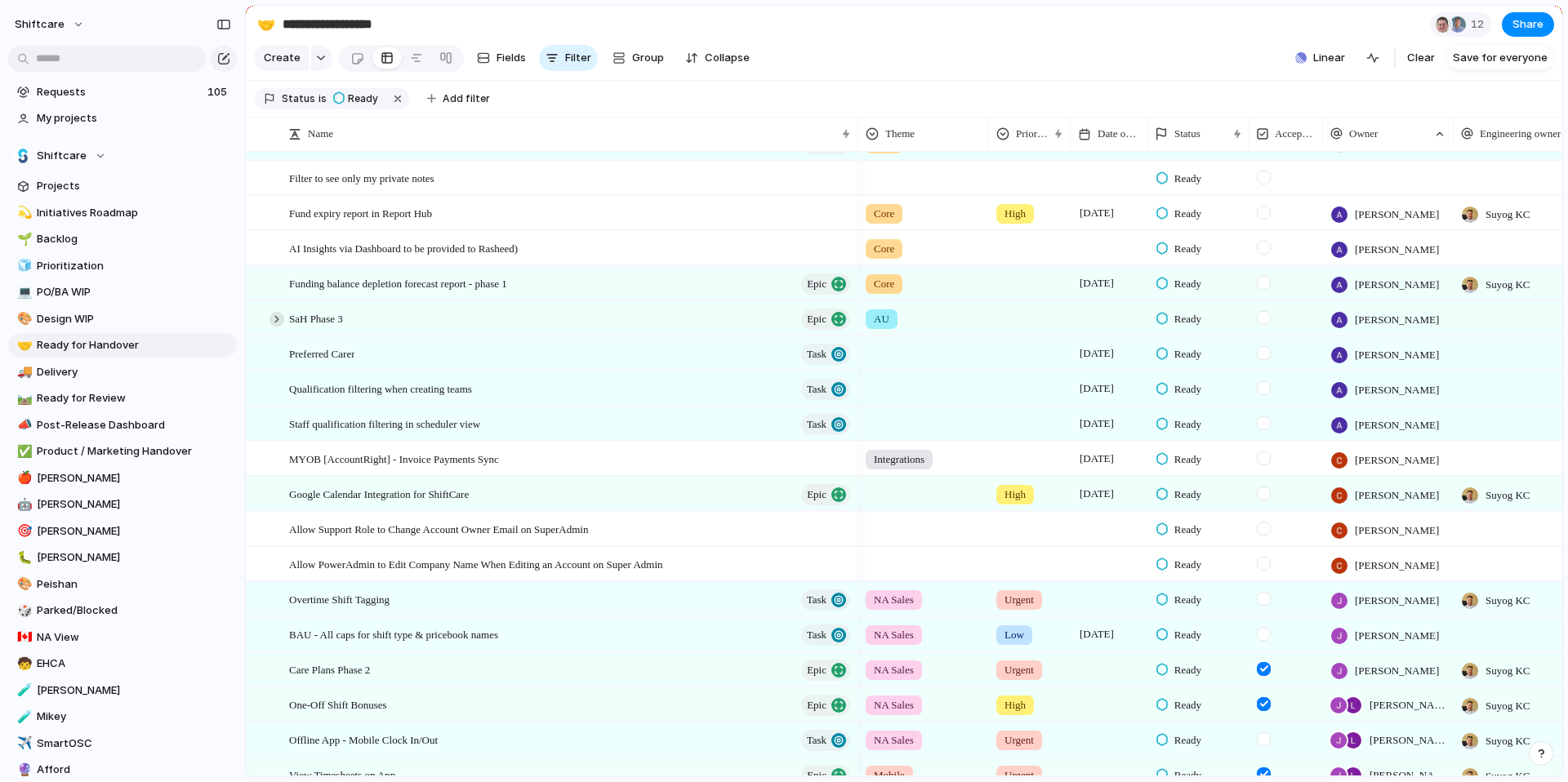
click at [282, 326] on div at bounding box center [277, 319] width 14 height 14
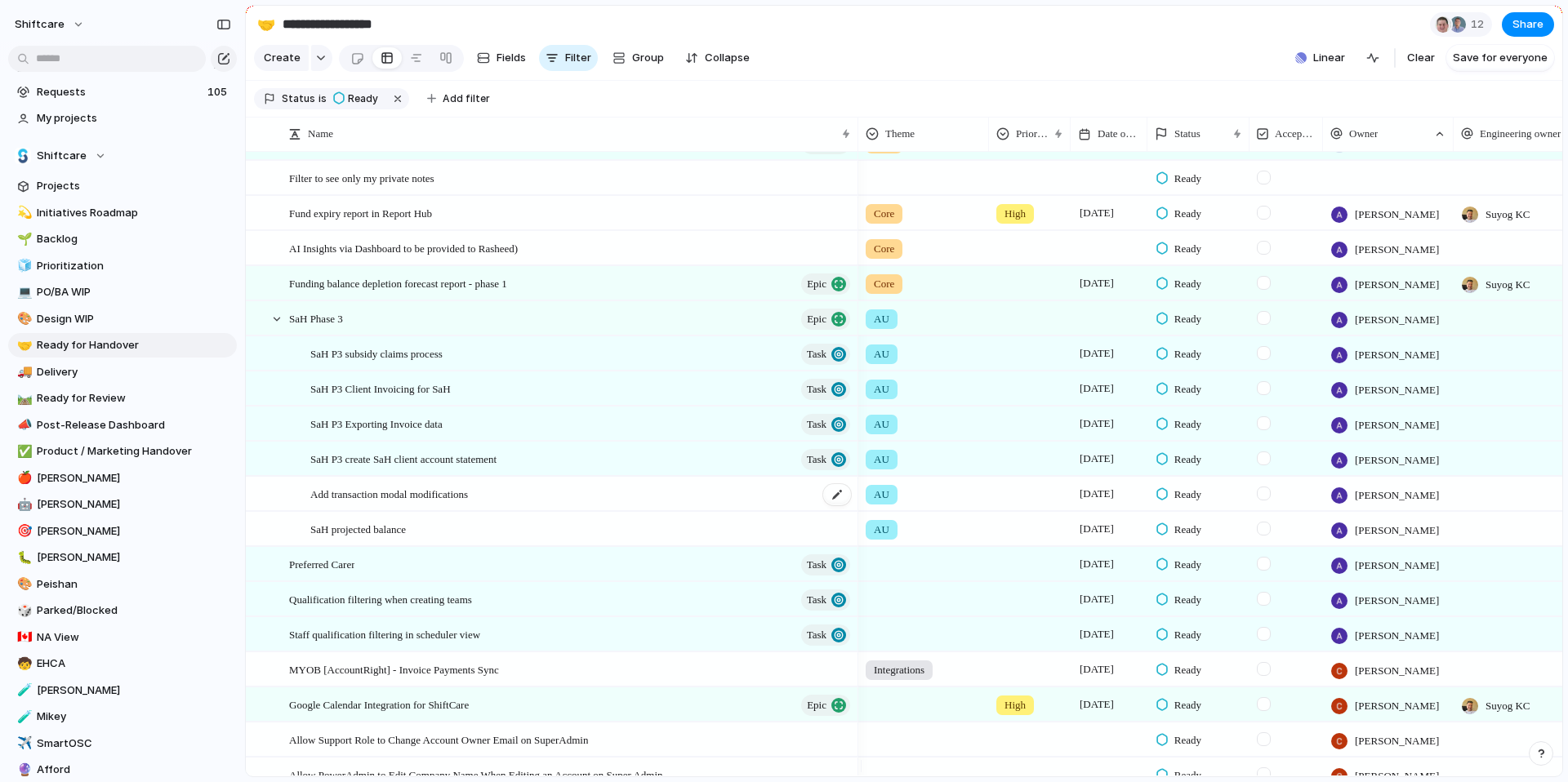
click at [373, 503] on span "Add transaction modal modifications" at bounding box center [389, 493] width 158 height 19
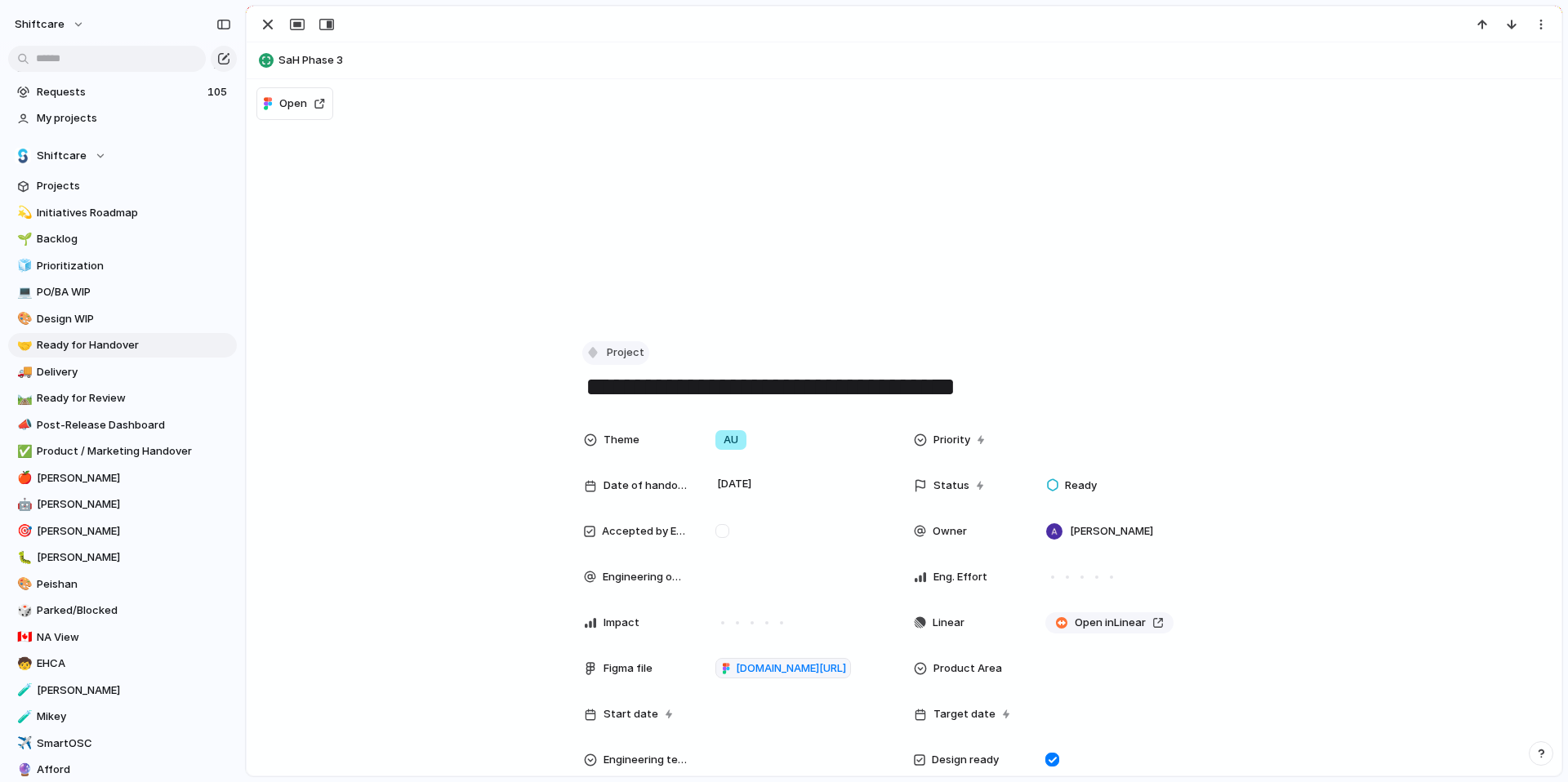
click at [628, 362] on button "Project" at bounding box center [615, 353] width 67 height 24
click at [642, 521] on li "Task" at bounding box center [647, 526] width 133 height 26
click at [268, 29] on div "button" at bounding box center [267, 24] width 19 height 19
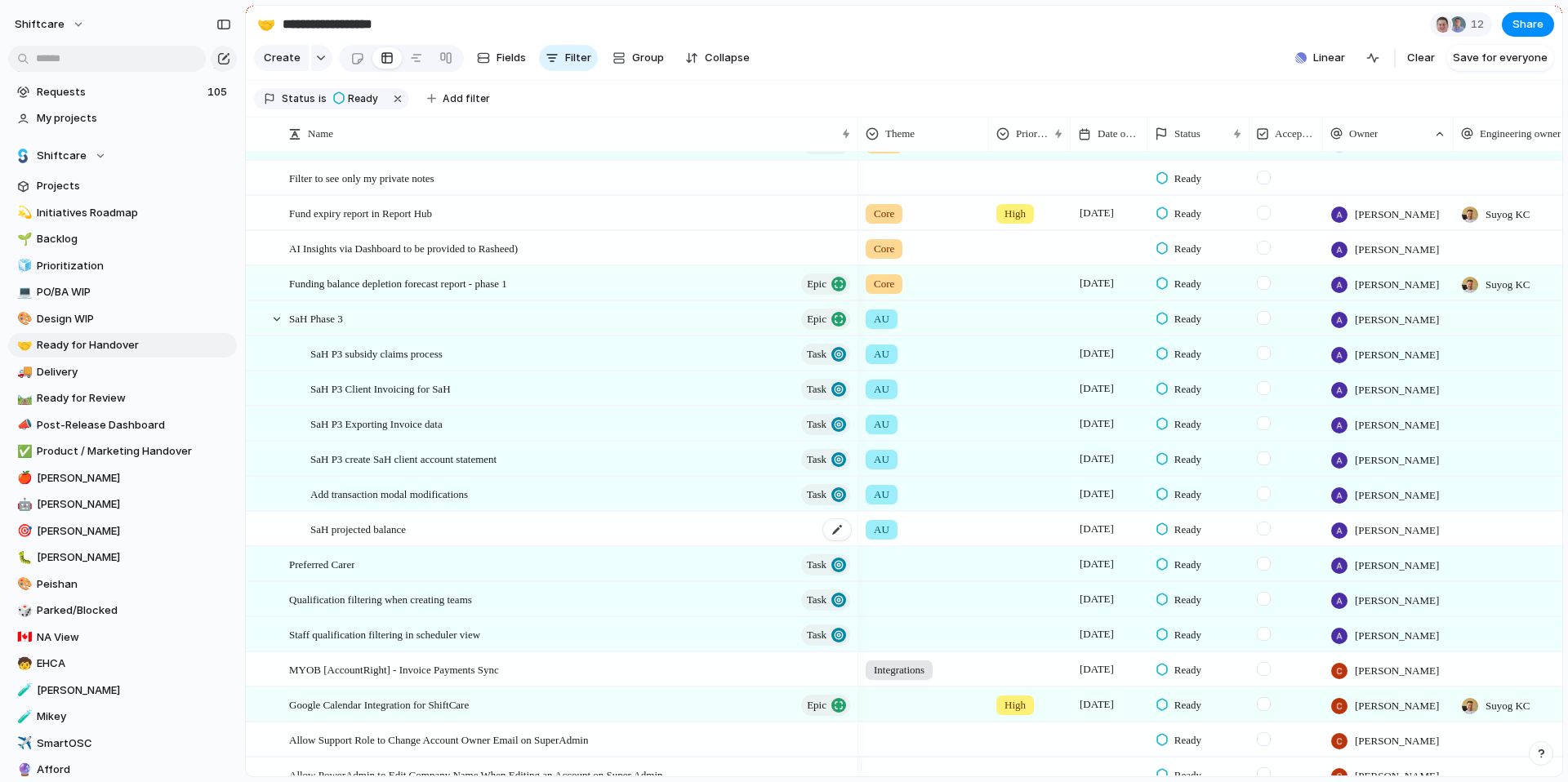
click at [402, 538] on span "SaH projected balance" at bounding box center [357, 528] width 95 height 19
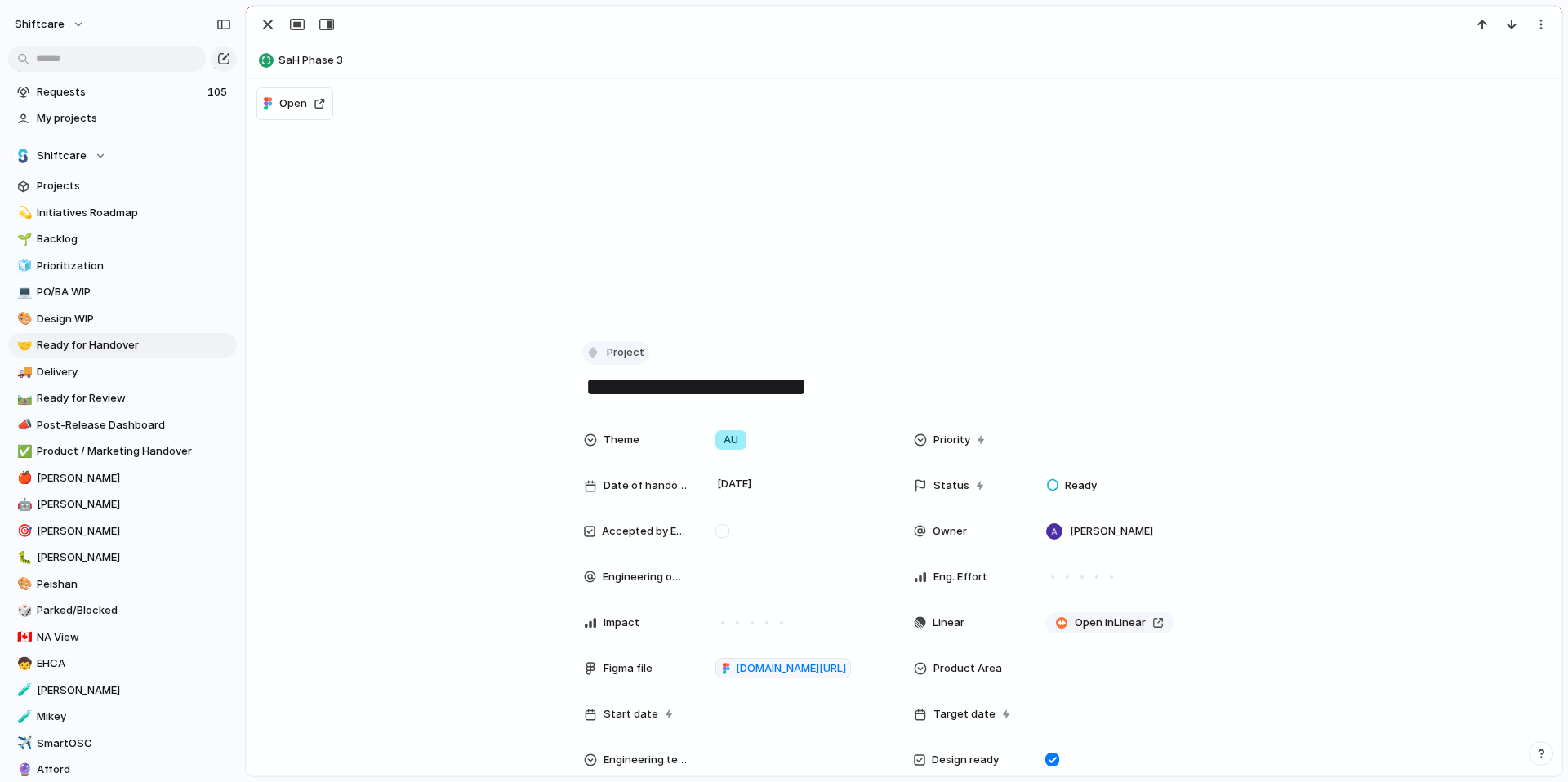
click at [613, 356] on span "Project" at bounding box center [626, 352] width 38 height 16
click at [621, 520] on span "Task" at bounding box center [620, 526] width 24 height 16
click at [266, 28] on div "button" at bounding box center [267, 24] width 19 height 19
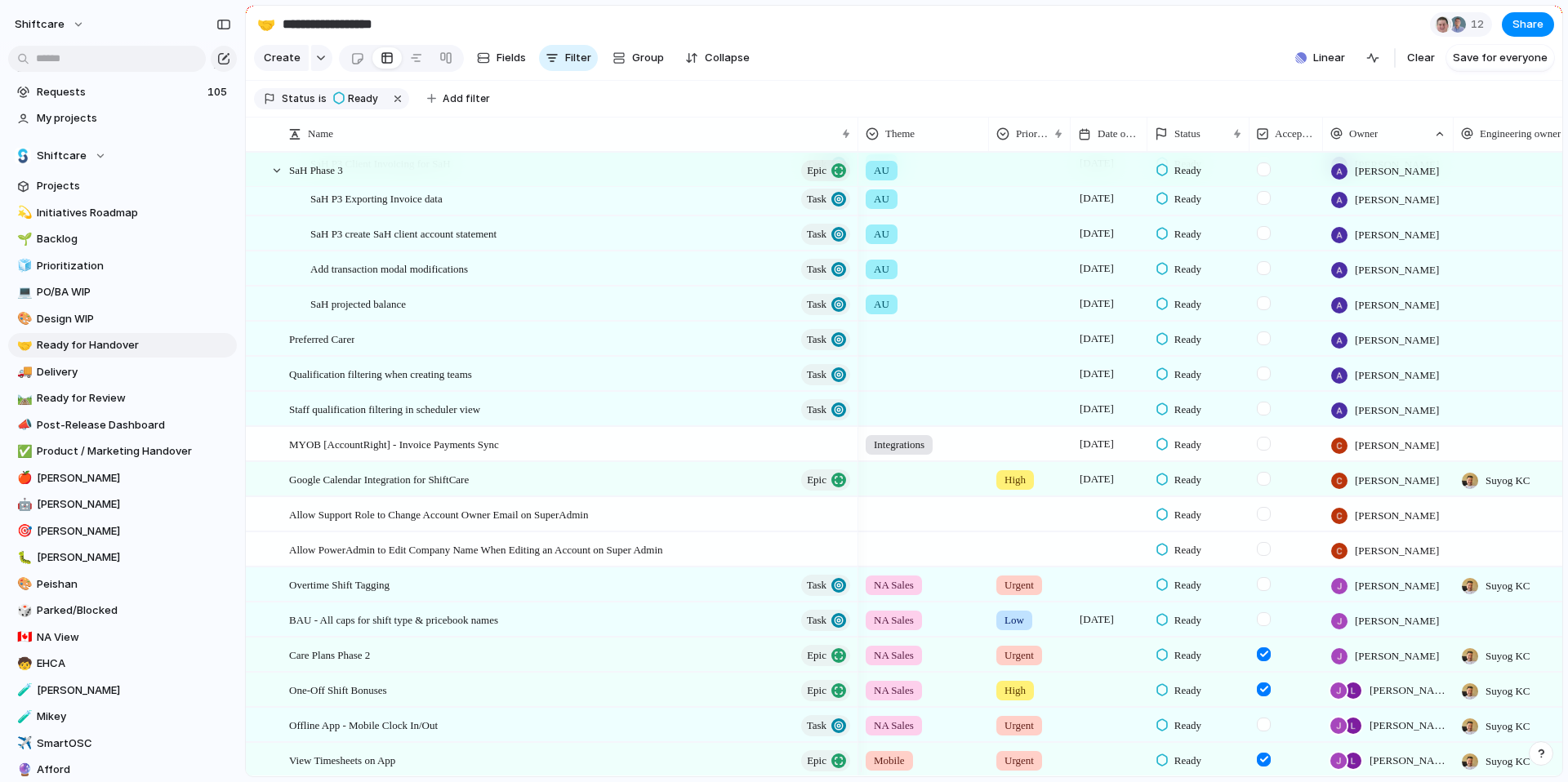
scroll to position [460, 0]
